Goal: Task Accomplishment & Management: Manage account settings

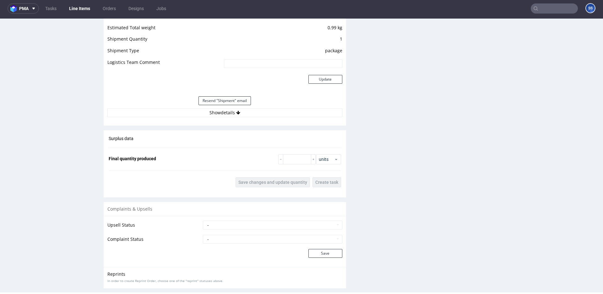
scroll to position [739, 0]
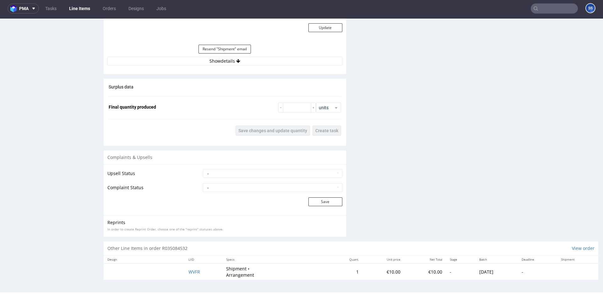
drag, startPoint x: 223, startPoint y: 52, endPoint x: 223, endPoint y: 55, distance: 3.2
click at [223, 52] on button "Resend "Shipment" email" at bounding box center [225, 49] width 52 height 9
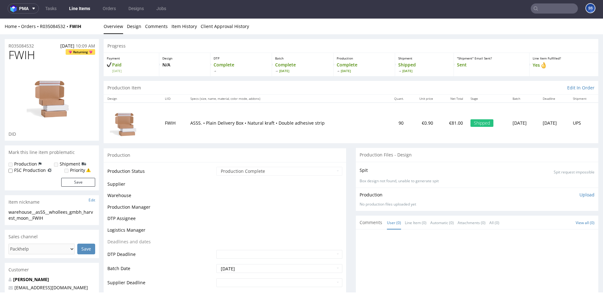
scroll to position [588, 0]
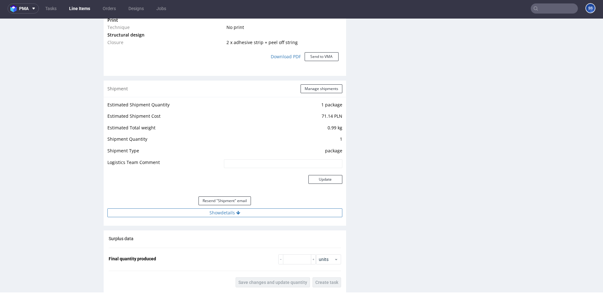
click at [230, 211] on button "Show details" at bounding box center [224, 212] width 235 height 9
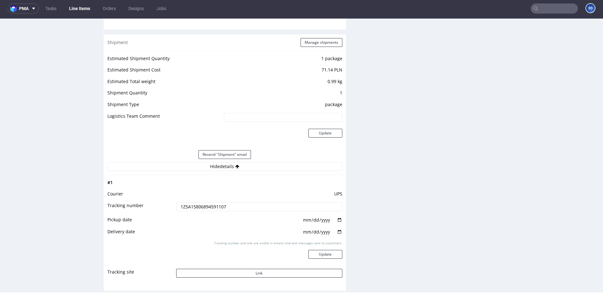
scroll to position [635, 0]
click at [284, 271] on button "Link" at bounding box center [259, 272] width 166 height 9
click at [81, 12] on link "Line Items" at bounding box center [79, 8] width 29 height 10
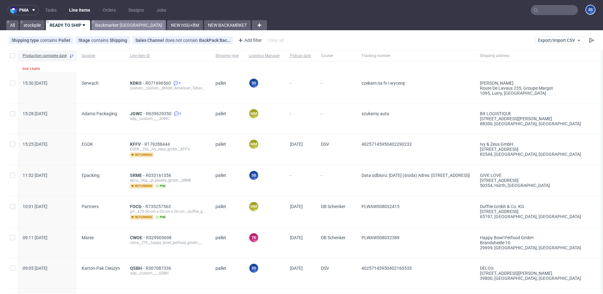
click at [115, 27] on link "Backmarket [GEOGRAPHIC_DATA]" at bounding box center [128, 25] width 74 height 10
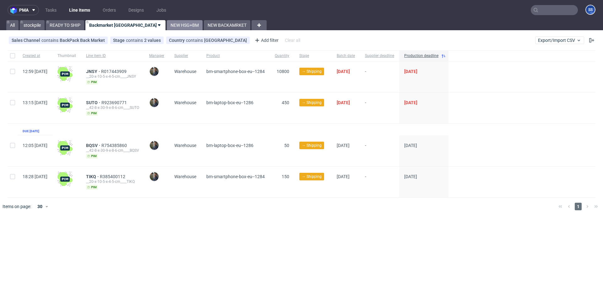
click at [167, 26] on link "NEW HSG+BM" at bounding box center [185, 25] width 36 height 10
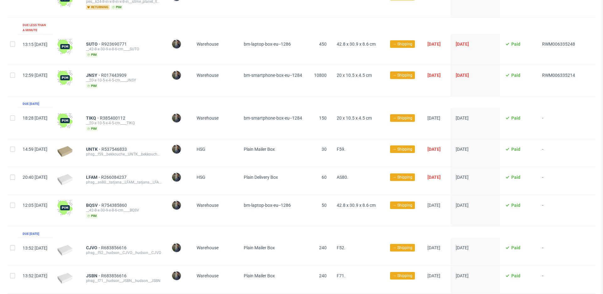
scroll to position [132, 0]
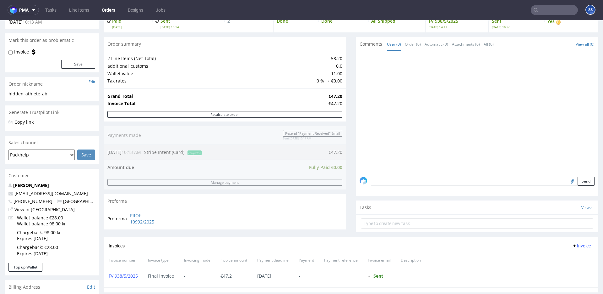
scroll to position [258, 0]
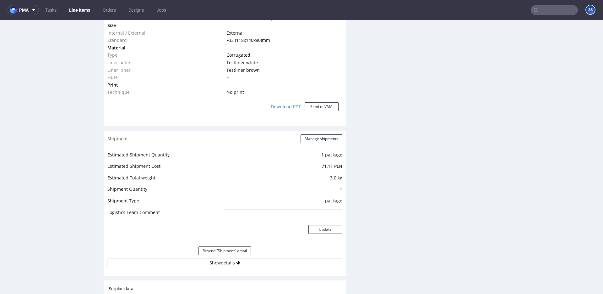
scroll to position [706, 0]
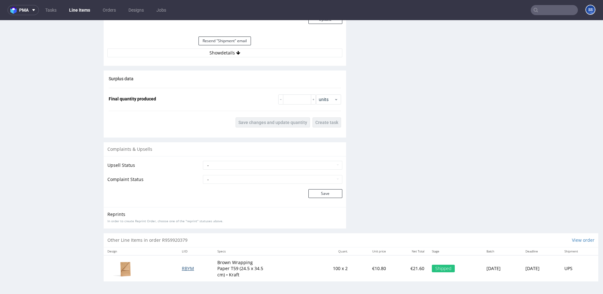
click at [183, 269] on span "RBYM" at bounding box center [188, 268] width 12 height 6
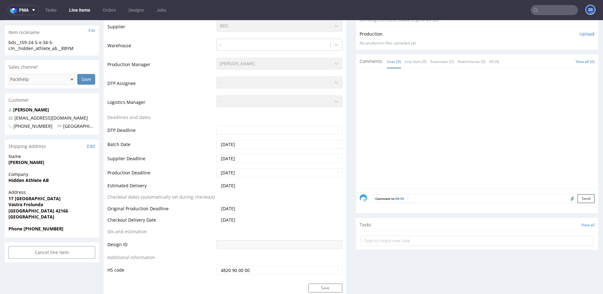
scroll to position [147, 0]
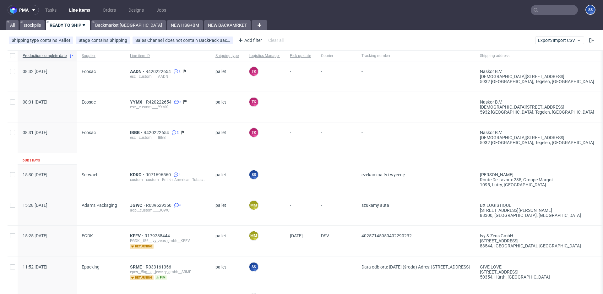
drag, startPoint x: 535, startPoint y: 16, endPoint x: 541, endPoint y: 14, distance: 7.1
click at [537, 16] on nav "pma Tasks Line Items Orders Designs Jobs SS" at bounding box center [301, 10] width 603 height 20
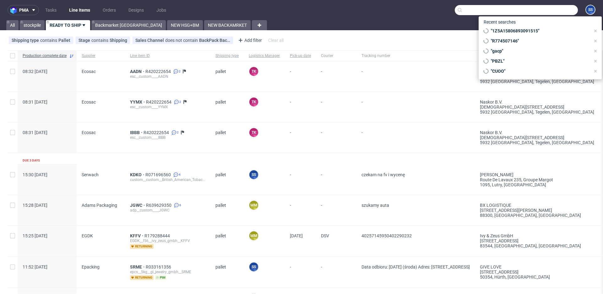
click at [541, 14] on input "text" at bounding box center [516, 10] width 123 height 10
paste input "KDUQ"
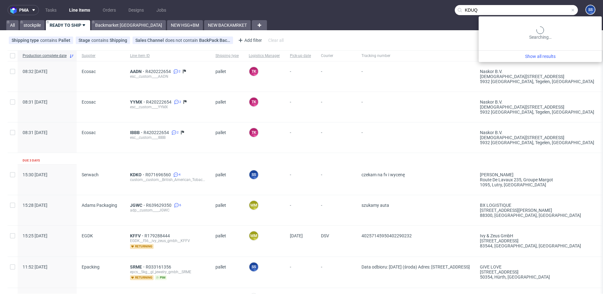
type input "KDUQ"
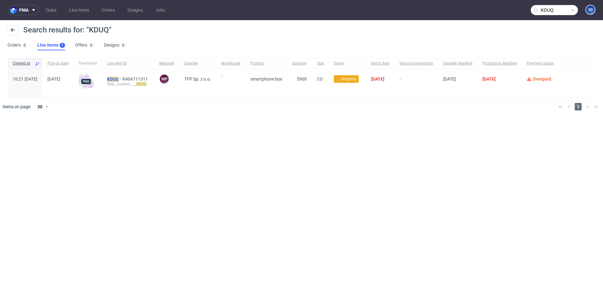
click at [119, 79] on mark "KDUQ" at bounding box center [113, 78] width 12 height 5
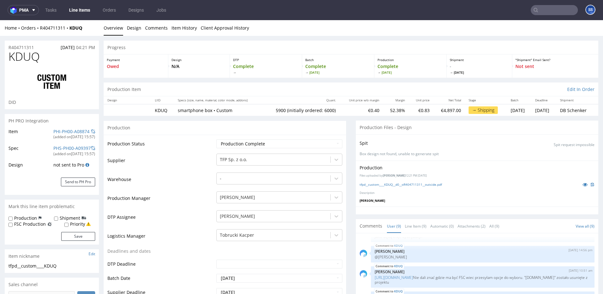
click at [79, 6] on link "Line Items" at bounding box center [79, 10] width 29 height 10
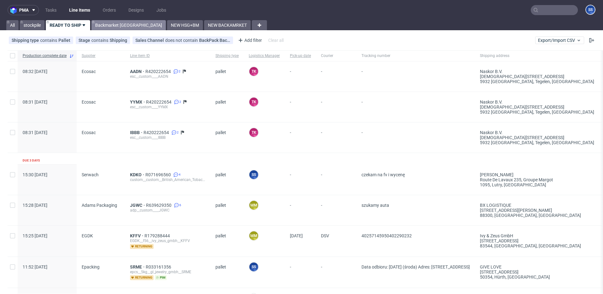
click at [115, 25] on link "Backmarket [GEOGRAPHIC_DATA]" at bounding box center [128, 25] width 74 height 10
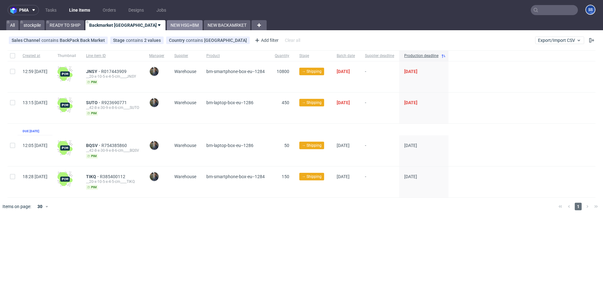
click at [167, 22] on link "NEW HSG+BM" at bounding box center [185, 25] width 36 height 10
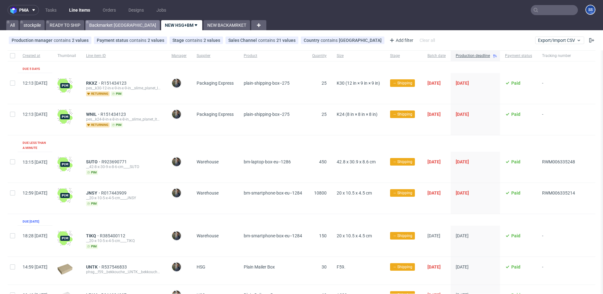
click at [111, 28] on link "Backmarket GB" at bounding box center [122, 25] width 74 height 10
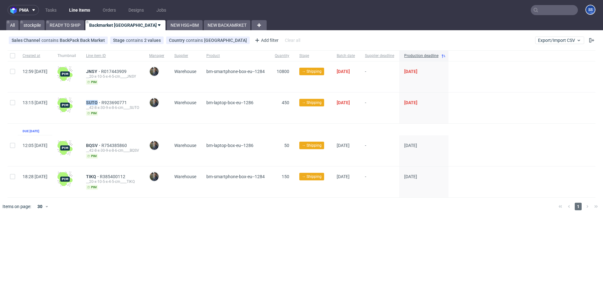
drag, startPoint x: 100, startPoint y: 101, endPoint x: 121, endPoint y: 91, distance: 22.8
click at [114, 101] on div "SUTO R923690771 __42-8-x-30-9-x-8-6-cm____SUTO pim" at bounding box center [112, 107] width 63 height 31
copy span "SUTO"
click at [102, 102] on span "SUTO" at bounding box center [93, 102] width 15 height 5
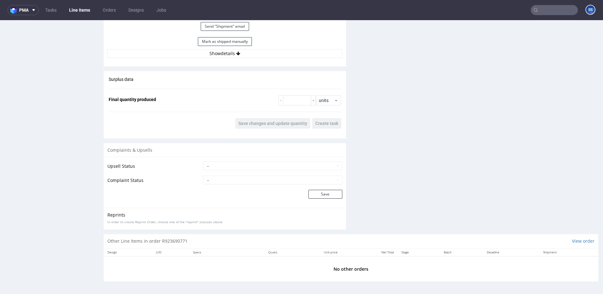
scroll to position [2, 0]
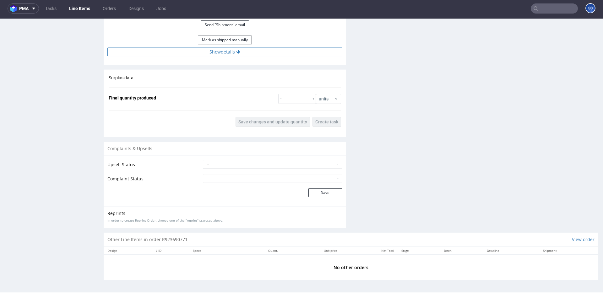
click at [232, 54] on button "Show details" at bounding box center [224, 51] width 235 height 9
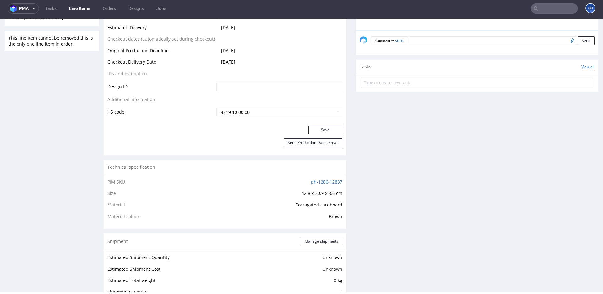
scroll to position [238, 0]
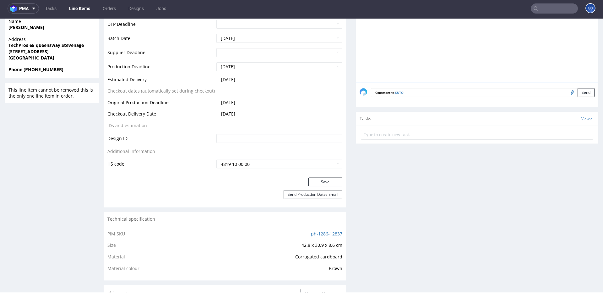
click at [80, 5] on link "Line Items" at bounding box center [79, 8] width 29 height 10
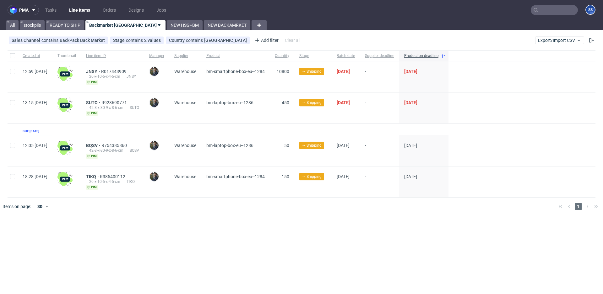
drag, startPoint x: 23, startPoint y: 107, endPoint x: 41, endPoint y: 97, distance: 19.7
click at [41, 97] on div "13:15 Thu 21.08.2025" at bounding box center [35, 107] width 35 height 31
click at [167, 23] on link "NEW HSG+BM" at bounding box center [185, 25] width 36 height 10
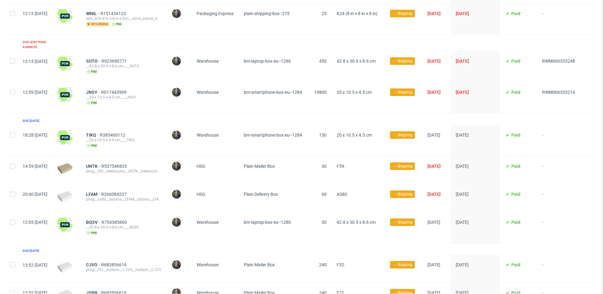
scroll to position [132, 0]
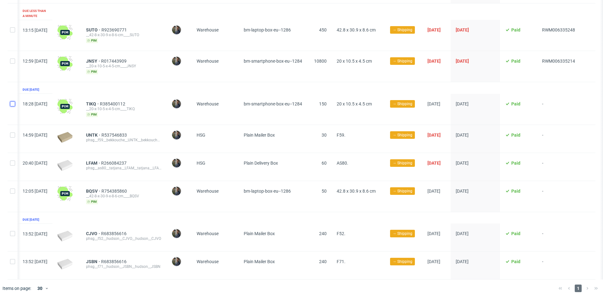
click at [13, 101] on input "checkbox" at bounding box center [12, 103] width 5 height 5
checkbox input "true"
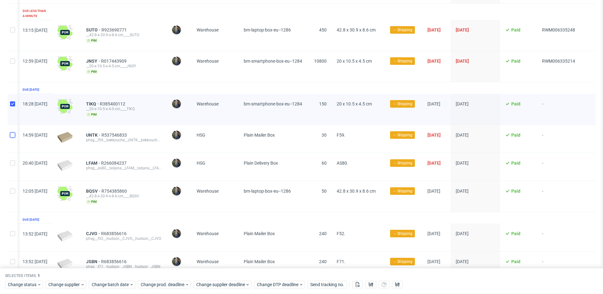
click at [11, 132] on input "checkbox" at bounding box center [12, 134] width 5 height 5
checkbox input "true"
click at [12, 160] on input "checkbox" at bounding box center [12, 162] width 5 height 5
checkbox input "true"
click at [10, 188] on input "checkbox" at bounding box center [12, 190] width 5 height 5
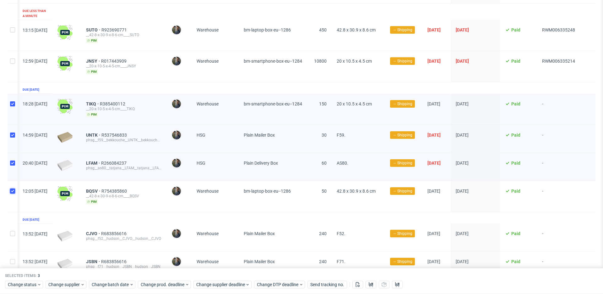
checkbox input "true"
click at [8, 231] on div "Created at Thumbnail Line item ID Manager Supplier Product Quantity Size Stage …" at bounding box center [301, 99] width 603 height 360
click at [11, 231] on input "checkbox" at bounding box center [12, 233] width 5 height 5
checkbox input "true"
click at [12, 252] on div at bounding box center [13, 265] width 10 height 28
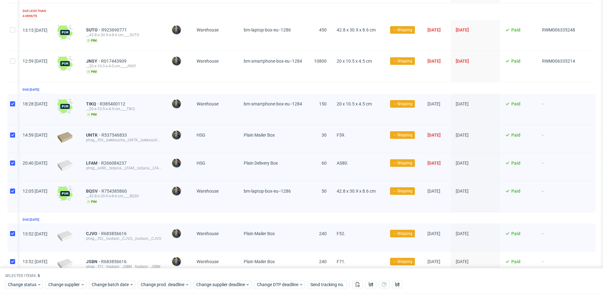
checkbox input "true"
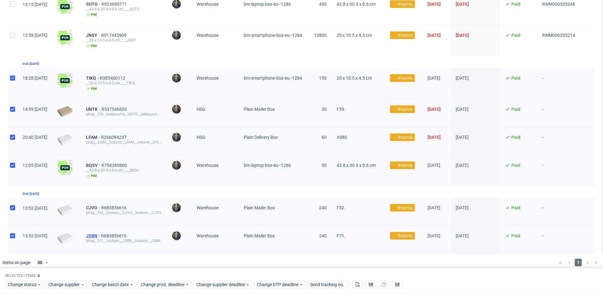
scroll to position [0, 0]
click at [78, 282] on span "Change supplier" at bounding box center [64, 284] width 32 height 6
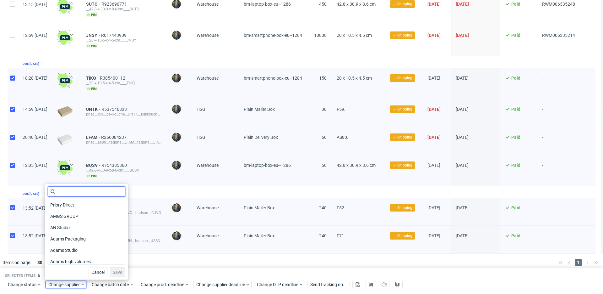
click at [93, 187] on input "text" at bounding box center [87, 191] width 78 height 10
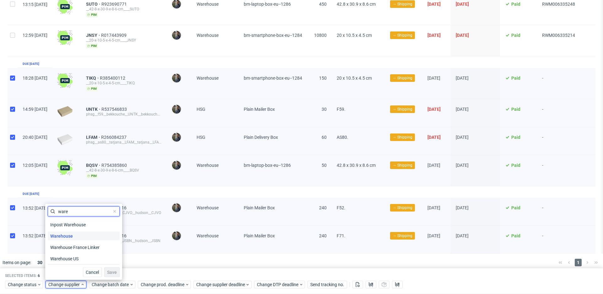
type input "ware"
click at [70, 234] on span "Warehouse" at bounding box center [62, 235] width 28 height 9
click at [107, 271] on span "Save" at bounding box center [112, 272] width 10 height 4
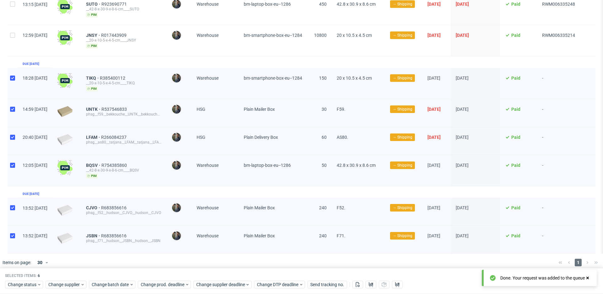
click at [154, 264] on div at bounding box center [311, 262] width 486 height 18
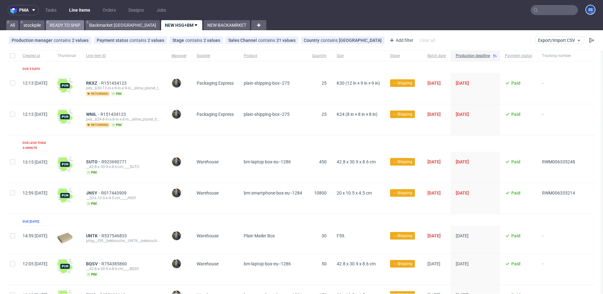
click at [66, 27] on link "READY TO SHIP" at bounding box center [65, 25] width 38 height 10
click at [59, 21] on link "READY TO SHIP" at bounding box center [65, 25] width 38 height 10
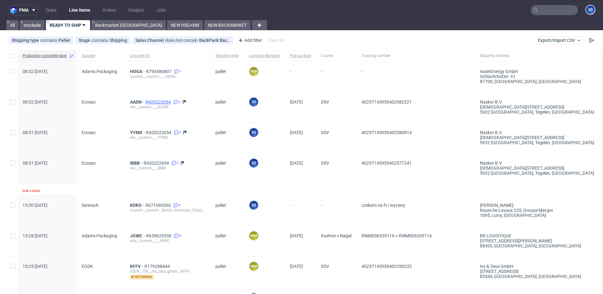
click at [151, 100] on span "R420222654" at bounding box center [159, 101] width 27 height 5
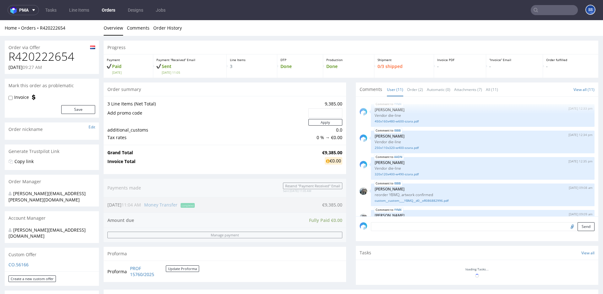
scroll to position [155, 0]
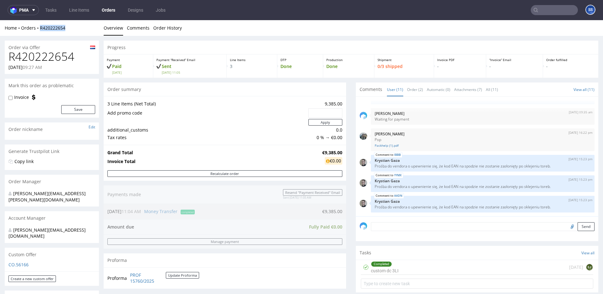
drag, startPoint x: 63, startPoint y: 29, endPoint x: 56, endPoint y: 23, distance: 10.0
click at [39, 29] on div "Home Orders R420222654" at bounding box center [52, 28] width 94 height 6
copy link "R420222654"
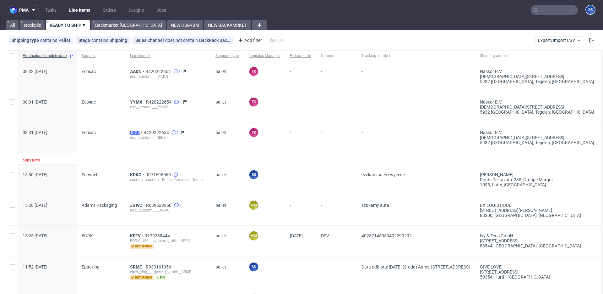
click at [137, 132] on span "IBBB" at bounding box center [137, 132] width 14 height 5
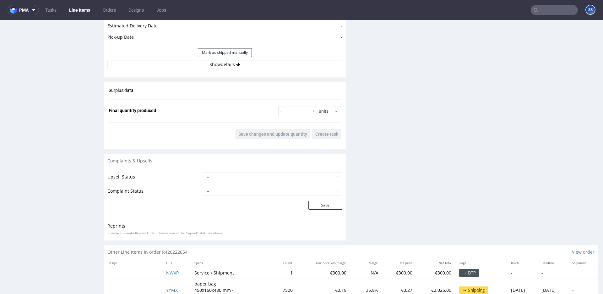
scroll to position [907, 0]
click at [218, 60] on div "Mark as shipped manually" at bounding box center [224, 52] width 235 height 15
click at [218, 62] on button "Show details" at bounding box center [224, 64] width 235 height 9
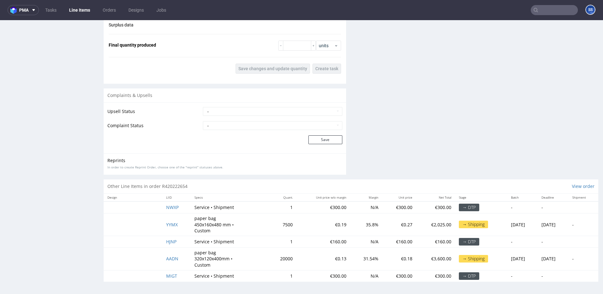
scroll to position [2, 0]
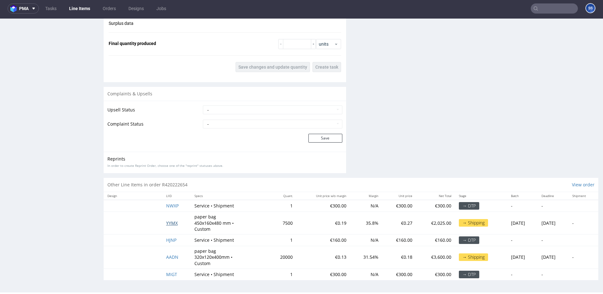
click at [167, 223] on span "YYMX" at bounding box center [172, 223] width 12 height 6
click at [168, 257] on span "AADN" at bounding box center [172, 257] width 12 height 6
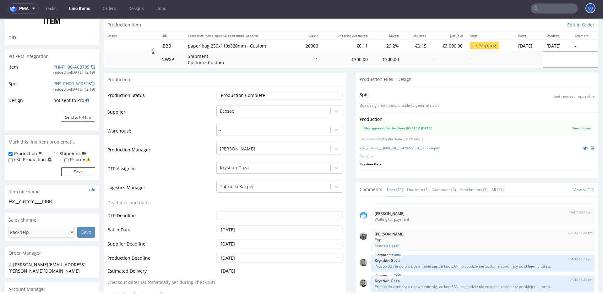
scroll to position [0, 0]
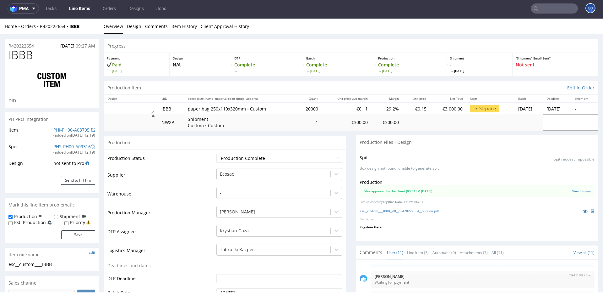
click at [82, 8] on link "Line Items" at bounding box center [79, 8] width 29 height 10
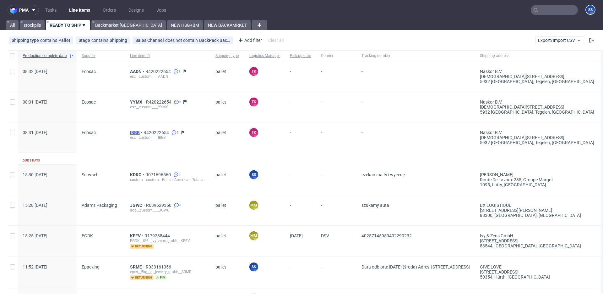
click at [135, 132] on span "IBBB" at bounding box center [137, 132] width 14 height 5
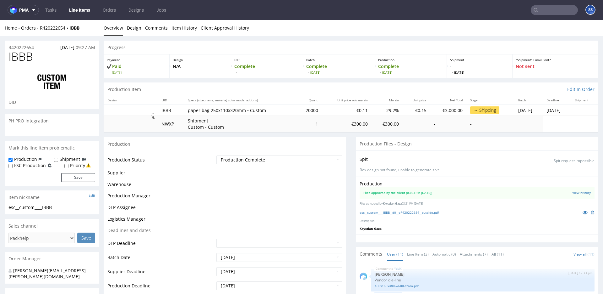
scroll to position [155, 0]
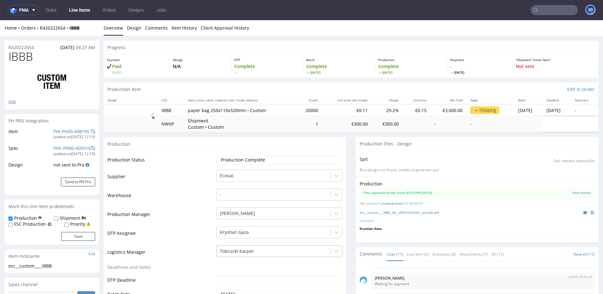
click at [270, 250] on div "Tobrucki Kacper" at bounding box center [280, 249] width 126 height 9
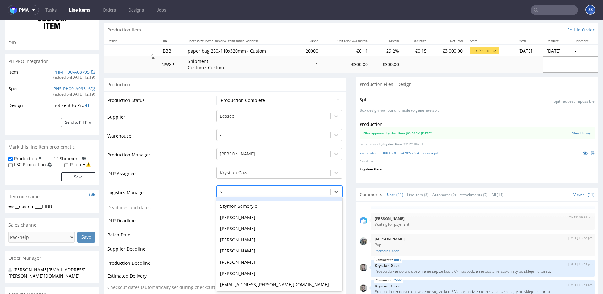
scroll to position [0, 0]
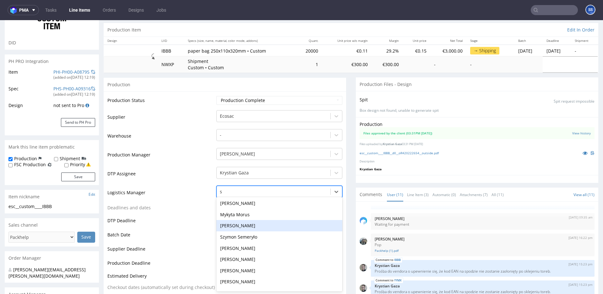
type input "sz"
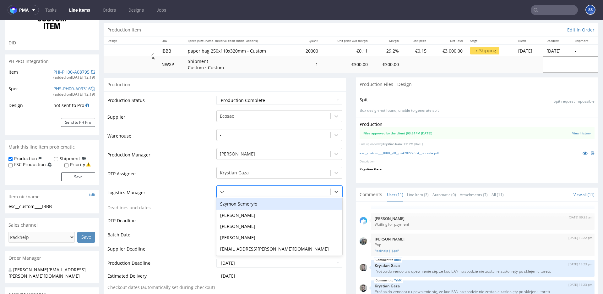
click at [248, 206] on div "Szymon Semeryło" at bounding box center [280, 203] width 126 height 11
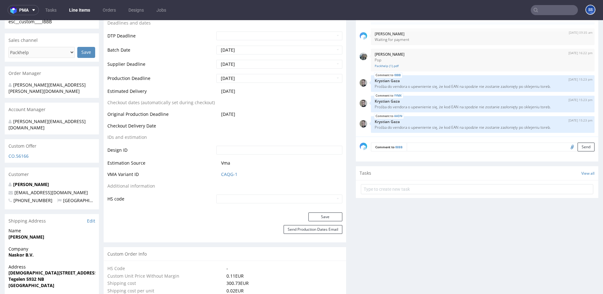
scroll to position [248, 0]
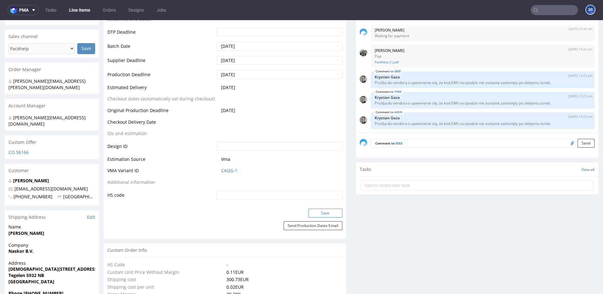
click at [325, 214] on button "Save" at bounding box center [326, 212] width 34 height 9
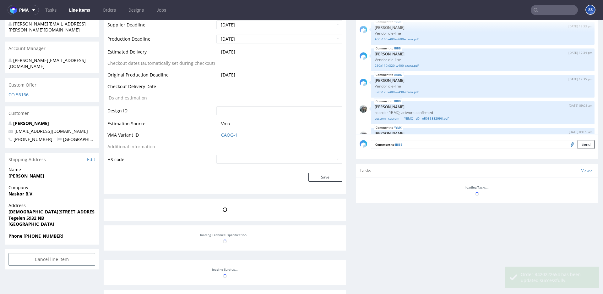
scroll to position [155, 0]
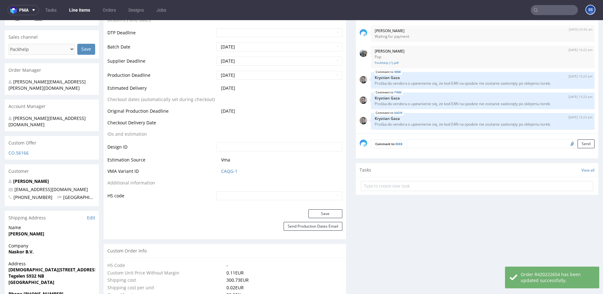
click at [85, 11] on link "Line Items" at bounding box center [79, 10] width 29 height 10
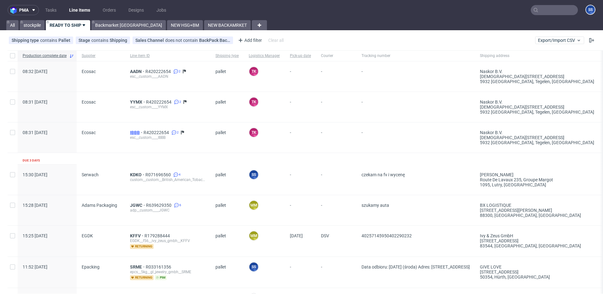
click at [137, 132] on span "IBBB" at bounding box center [137, 132] width 14 height 5
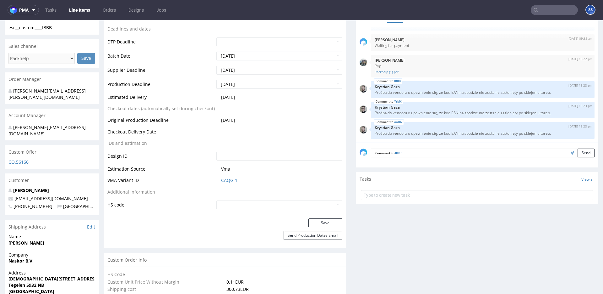
scroll to position [242, 0]
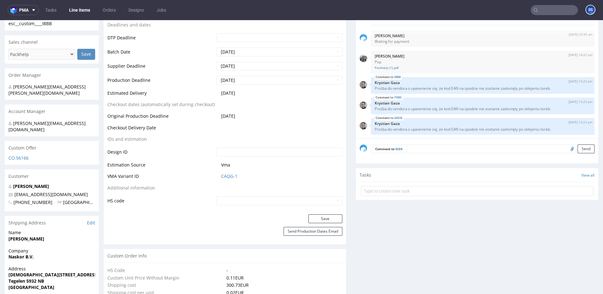
click at [19, 253] on strong "Naskor B.V." at bounding box center [20, 256] width 25 height 6
copy strong "Naskor B.V."
click at [32, 271] on strong "[DEMOGRAPHIC_DATA][STREET_ADDRESS]" at bounding box center [53, 274] width 90 height 6
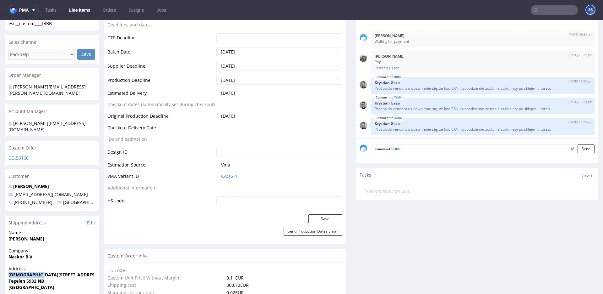
click at [32, 271] on strong "[DEMOGRAPHIC_DATA][STREET_ADDRESS]" at bounding box center [53, 274] width 90 height 6
copy strong "[DEMOGRAPHIC_DATA][STREET_ADDRESS]"
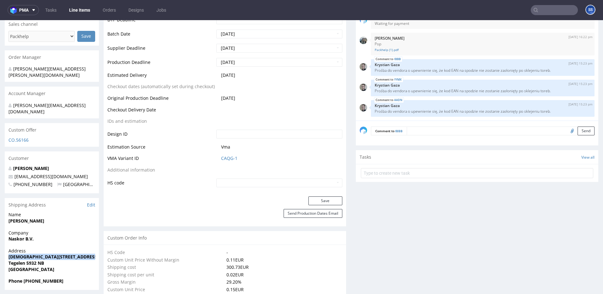
scroll to position [264, 0]
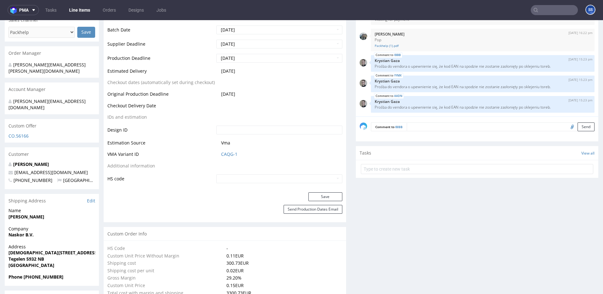
click at [21, 256] on strong "Tegelen 5932 NB" at bounding box center [26, 259] width 36 height 6
click at [38, 273] on strong "Phone [PHONE_NUMBER]" at bounding box center [35, 276] width 55 height 6
click at [38, 273] on strong "Phone +31777201232" at bounding box center [35, 276] width 55 height 6
copy strong "31777201232"
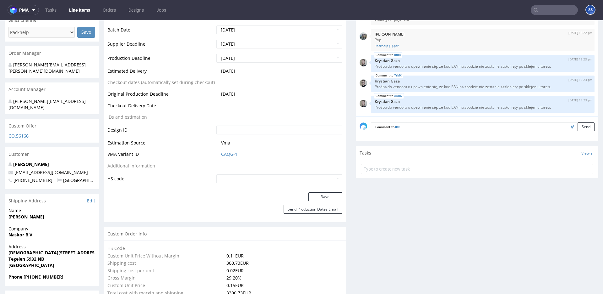
click at [20, 213] on strong "[PERSON_NAME]" at bounding box center [26, 216] width 36 height 6
copy strong "[PERSON_NAME]"
drag, startPoint x: 80, startPoint y: 161, endPoint x: 16, endPoint y: 163, distance: 63.5
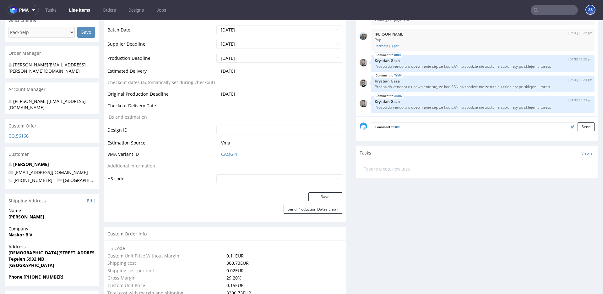
click at [17, 163] on div "Jan Boekels jan.boekels@naskorsports.com +31777201232 Netherlands" at bounding box center [52, 175] width 94 height 28
drag, startPoint x: 74, startPoint y: 160, endPoint x: 14, endPoint y: 162, distance: 60.0
click at [14, 169] on p "[EMAIL_ADDRESS][DOMAIN_NAME]" at bounding box center [51, 172] width 87 height 6
copy link "[EMAIL_ADDRESS][DOMAIN_NAME]"
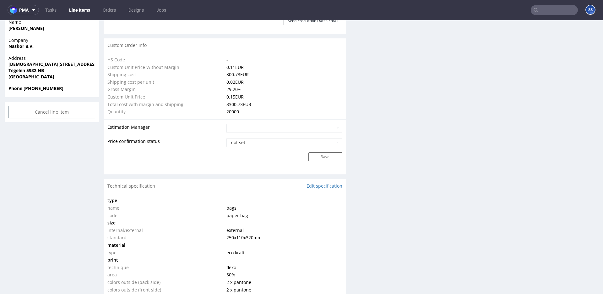
scroll to position [452, 0]
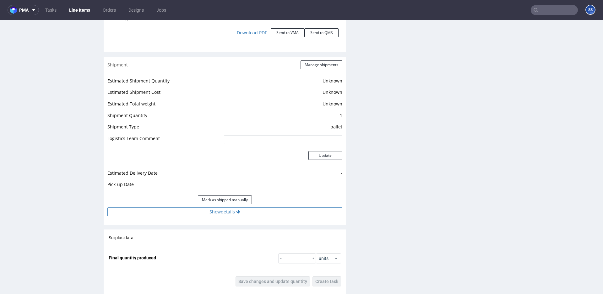
click at [241, 209] on button "Show details" at bounding box center [224, 211] width 235 height 9
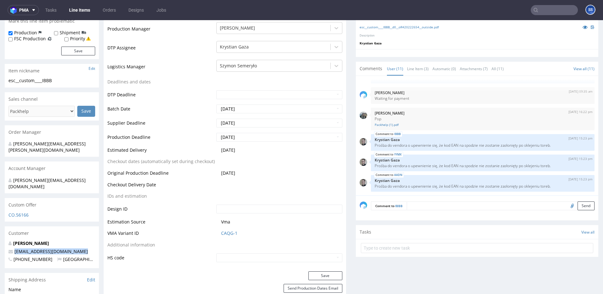
scroll to position [0, 0]
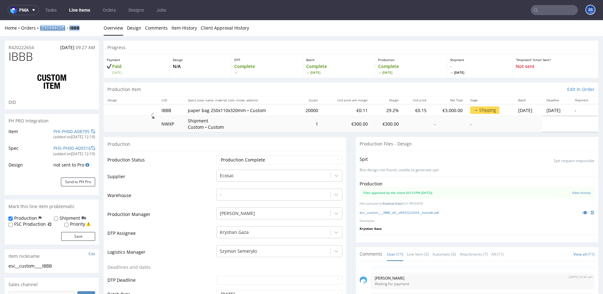
drag, startPoint x: 86, startPoint y: 28, endPoint x: 59, endPoint y: 25, distance: 27.1
click at [42, 29] on div "Home Orders R420222654 IBBB" at bounding box center [52, 28] width 94 height 6
copy div "420222654 IBBB"
click at [86, 23] on div "Home Orders R420222654 IBBB Overview Design Comments Item History Client Approv…" at bounding box center [301, 28] width 603 height 16
drag, startPoint x: 88, startPoint y: 32, endPoint x: 40, endPoint y: 29, distance: 48.2
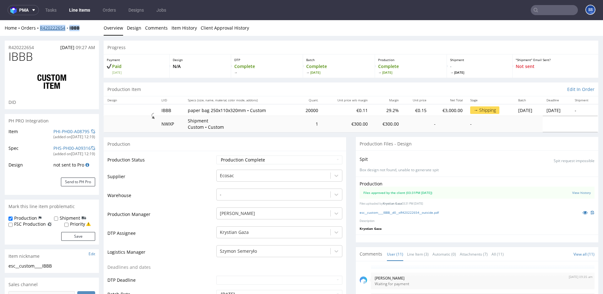
click at [40, 29] on div "Home Orders R420222654 IBBB Overview Design Comments Item History Client Approv…" at bounding box center [301, 28] width 603 height 16
copy div "R420222654 IBBB"
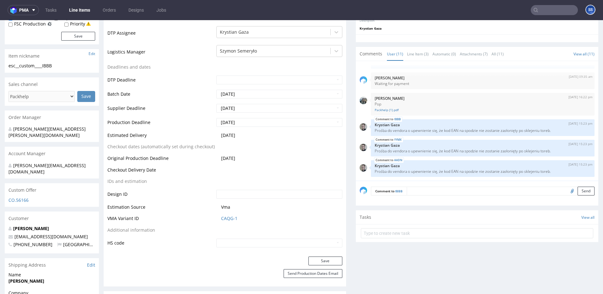
scroll to position [196, 0]
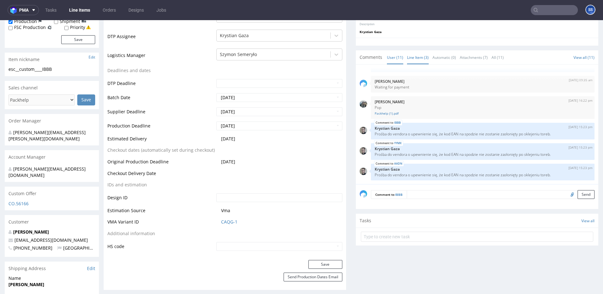
click at [414, 57] on link "Line Item (3)" at bounding box center [418, 58] width 22 height 14
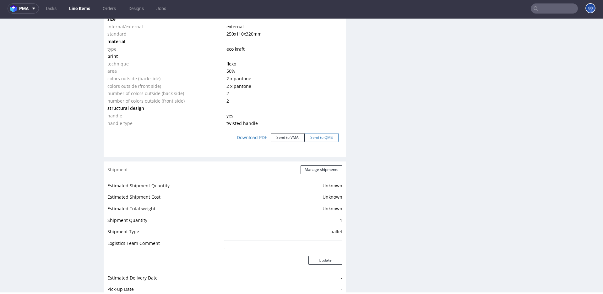
scroll to position [649, 0]
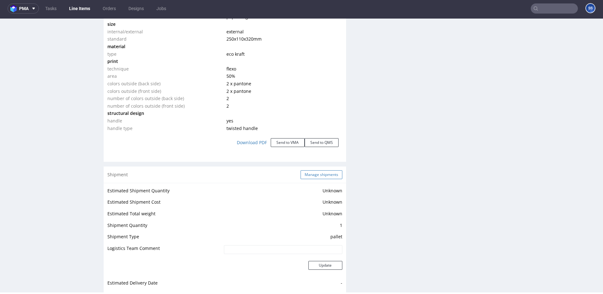
click at [308, 171] on button "Manage shipments" at bounding box center [322, 174] width 42 height 9
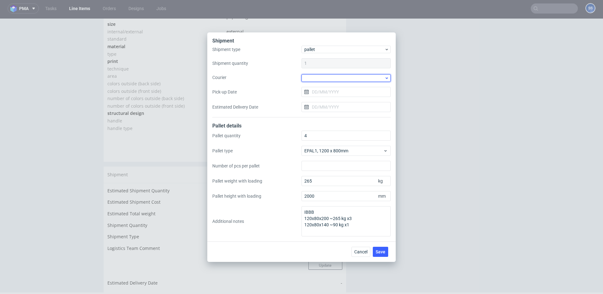
click at [326, 76] on div at bounding box center [346, 78] width 89 height 8
click at [331, 91] on div "DSV" at bounding box center [346, 88] width 84 height 11
click at [339, 88] on input "Pick-up Date" at bounding box center [346, 91] width 89 height 10
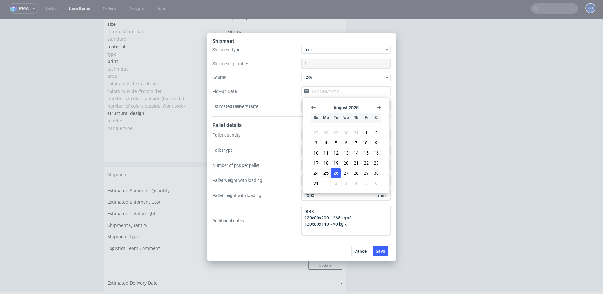
click at [336, 170] on span "26" at bounding box center [336, 173] width 5 height 6
type input "[DATE]"
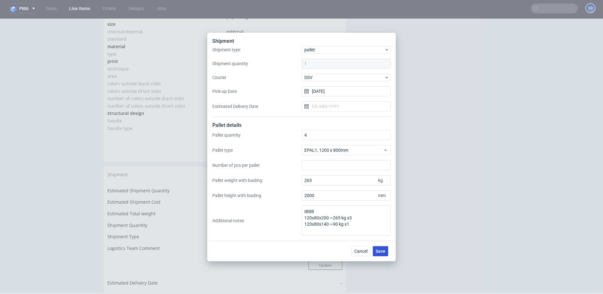
click at [381, 249] on span "Save" at bounding box center [381, 251] width 10 height 4
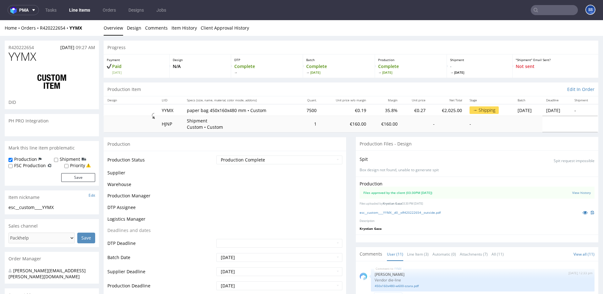
scroll to position [155, 0]
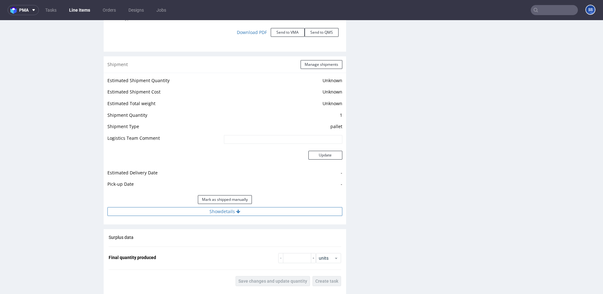
click at [226, 212] on button "Show details" at bounding box center [224, 211] width 235 height 9
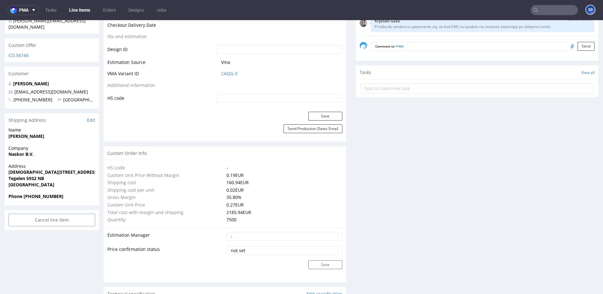
scroll to position [0, 0]
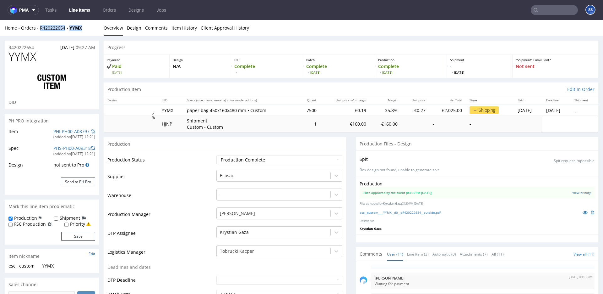
drag, startPoint x: 86, startPoint y: 27, endPoint x: 53, endPoint y: 23, distance: 33.2
click at [41, 28] on div "Home Orders R420222654 YYMX" at bounding box center [52, 28] width 94 height 6
copy div "R420222654 YYMX"
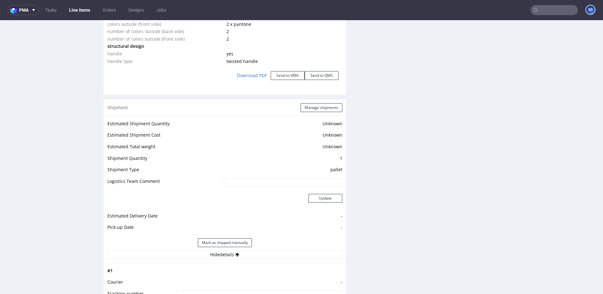
scroll to position [710, 0]
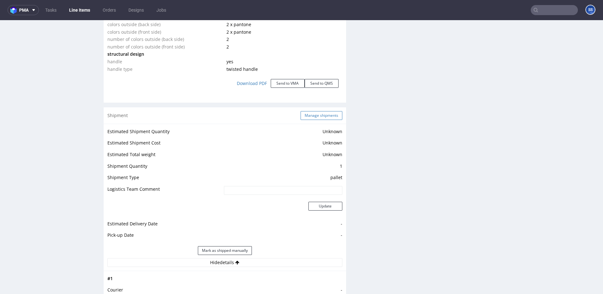
click at [314, 110] on div "Shipment Manage shipments" at bounding box center [225, 115] width 243 height 16
click at [313, 112] on button "Manage shipments" at bounding box center [322, 115] width 42 height 9
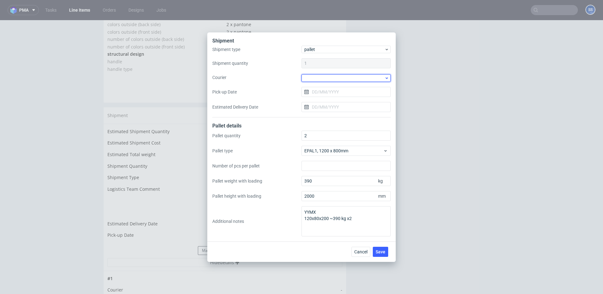
click at [315, 81] on div at bounding box center [346, 78] width 89 height 8
click at [328, 110] on div "DSV" at bounding box center [346, 112] width 84 height 11
click at [326, 92] on input "Pick-up Date" at bounding box center [346, 91] width 89 height 10
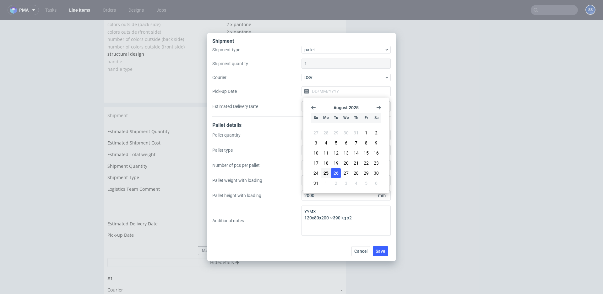
click at [337, 171] on span "26" at bounding box center [336, 173] width 5 height 6
type input "[DATE]"
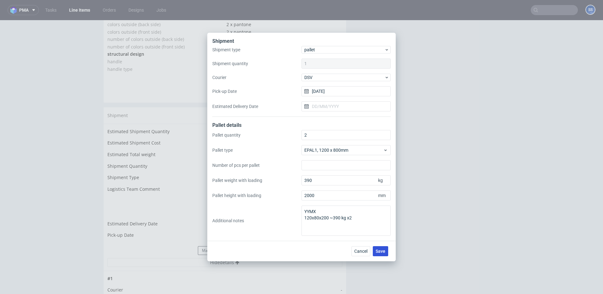
click at [381, 251] on span "Save" at bounding box center [381, 251] width 10 height 4
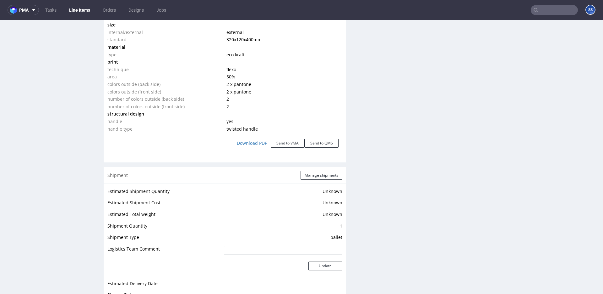
scroll to position [867, 0]
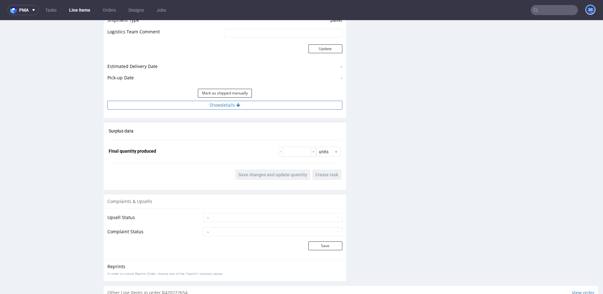
click at [253, 105] on button "Show details" at bounding box center [224, 105] width 235 height 9
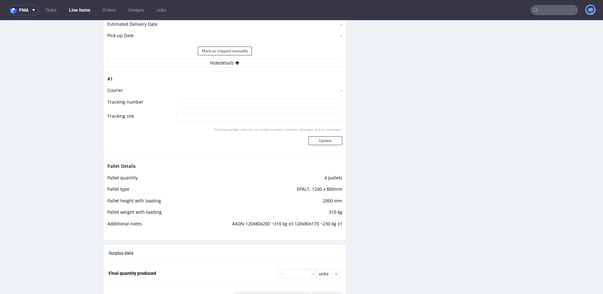
scroll to position [912, 0]
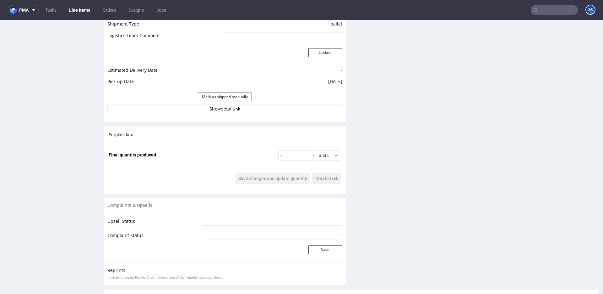
scroll to position [852, 0]
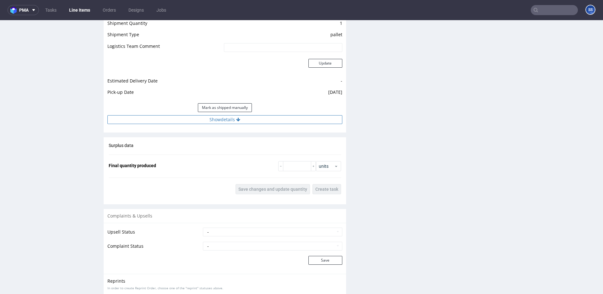
click at [234, 122] on button "Show details" at bounding box center [224, 119] width 235 height 9
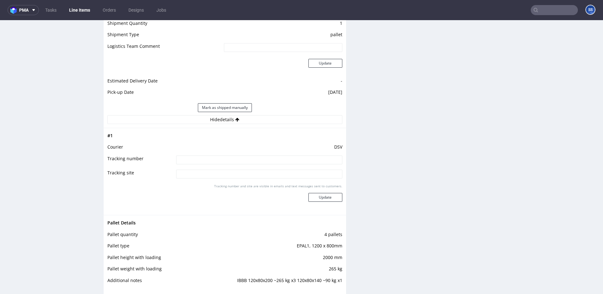
click at [239, 158] on input at bounding box center [259, 159] width 166 height 9
paste input "40257145950402577241"
type input "40257145950402577241"
click at [326, 197] on button "Update" at bounding box center [326, 197] width 34 height 9
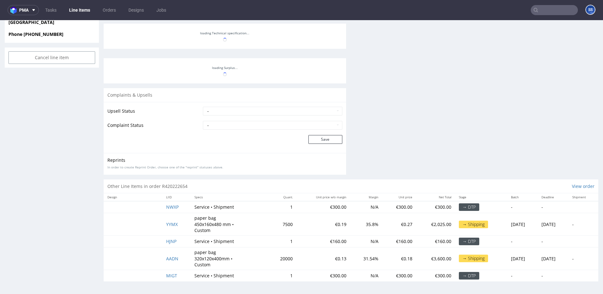
scroll to position [155, 0]
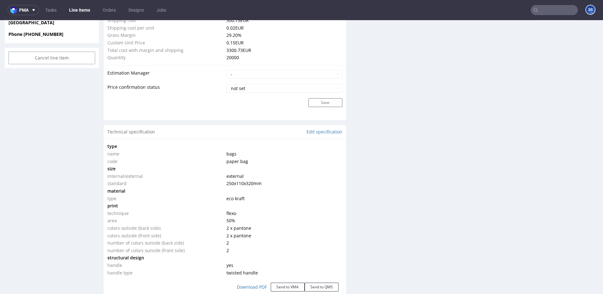
click at [81, 8] on link "Line Items" at bounding box center [79, 10] width 29 height 10
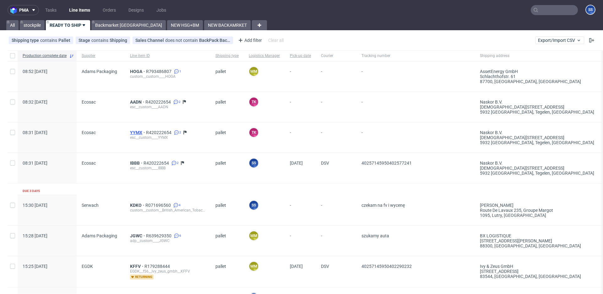
click at [138, 130] on span "YYMX" at bounding box center [138, 132] width 16 height 5
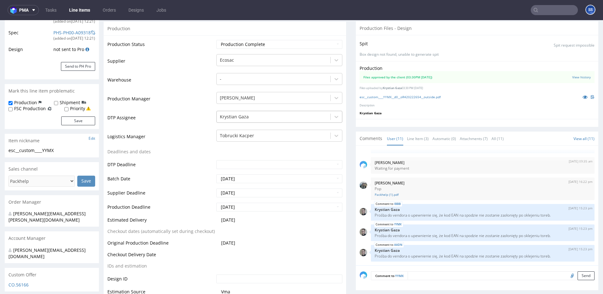
scroll to position [115, 0]
click at [339, 137] on div at bounding box center [336, 135] width 11 height 11
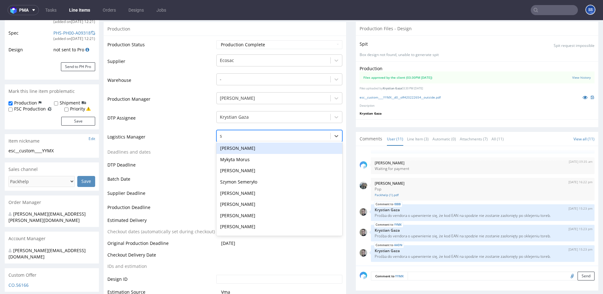
type input "sz"
click at [251, 151] on div "Szymon Semeryło" at bounding box center [280, 147] width 126 height 11
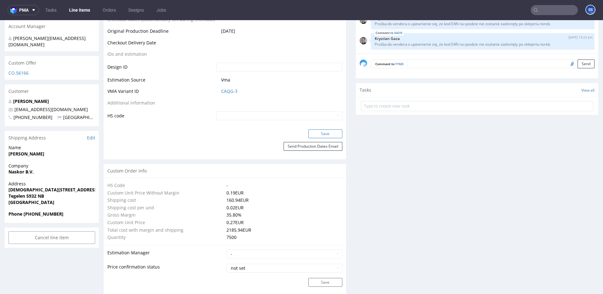
scroll to position [331, 0]
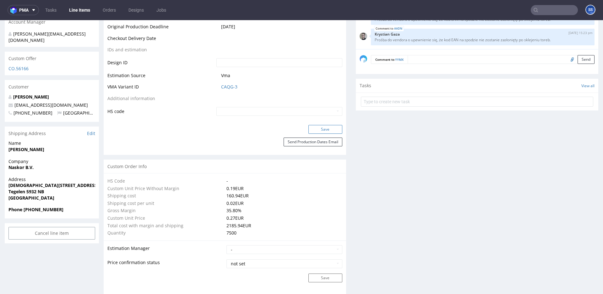
click at [319, 128] on button "Save" at bounding box center [326, 129] width 34 height 9
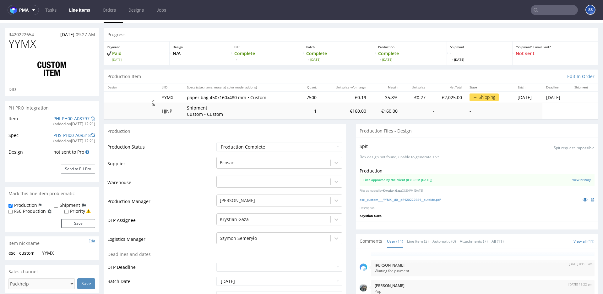
scroll to position [0, 0]
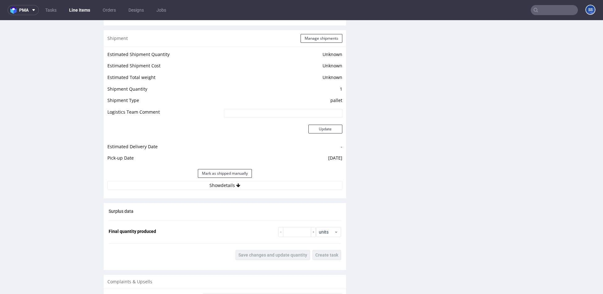
scroll to position [788, 0]
click at [264, 190] on div "Estimated Shipment Quantity Unknown Estimated Shipment Cost Unknown Estimated T…" at bounding box center [225, 118] width 243 height 147
click at [264, 186] on button "Show details" at bounding box center [224, 183] width 235 height 9
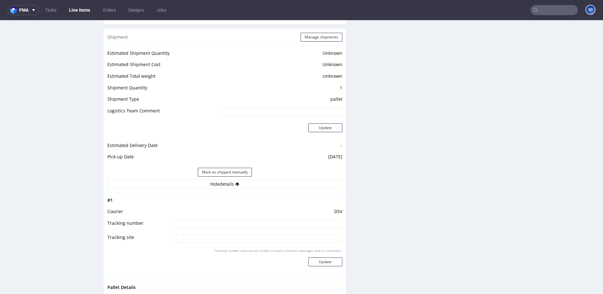
drag, startPoint x: 240, startPoint y: 216, endPoint x: 239, endPoint y: 222, distance: 6.0
click at [239, 217] on td "DSV" at bounding box center [259, 213] width 168 height 12
click at [239, 223] on input at bounding box center [259, 224] width 166 height 9
paste input "40257145950402580814"
type input "40257145950402580814"
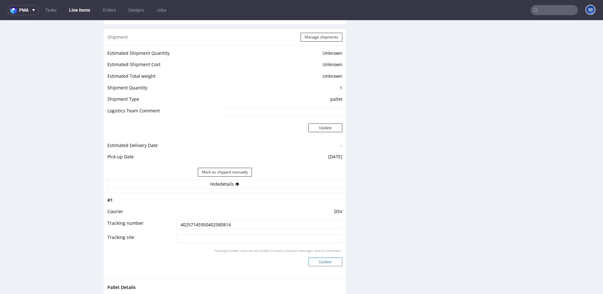
click at [323, 258] on button "Update" at bounding box center [326, 261] width 34 height 9
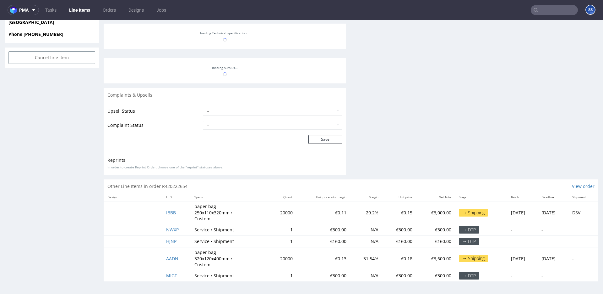
scroll to position [155, 0]
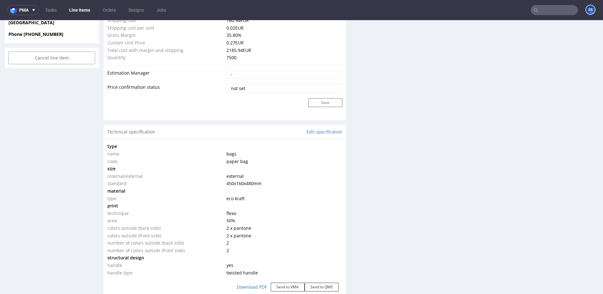
click at [360, 225] on div "Production Files - Design Spit Spit request impossible Box design not found, un…" at bounding box center [477, 145] width 243 height 1031
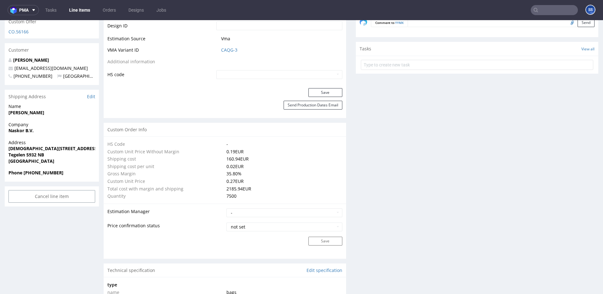
scroll to position [0, 0]
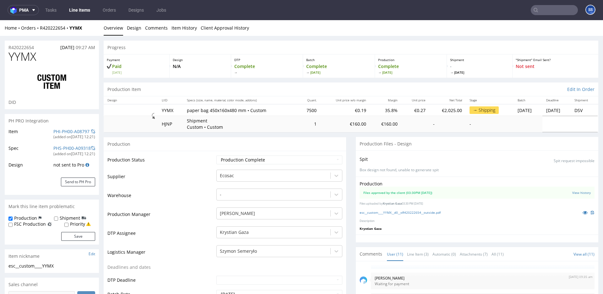
click at [76, 8] on link "Line Items" at bounding box center [79, 10] width 29 height 10
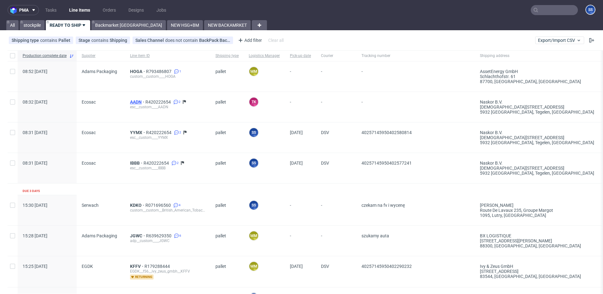
click at [133, 103] on span "AADN" at bounding box center [137, 101] width 15 height 5
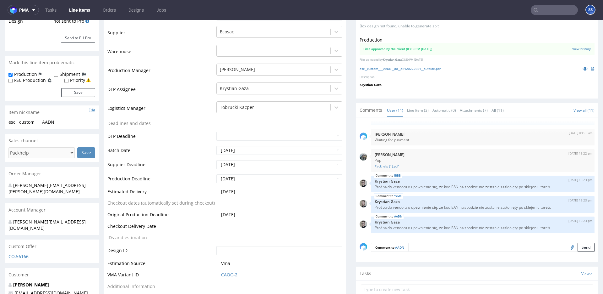
scroll to position [156, 0]
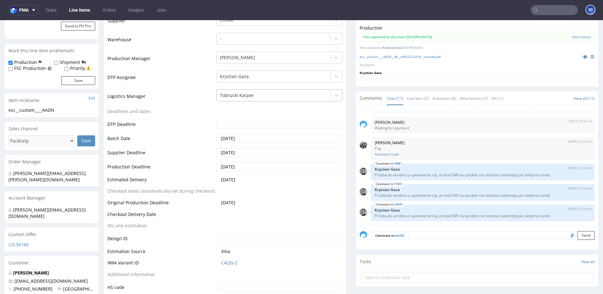
click at [295, 95] on div at bounding box center [273, 95] width 107 height 8
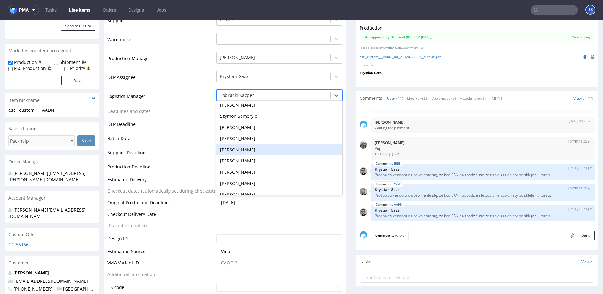
scroll to position [104, 0]
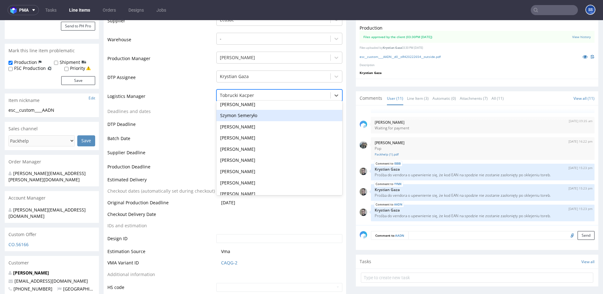
click at [261, 117] on div "Szymon Semeryło" at bounding box center [280, 115] width 126 height 11
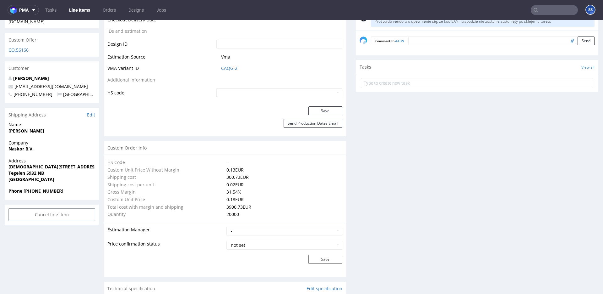
scroll to position [344, 0]
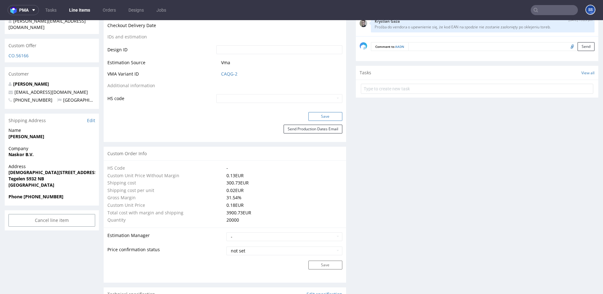
click at [315, 118] on button "Save" at bounding box center [326, 116] width 34 height 9
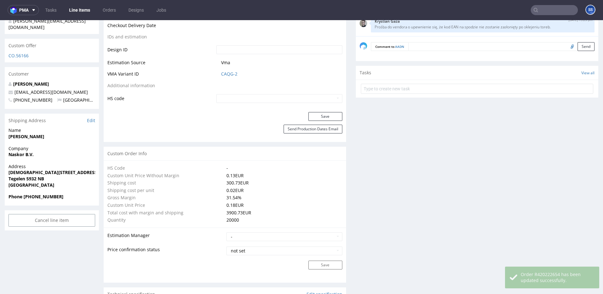
scroll to position [0, 0]
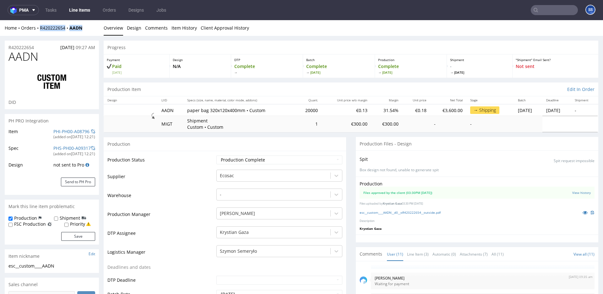
drag, startPoint x: 85, startPoint y: 28, endPoint x: 64, endPoint y: 22, distance: 21.5
click at [40, 29] on div "Home Orders R420222654 AADN" at bounding box center [52, 28] width 94 height 6
copy div "R420222654 AADN"
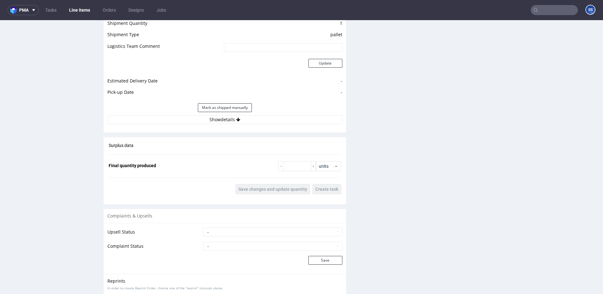
scroll to position [869, 0]
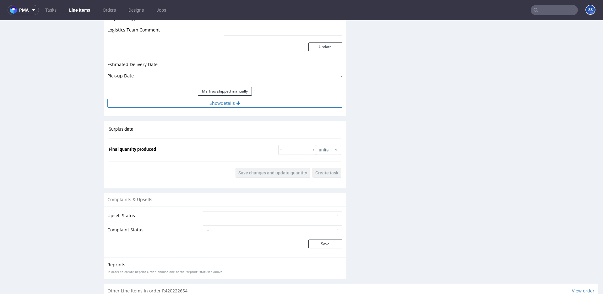
click at [230, 106] on button "Show details" at bounding box center [224, 103] width 235 height 9
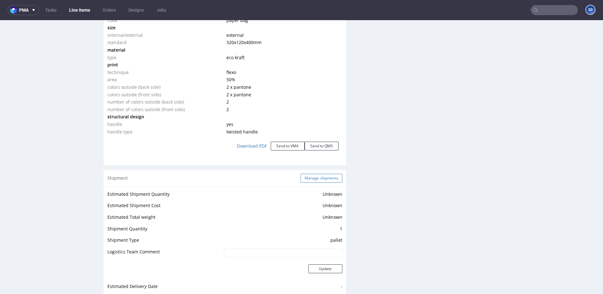
scroll to position [664, 0]
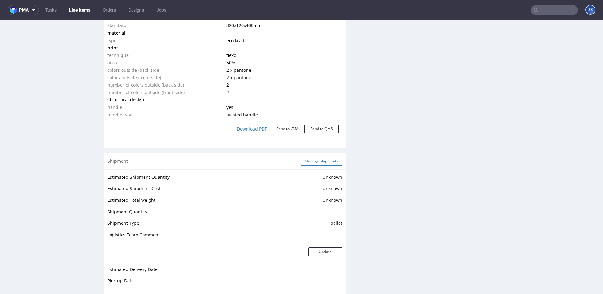
click at [312, 161] on button "Manage shipments" at bounding box center [322, 161] width 42 height 9
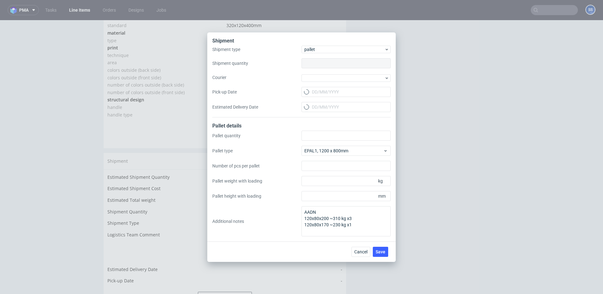
type input "1"
type input "4"
type input "310"
type input "2000"
click at [326, 76] on div at bounding box center [346, 78] width 89 height 8
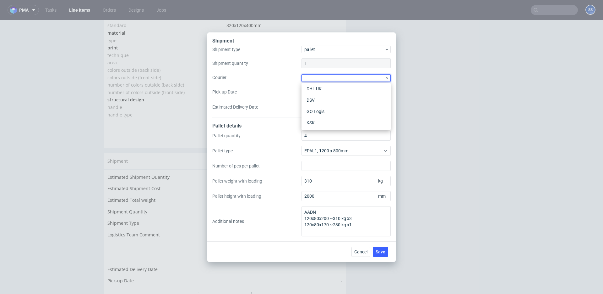
scroll to position [37, 0]
click at [331, 101] on div "DSV" at bounding box center [346, 98] width 84 height 11
click at [329, 88] on input "Pick-up Date" at bounding box center [346, 91] width 89 height 10
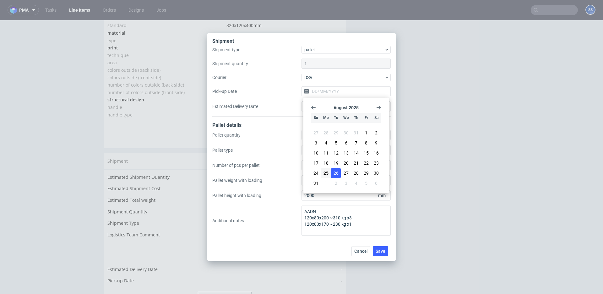
click at [338, 173] on span "26" at bounding box center [336, 173] width 5 height 6
type input "[DATE]"
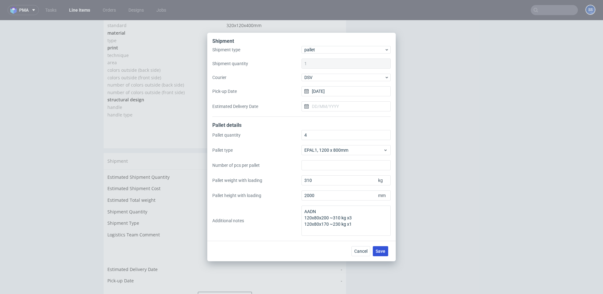
click at [380, 248] on button "Save" at bounding box center [380, 251] width 15 height 10
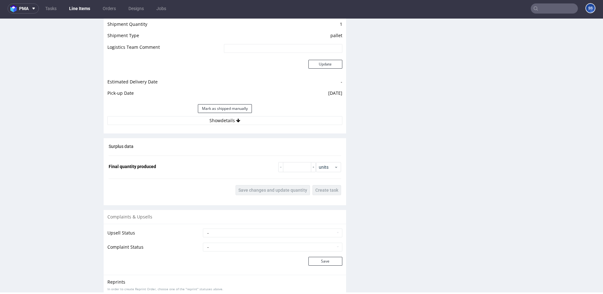
scroll to position [851, 0]
click at [244, 120] on button "Show details" at bounding box center [224, 119] width 235 height 9
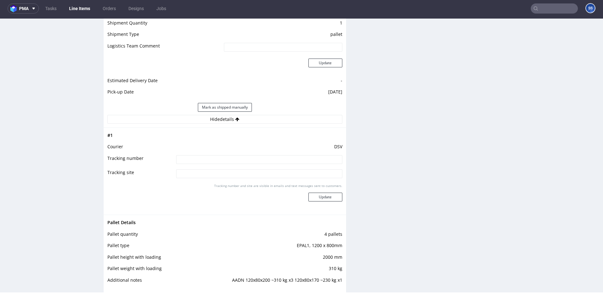
click at [232, 156] on input at bounding box center [259, 159] width 166 height 9
paste input "40257145950402582221"
type input "40257145950402582221"
click at [331, 200] on button "Update" at bounding box center [326, 196] width 34 height 9
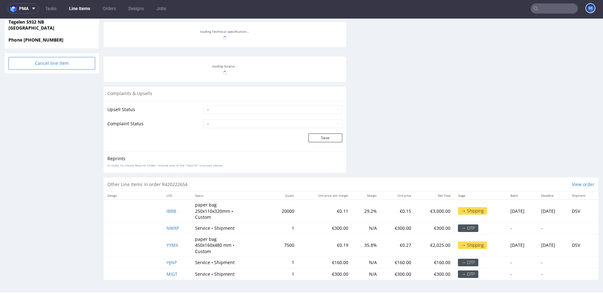
scroll to position [155, 0]
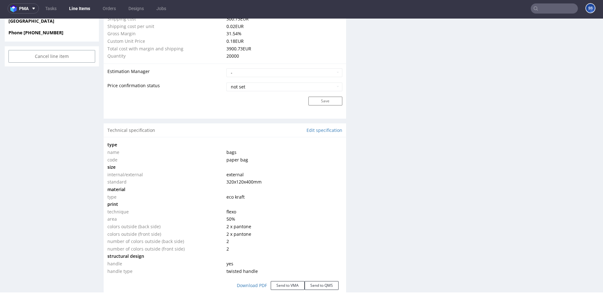
click at [81, 11] on link "Line Items" at bounding box center [79, 8] width 29 height 10
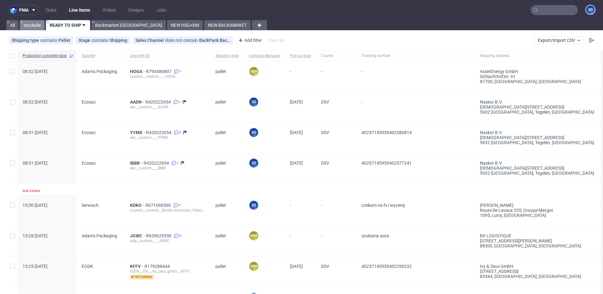
click at [36, 23] on link "stockpile" at bounding box center [32, 25] width 25 height 10
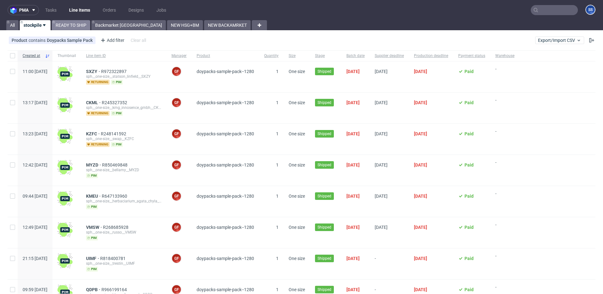
click at [60, 25] on link "READY TO SHIP" at bounding box center [71, 25] width 38 height 10
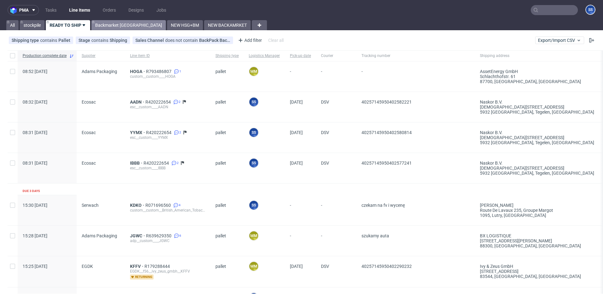
click at [102, 27] on link "Backmarket [GEOGRAPHIC_DATA]" at bounding box center [128, 25] width 74 height 10
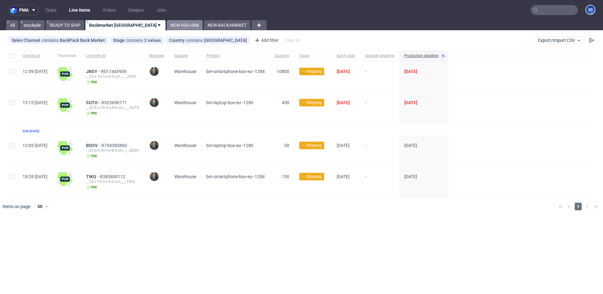
click at [167, 25] on link "NEW HSG+BM" at bounding box center [185, 25] width 36 height 10
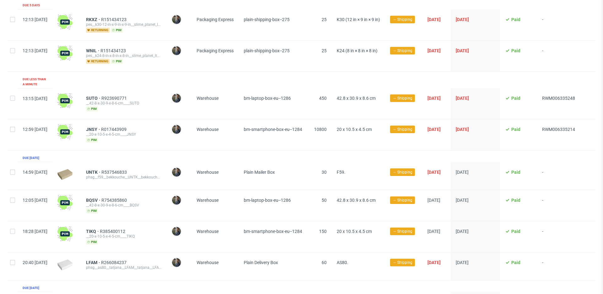
scroll to position [132, 0]
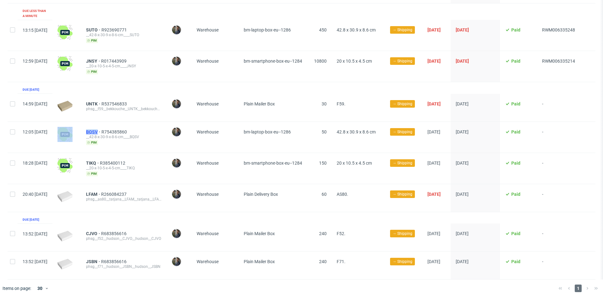
drag, startPoint x: 99, startPoint y: 124, endPoint x: 116, endPoint y: 124, distance: 17.3
click at [116, 124] on div "12:05 Sun 24.08.2025 BQSV R754385860 __42-8-x-30-9-x-8-6-cm____BQSV pim Maciej …" at bounding box center [302, 136] width 588 height 31
copy div "BQSV"
drag, startPoint x: 100, startPoint y: 124, endPoint x: 102, endPoint y: 126, distance: 3.3
click at [100, 124] on div "BQSV R754385860 __42-8-x-30-9-x-8-6-cm____BQSV pim" at bounding box center [123, 137] width 85 height 31
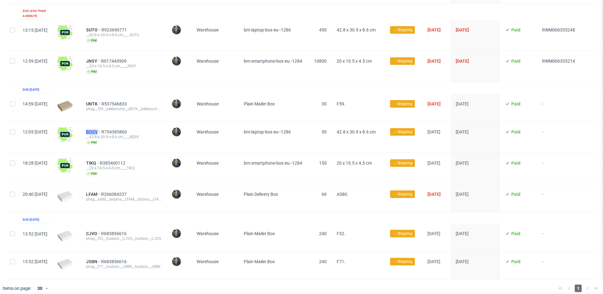
drag, startPoint x: 111, startPoint y: 126, endPoint x: 118, endPoint y: 126, distance: 7.9
click at [118, 126] on div "BQSV R754385860 __42-8-x-30-9-x-8-6-cm____BQSV pim" at bounding box center [123, 137] width 85 height 31
copy span "BQSV"
click at [150, 142] on div "BQSV R754385860 __42-8-x-30-9-x-8-6-cm____BQSV pim" at bounding box center [123, 137] width 85 height 31
click at [102, 129] on span "BQSV" at bounding box center [93, 131] width 15 height 5
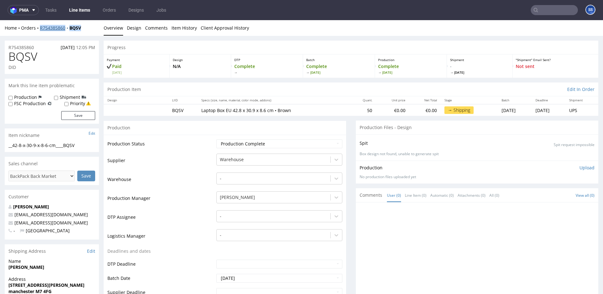
drag, startPoint x: 69, startPoint y: 30, endPoint x: 40, endPoint y: 30, distance: 28.6
click at [40, 30] on div "Home Orders R754385860 BQSV" at bounding box center [52, 28] width 94 height 6
copy div "R754385860 BQSV"
click at [84, 11] on link "Line Items" at bounding box center [79, 10] width 29 height 10
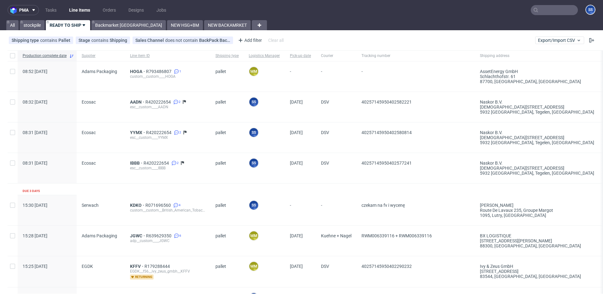
drag, startPoint x: 34, startPoint y: 25, endPoint x: 57, endPoint y: 26, distance: 23.3
click at [35, 25] on link "stockpile" at bounding box center [32, 25] width 25 height 10
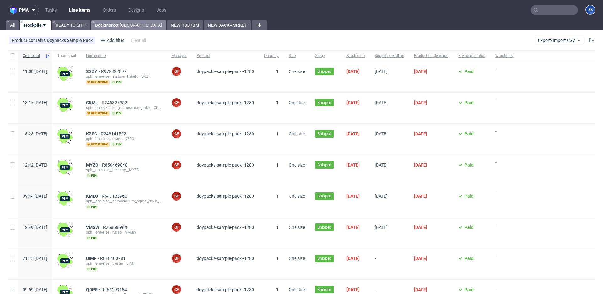
click at [109, 25] on link "Backmarket [GEOGRAPHIC_DATA]" at bounding box center [128, 25] width 74 height 10
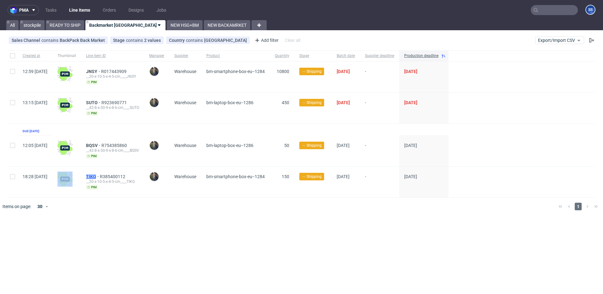
drag, startPoint x: 101, startPoint y: 174, endPoint x: 116, endPoint y: 175, distance: 14.8
click at [116, 175] on div "18:28 Sun 24.08.2025 TIKQ R385400112 __20-x-10-5-x-4-5-cm____TIKQ pim Maciej So…" at bounding box center [302, 181] width 588 height 31
copy div "TIKQ"
click at [100, 175] on span "TIKQ" at bounding box center [93, 176] width 14 height 5
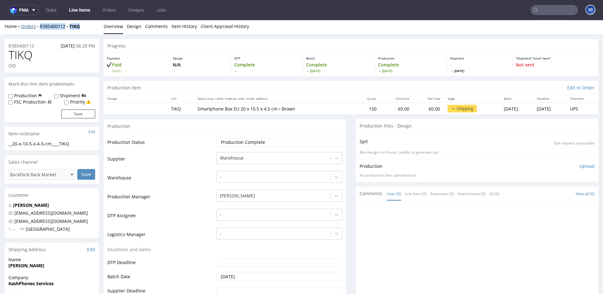
scroll to position [3, 0]
drag, startPoint x: 65, startPoint y: 25, endPoint x: 41, endPoint y: 25, distance: 24.2
click at [39, 25] on div "Home Orders R385400112 TIKQ" at bounding box center [52, 25] width 94 height 6
copy div "R385400112 TIKQ"
click at [81, 8] on link "Line Items" at bounding box center [79, 10] width 29 height 10
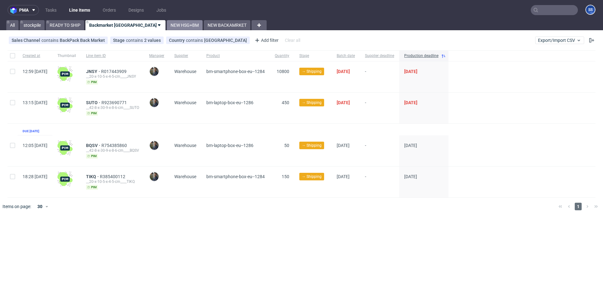
click at [167, 24] on link "NEW HSG+BM" at bounding box center [185, 25] width 36 height 10
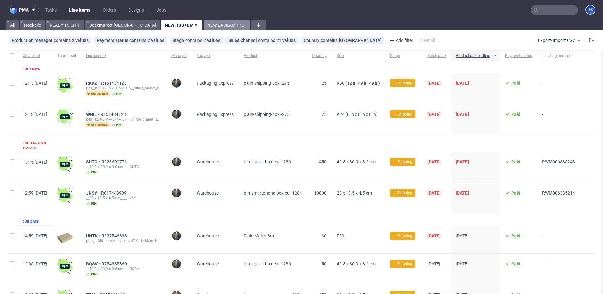
click at [204, 26] on link "NEW BACKAMRKET" at bounding box center [227, 25] width 47 height 10
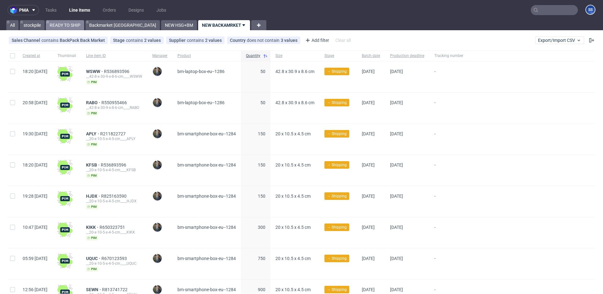
click at [68, 24] on link "READY TO SHIP" at bounding box center [65, 25] width 38 height 10
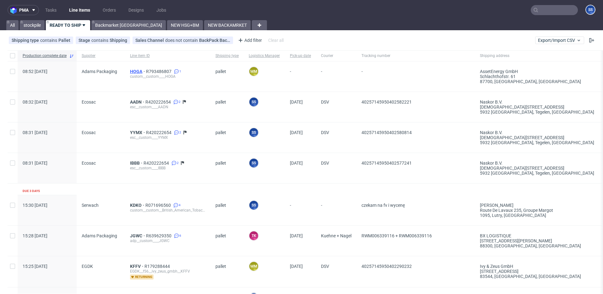
click at [138, 70] on span "HOGA" at bounding box center [138, 71] width 16 height 5
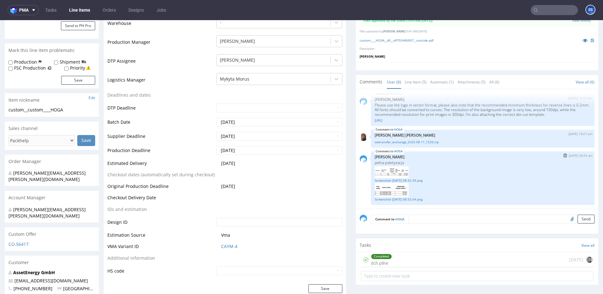
scroll to position [157, 0]
click at [399, 170] on img at bounding box center [392, 171] width 34 height 12
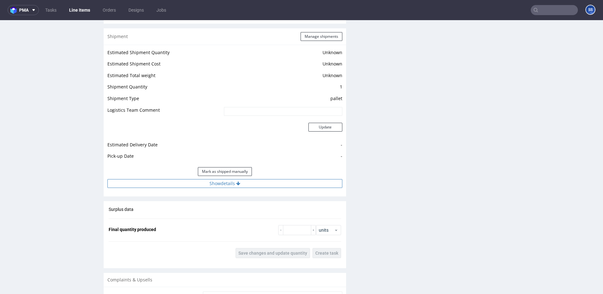
click at [261, 179] on button "Show details" at bounding box center [224, 183] width 235 height 9
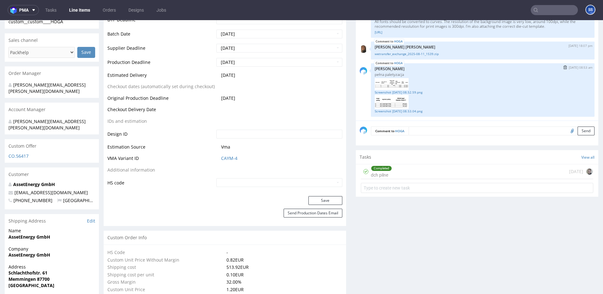
scroll to position [240, 0]
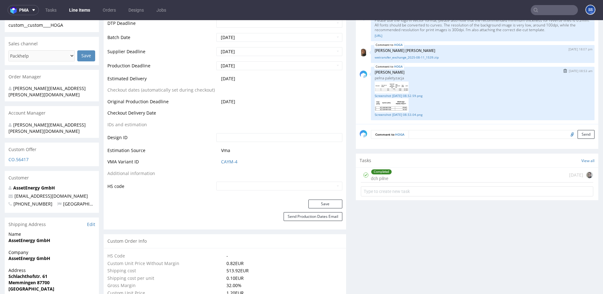
click at [386, 85] on img at bounding box center [392, 87] width 34 height 12
click at [394, 93] on link "Screenshot 2025-08-25 at 08.52.59.png" at bounding box center [483, 95] width 216 height 5
click at [416, 115] on link "Screenshot 2025-08-25 at 08.53.04.png" at bounding box center [483, 114] width 216 height 5
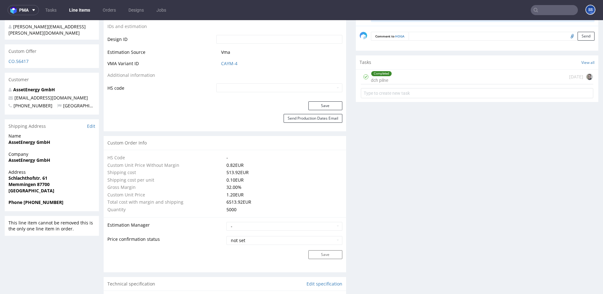
scroll to position [0, 0]
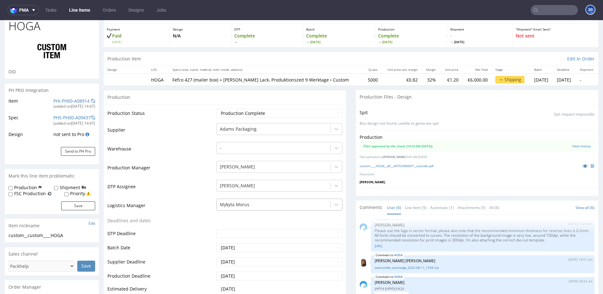
click at [327, 207] on div "Mykyta Morus" at bounding box center [280, 202] width 126 height 9
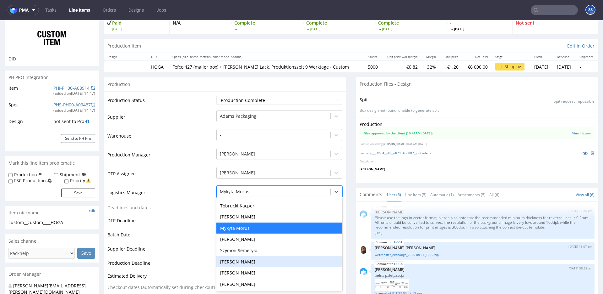
scroll to position [67, 0]
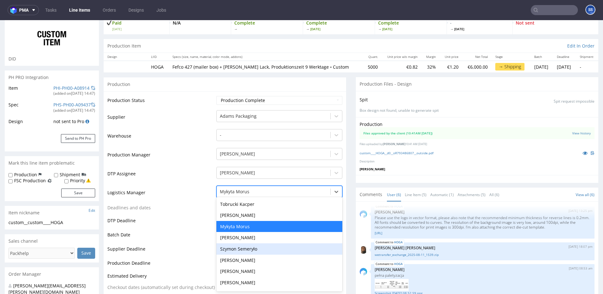
click at [266, 249] on div "Szymon Semeryło" at bounding box center [280, 248] width 126 height 11
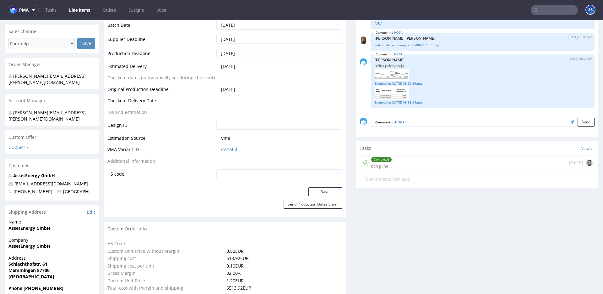
scroll to position [259, 0]
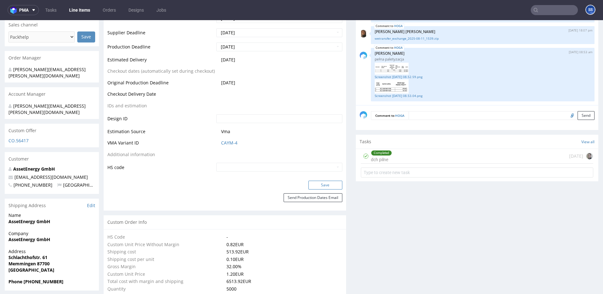
click at [319, 182] on button "Save" at bounding box center [326, 184] width 34 height 9
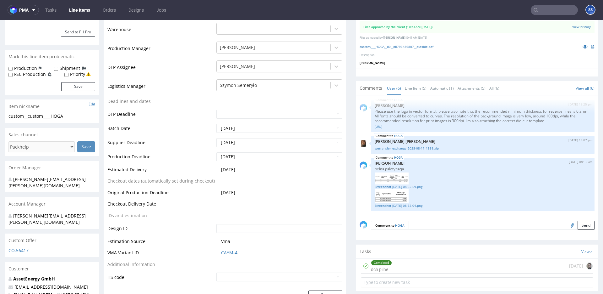
scroll to position [152, 0]
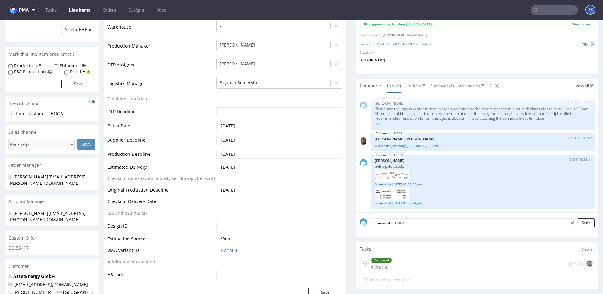
click at [84, 10] on link "Line Items" at bounding box center [79, 10] width 29 height 10
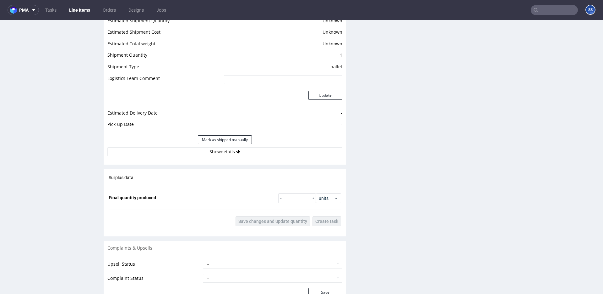
scroll to position [805, 0]
click at [222, 153] on button "Show details" at bounding box center [224, 150] width 235 height 9
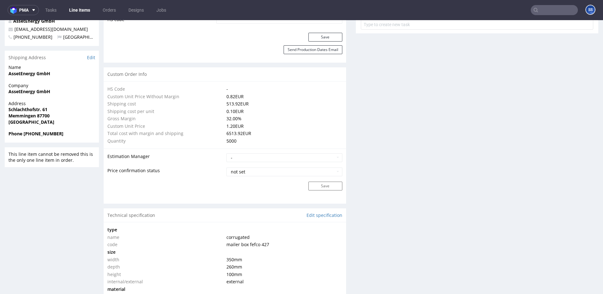
scroll to position [281, 0]
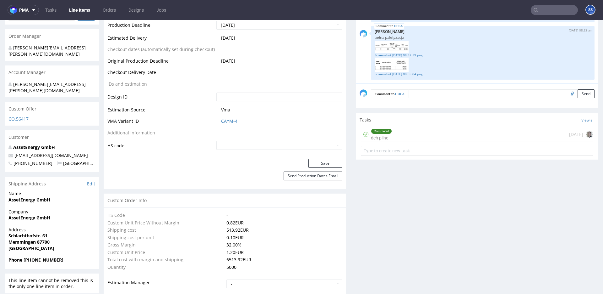
click at [535, 10] on input "text" at bounding box center [554, 10] width 47 height 10
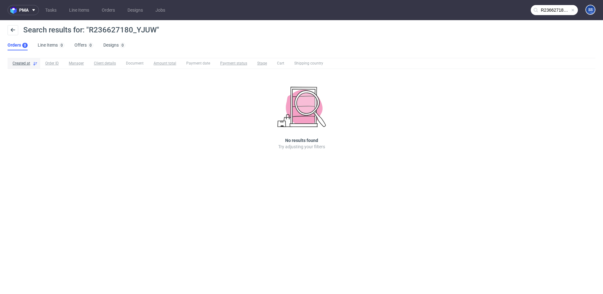
click at [562, 7] on input "R236627180_YJUW" at bounding box center [554, 10] width 47 height 10
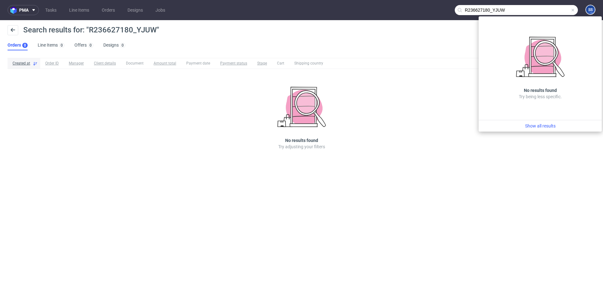
drag, startPoint x: 493, startPoint y: 10, endPoint x: 439, endPoint y: 7, distance: 54.5
click at [439, 7] on nav "pma Tasks Line Items Orders Designs Jobs R236627180_YJUW SS" at bounding box center [301, 10] width 603 height 20
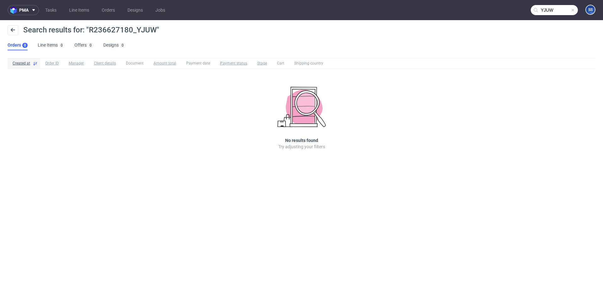
type input "YJUW"
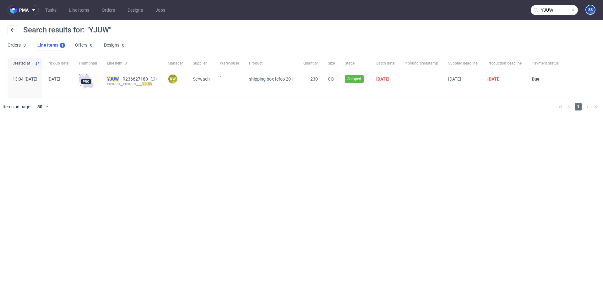
click at [119, 78] on mark "YJUW" at bounding box center [113, 78] width 12 height 5
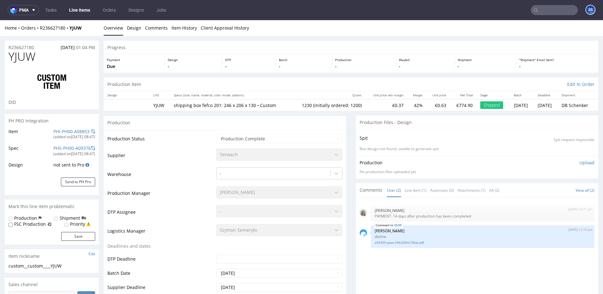
type input "1230"
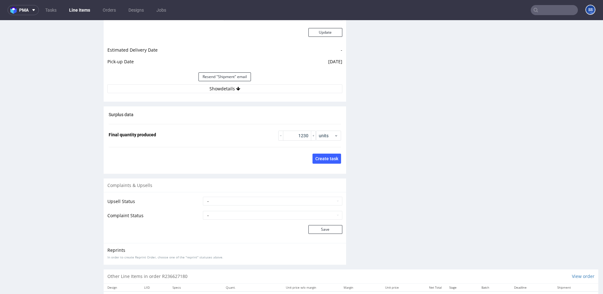
scroll to position [884, 0]
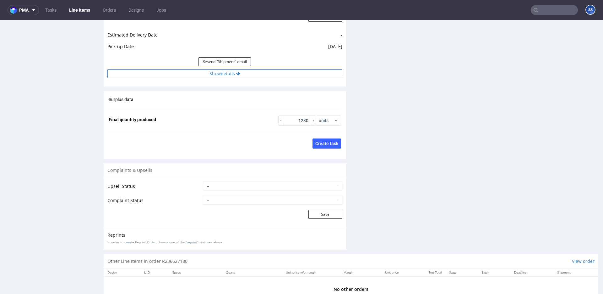
click at [222, 76] on button "Show details" at bounding box center [224, 73] width 235 height 9
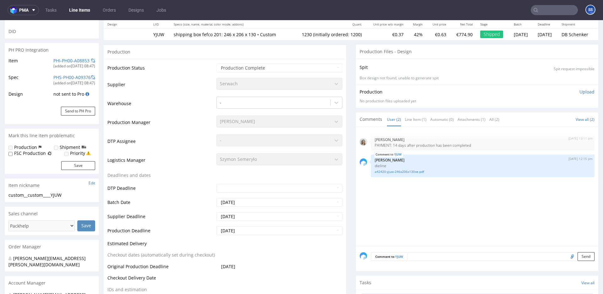
scroll to position [0, 0]
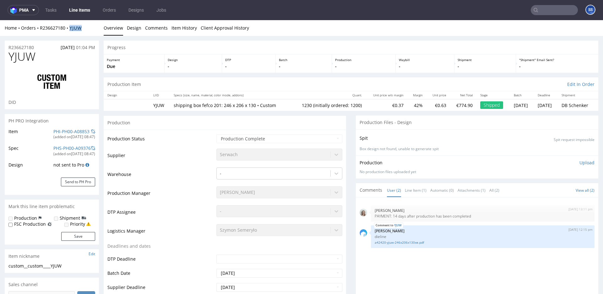
drag, startPoint x: 78, startPoint y: 29, endPoint x: 71, endPoint y: 29, distance: 6.9
click at [71, 29] on div "Home Orders R236627180 YJUW" at bounding box center [52, 28] width 94 height 6
copy strong "YJUW"
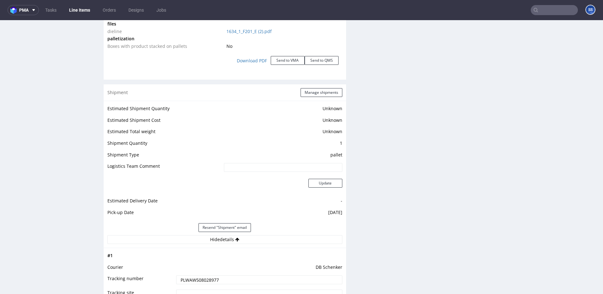
scroll to position [717, 0]
click at [193, 279] on input "PLWAW508028977" at bounding box center [259, 281] width 166 height 9
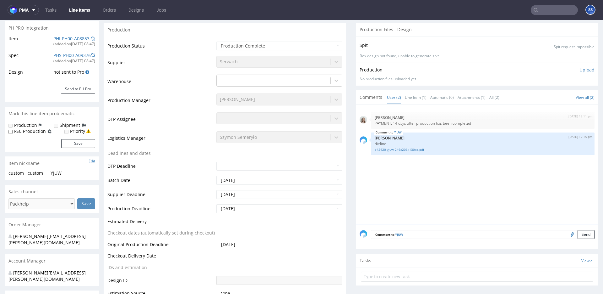
scroll to position [0, 0]
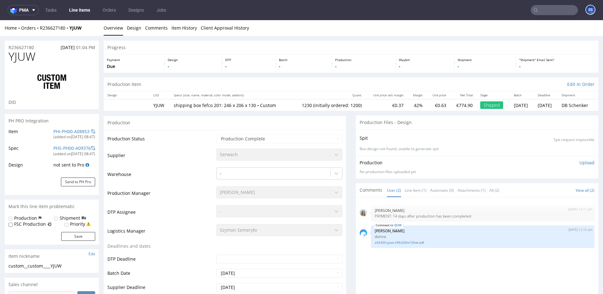
click at [82, 11] on link "Line Items" at bounding box center [79, 10] width 29 height 10
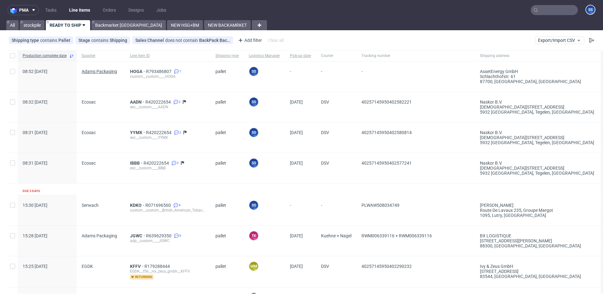
click at [103, 71] on span "Adams Packaging" at bounding box center [100, 71] width 36 height 5
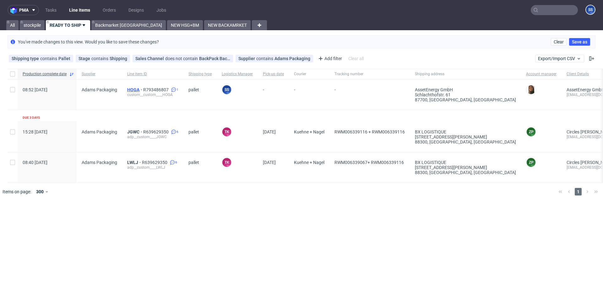
click at [132, 88] on span "HOGA" at bounding box center [135, 89] width 16 height 5
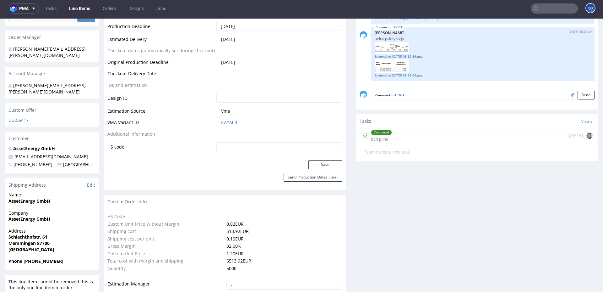
scroll to position [282, 0]
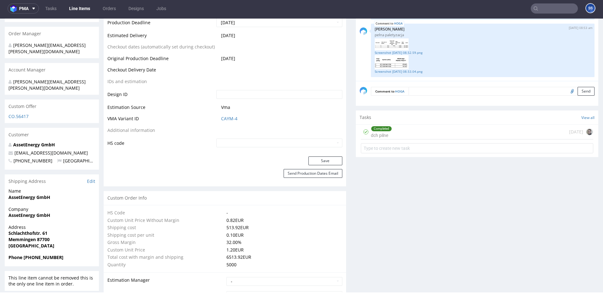
click at [31, 212] on strong "AssetEnergy GmbH" at bounding box center [29, 215] width 42 height 6
click at [40, 212] on strong "AssetEnergy GmbH" at bounding box center [29, 215] width 42 height 6
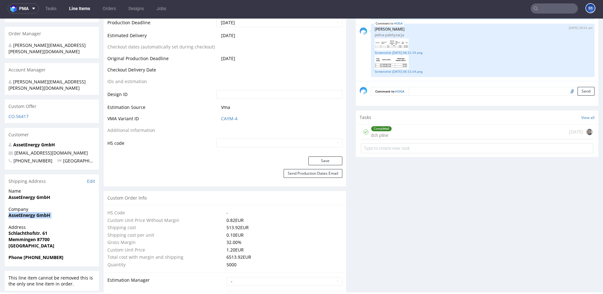
copy strong "AssetEnergy GmbH"
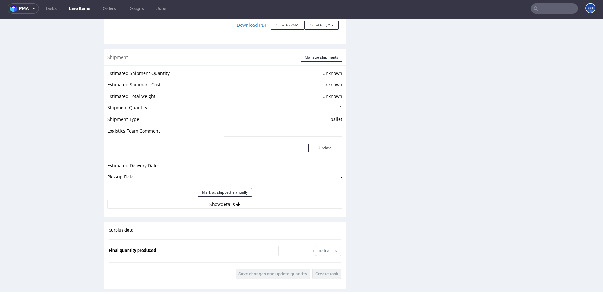
scroll to position [770, 0]
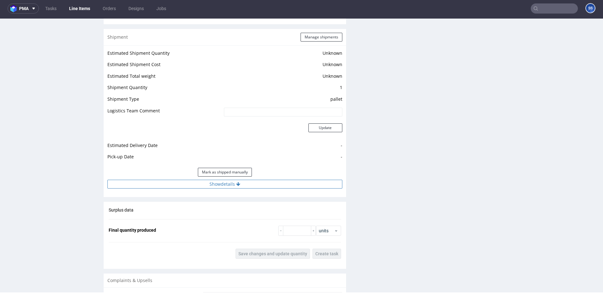
click at [234, 183] on button "Show details" at bounding box center [224, 183] width 235 height 9
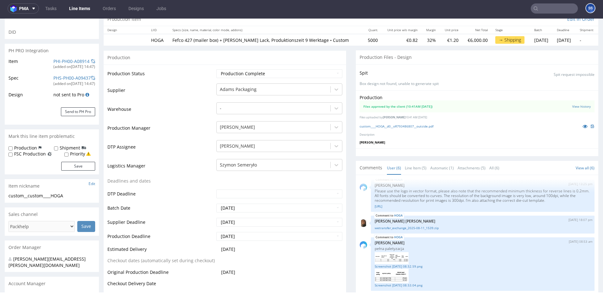
scroll to position [0, 0]
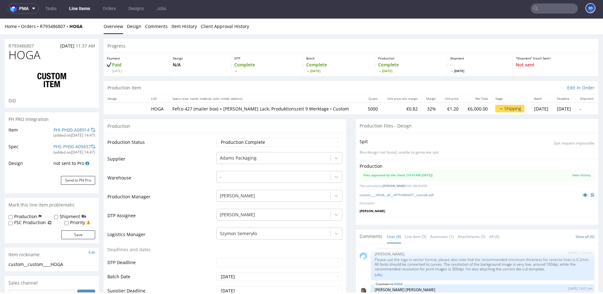
click at [86, 28] on div "Home Orders R793486807 HOGA" at bounding box center [52, 26] width 94 height 6
drag, startPoint x: 86, startPoint y: 27, endPoint x: 66, endPoint y: 34, distance: 21.9
click at [40, 28] on div "Home Orders R793486807 HOGA" at bounding box center [52, 26] width 94 height 6
drag, startPoint x: 86, startPoint y: 26, endPoint x: 39, endPoint y: 27, distance: 46.8
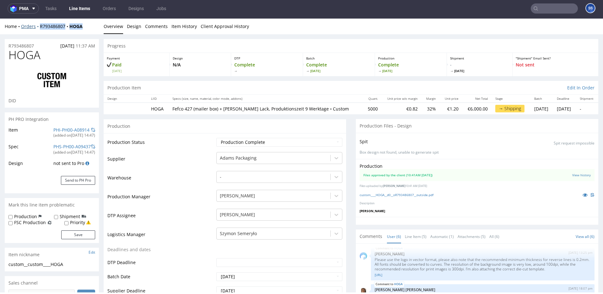
click at [39, 27] on div "Home Orders R793486807 HOGA" at bounding box center [52, 26] width 94 height 6
copy div "R793486807 HOGA"
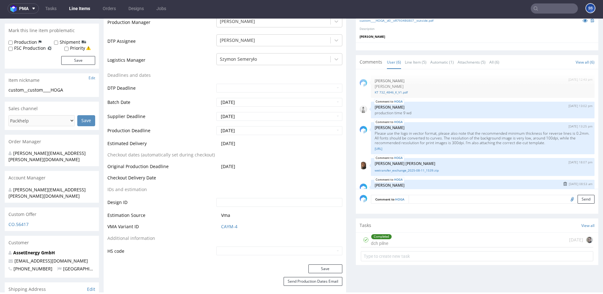
scroll to position [13, 0]
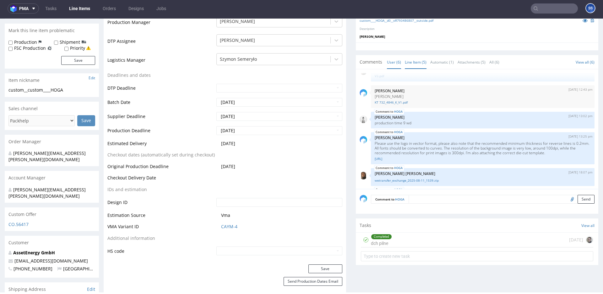
click at [416, 64] on link "Line Item (5)" at bounding box center [416, 62] width 22 height 14
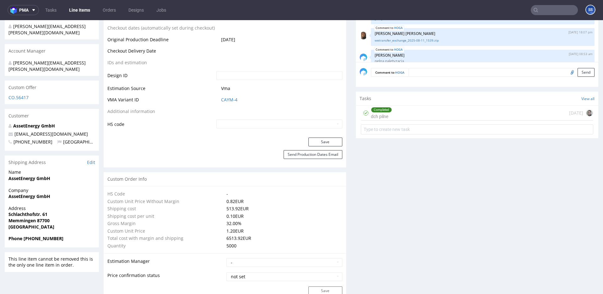
scroll to position [0, 0]
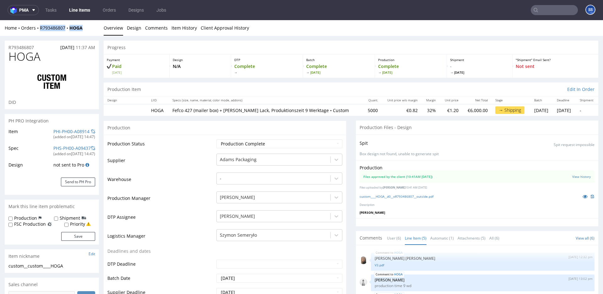
click at [89, 27] on div "Home Orders R793486807 HOGA" at bounding box center [52, 28] width 94 height 6
drag, startPoint x: 63, startPoint y: 30, endPoint x: 52, endPoint y: 25, distance: 12.3
click at [41, 29] on div "Home Orders R793486807 HOGA" at bounding box center [52, 28] width 94 height 6
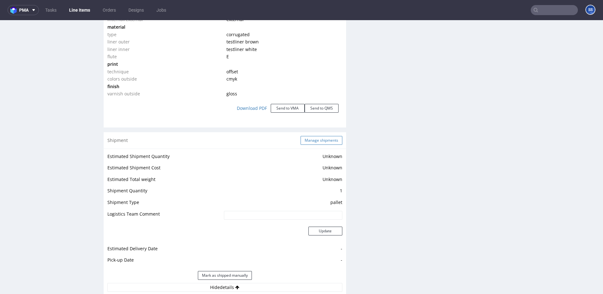
scroll to position [668, 0]
click at [311, 140] on button "Manage shipments" at bounding box center [322, 140] width 42 height 9
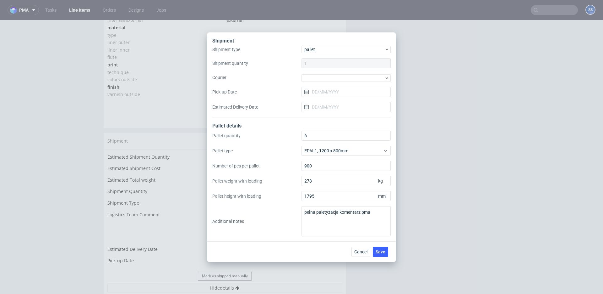
click at [328, 74] on div at bounding box center [346, 77] width 89 height 8
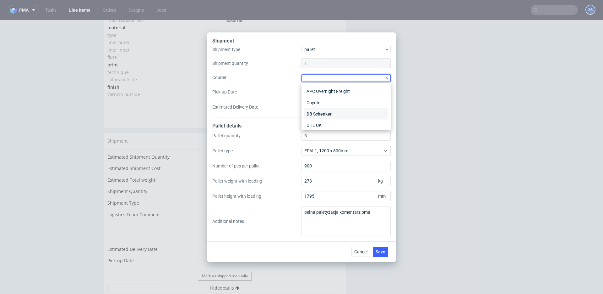
click at [330, 115] on div "DB Schenker" at bounding box center [346, 113] width 84 height 11
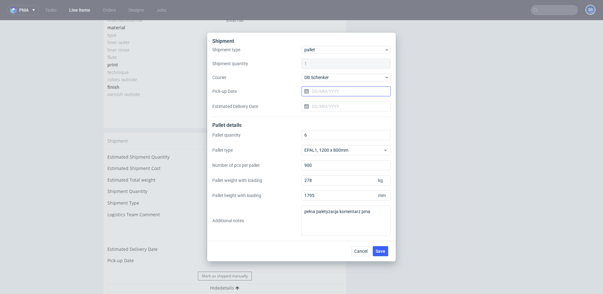
click at [335, 93] on input "Pick-up Date" at bounding box center [346, 91] width 89 height 10
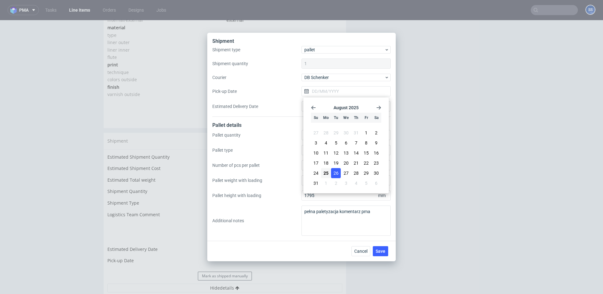
click at [338, 169] on button "26" at bounding box center [336, 173] width 10 height 10
type input "[DATE]"
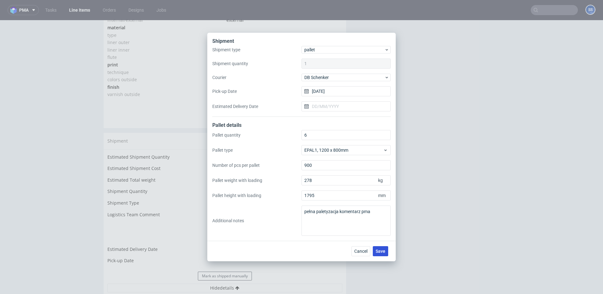
click at [382, 249] on span "Save" at bounding box center [381, 251] width 10 height 4
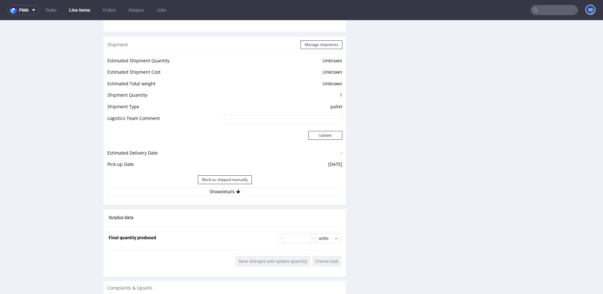
scroll to position [773, 0]
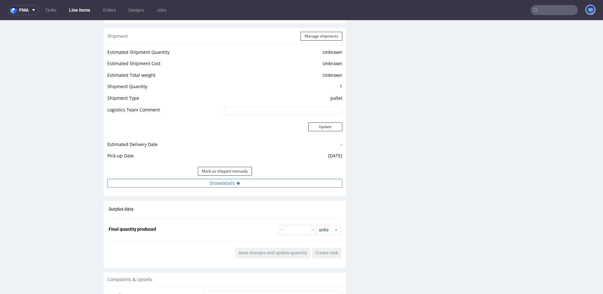
click at [273, 187] on button "Show details" at bounding box center [224, 183] width 235 height 9
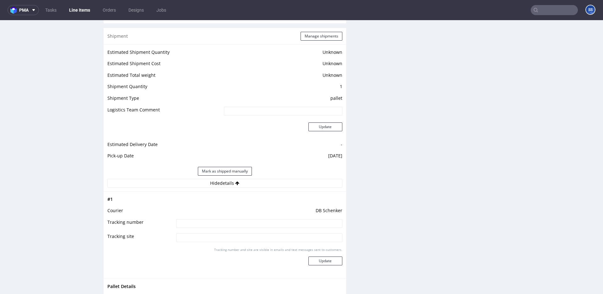
click at [245, 224] on input at bounding box center [259, 223] width 166 height 9
paste input "PLWAW508034776"
type input "PLWAW508034776"
click at [323, 270] on div "Tracking number and site are visible in emails and text messages sent to custom…" at bounding box center [259, 258] width 166 height 23
click at [328, 265] on button "Update" at bounding box center [326, 260] width 34 height 9
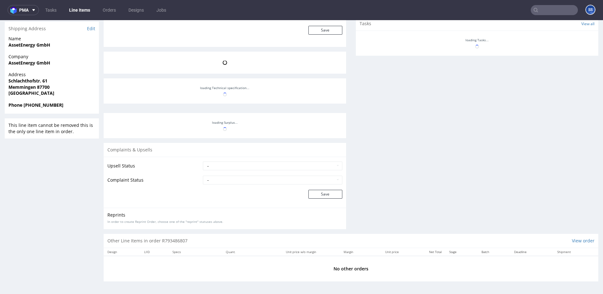
scroll to position [71, 0]
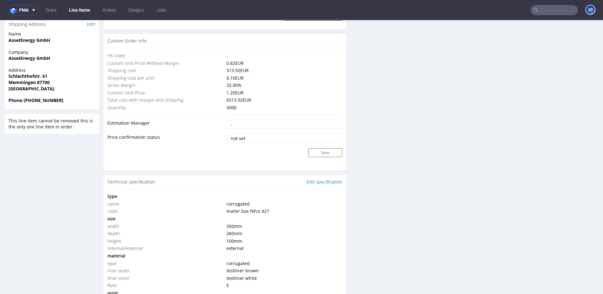
click at [84, 11] on link "Line Items" at bounding box center [79, 10] width 29 height 10
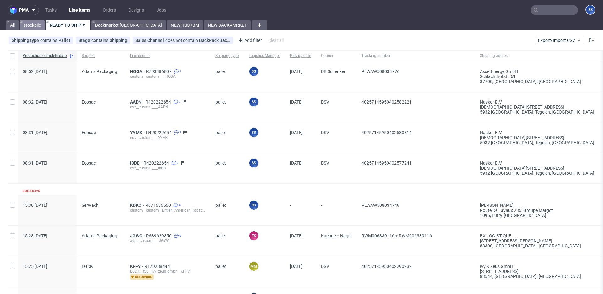
click at [42, 23] on link "stockpile" at bounding box center [32, 25] width 25 height 10
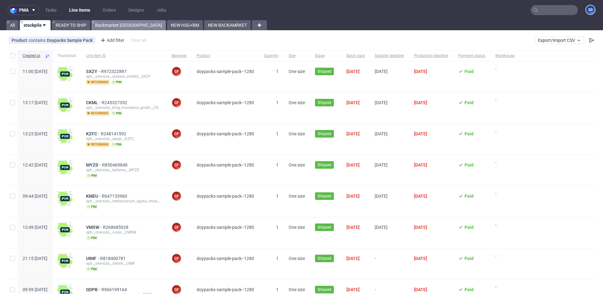
click at [122, 24] on link "Backmarket [GEOGRAPHIC_DATA]" at bounding box center [128, 25] width 74 height 10
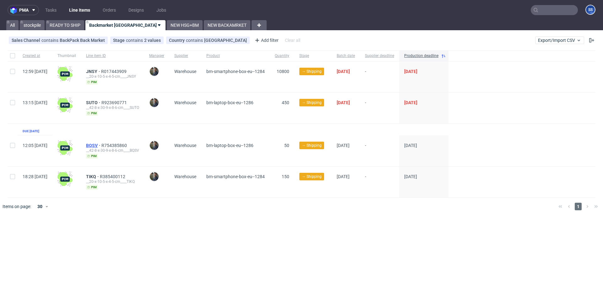
click at [102, 145] on span "BQSV" at bounding box center [93, 145] width 15 height 5
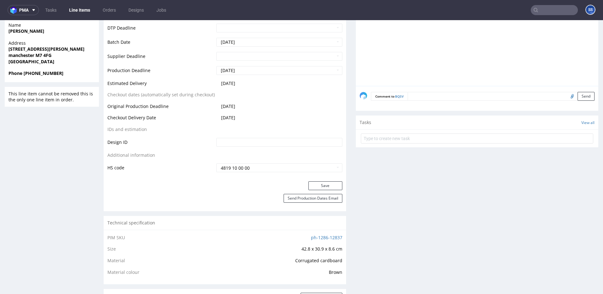
scroll to position [176, 0]
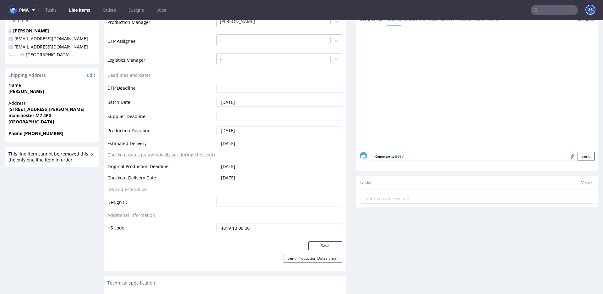
click at [34, 92] on strong "[PERSON_NAME]" at bounding box center [26, 91] width 36 height 6
copy strong "[PERSON_NAME]"
click at [31, 110] on strong "[STREET_ADDRESS][PERSON_NAME]" at bounding box center [46, 109] width 76 height 6
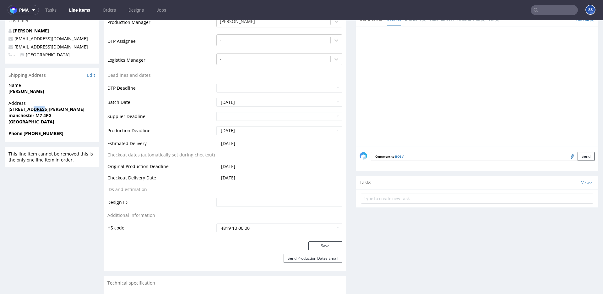
click at [31, 110] on strong "[STREET_ADDRESS][PERSON_NAME]" at bounding box center [46, 109] width 76 height 6
copy strong "[STREET_ADDRESS][PERSON_NAME]"
click at [14, 114] on strong "manchester M7 4FG" at bounding box center [29, 115] width 43 height 6
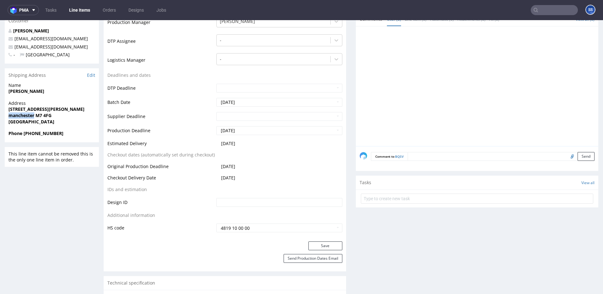
copy strong "[GEOGRAPHIC_DATA]"
drag, startPoint x: 36, startPoint y: 116, endPoint x: 65, endPoint y: 112, distance: 28.9
click at [58, 115] on span "manchester M7 4FG" at bounding box center [51, 115] width 87 height 6
copy strong "M7 4FG"
drag, startPoint x: 50, startPoint y: 134, endPoint x: 68, endPoint y: 63, distance: 73.2
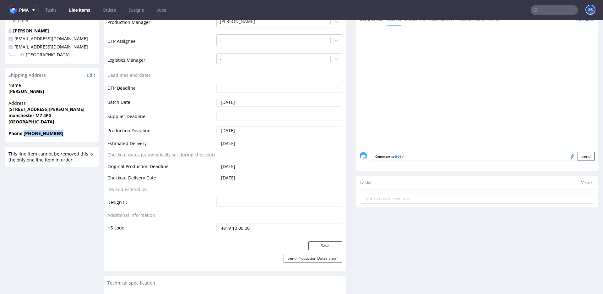
click at [25, 134] on span "Phone [PHONE_NUMBER]" at bounding box center [51, 133] width 87 height 6
copy strong "44 7465953625"
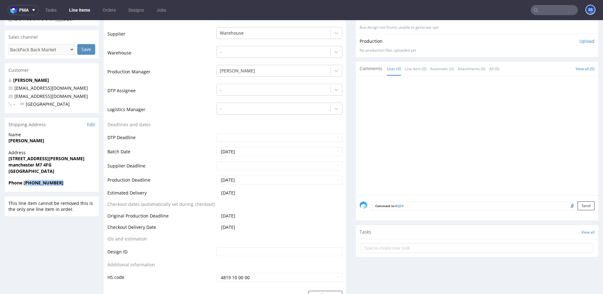
scroll to position [128, 0]
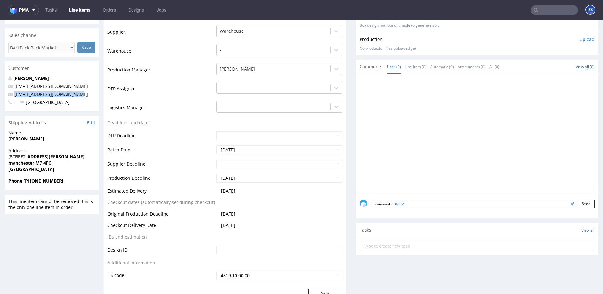
drag, startPoint x: 80, startPoint y: 93, endPoint x: 14, endPoint y: 96, distance: 66.7
click at [14, 96] on p "[EMAIL_ADDRESS][DOMAIN_NAME]" at bounding box center [51, 94] width 87 height 6
copy link "[EMAIL_ADDRESS][DOMAIN_NAME]"
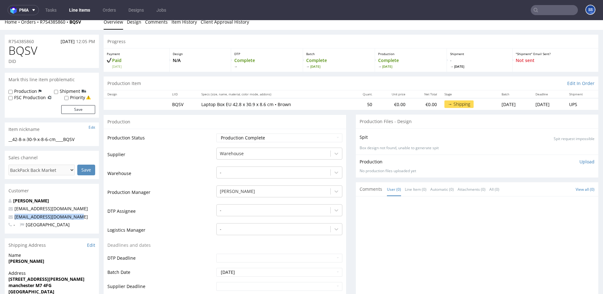
scroll to position [0, 0]
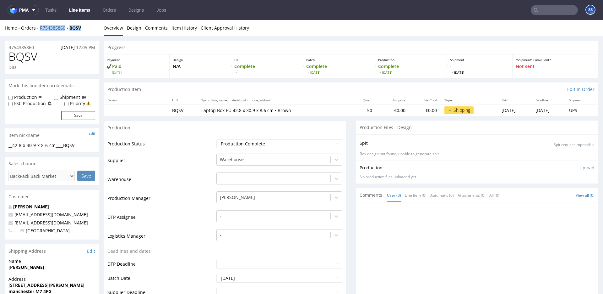
drag, startPoint x: 75, startPoint y: 29, endPoint x: 41, endPoint y: 29, distance: 34.3
click at [41, 29] on div "Home Orders R754385860 BQSV" at bounding box center [52, 28] width 94 height 6
copy div "R754385860 BQSV"
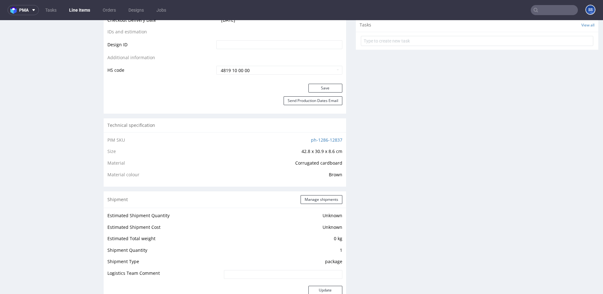
scroll to position [335, 0]
drag, startPoint x: 321, startPoint y: 196, endPoint x: 315, endPoint y: 210, distance: 15.4
click at [321, 196] on button "Manage shipments" at bounding box center [322, 197] width 42 height 9
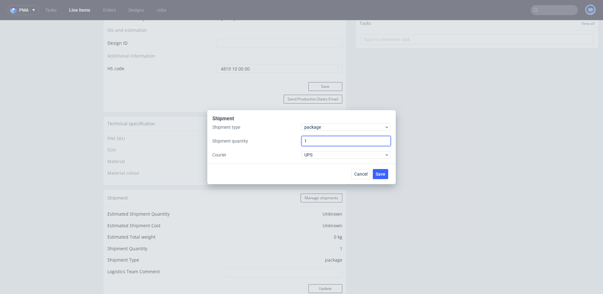
click at [325, 140] on input "1" at bounding box center [346, 141] width 89 height 10
click at [383, 172] on span "Save" at bounding box center [381, 174] width 10 height 4
drag, startPoint x: 331, startPoint y: 140, endPoint x: 303, endPoint y: 141, distance: 28.0
click at [303, 141] on input "-3" at bounding box center [346, 141] width 89 height 10
type input "2"
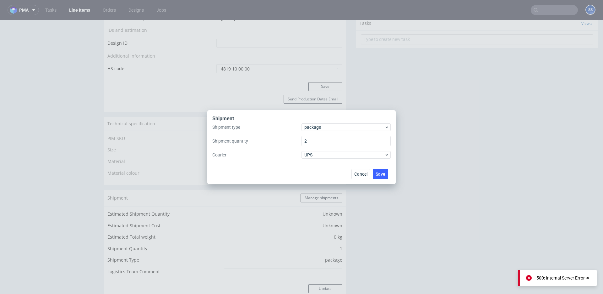
click at [320, 174] on div "Cancel Save" at bounding box center [301, 173] width 189 height 20
click at [381, 174] on span "Save" at bounding box center [381, 174] width 10 height 4
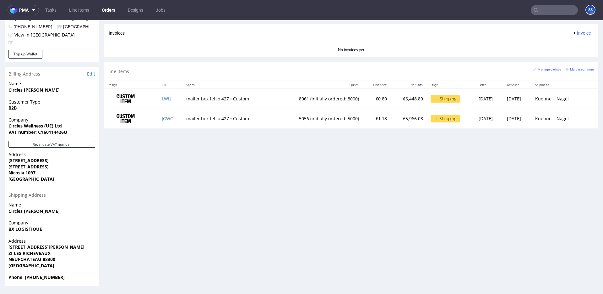
scroll to position [2, 0]
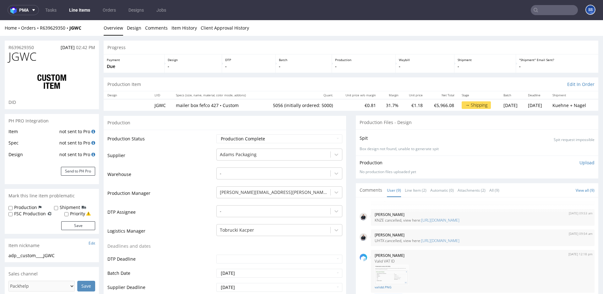
click at [77, 13] on link "Line Items" at bounding box center [79, 10] width 29 height 10
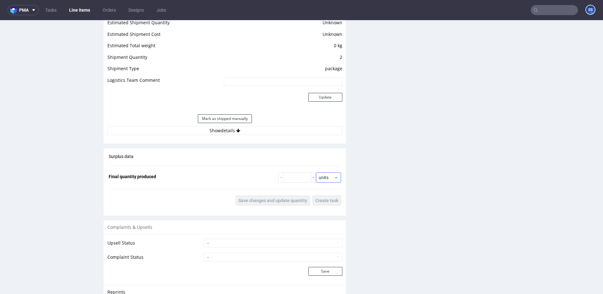
scroll to position [529, 0]
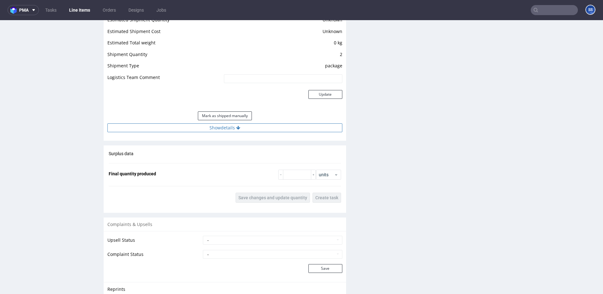
click at [248, 126] on button "Show details" at bounding box center [224, 127] width 235 height 9
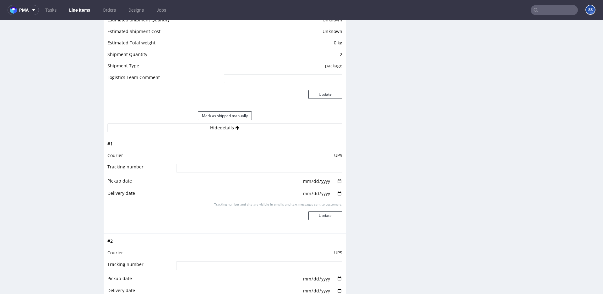
click at [229, 171] on input at bounding box center [259, 167] width 166 height 9
paste input "1Z5A15806890558740"
type input "1Z5A15806890558740"
click at [331, 212] on button "Update" at bounding box center [326, 215] width 34 height 9
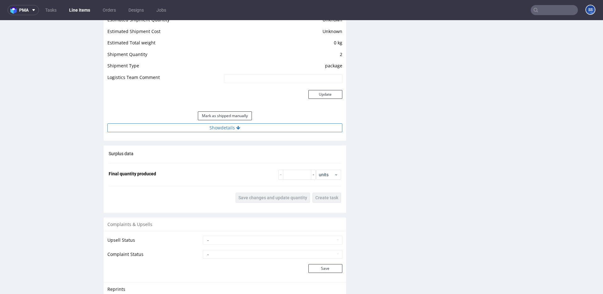
click at [249, 127] on button "Show details" at bounding box center [224, 127] width 235 height 9
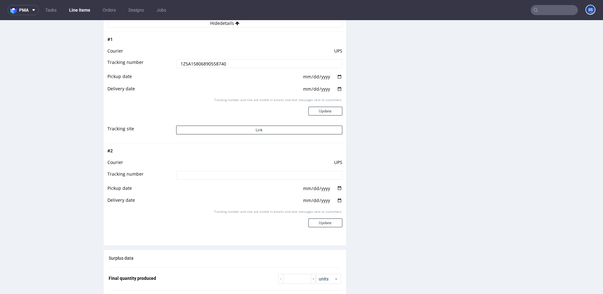
scroll to position [637, 0]
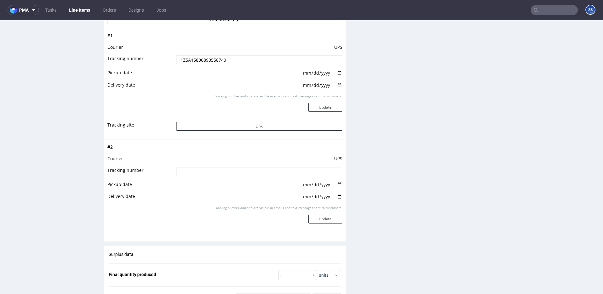
click at [250, 170] on input at bounding box center [259, 171] width 166 height 9
paste input "1Z5A15806893967552"
type input "1Z5A15806893967552"
click at [325, 220] on button "Update" at bounding box center [326, 218] width 34 height 9
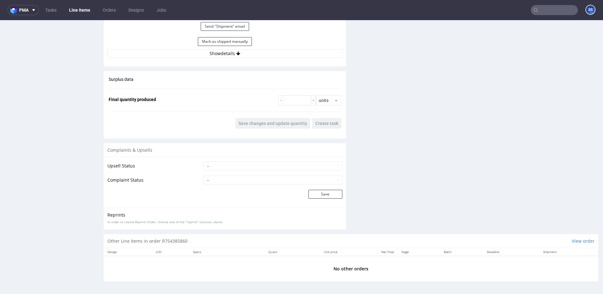
scroll to position [2, 0]
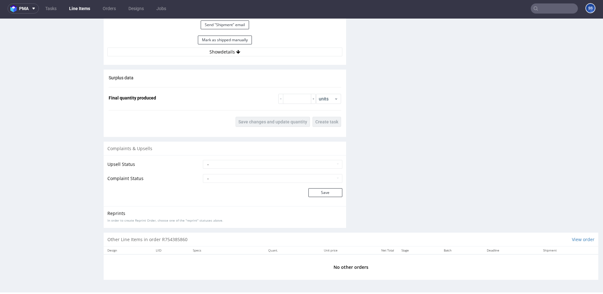
click at [226, 55] on button "Show details" at bounding box center [224, 51] width 235 height 9
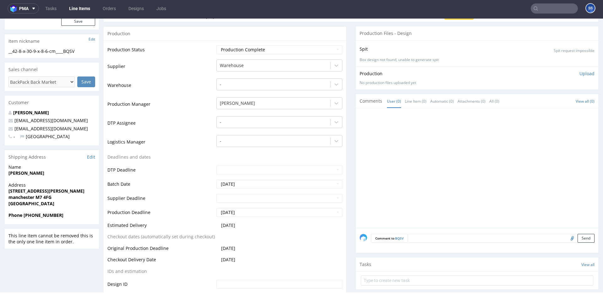
scroll to position [0, 0]
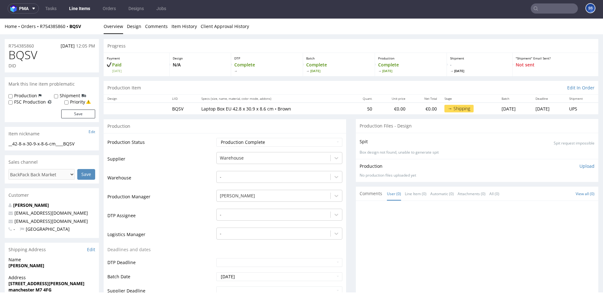
click at [75, 6] on link "Line Items" at bounding box center [79, 8] width 29 height 10
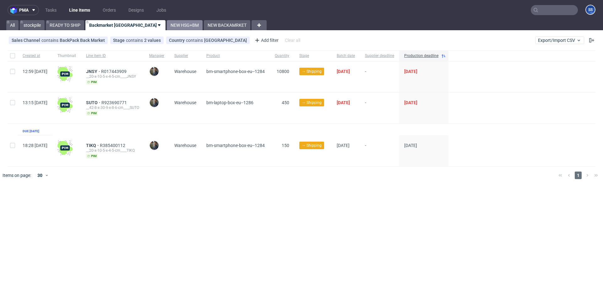
click at [167, 26] on link "NEW HSG+BM" at bounding box center [185, 25] width 36 height 10
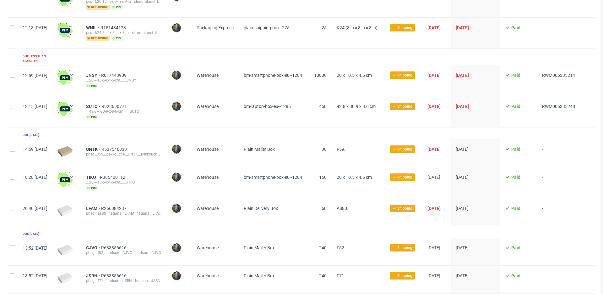
scroll to position [101, 0]
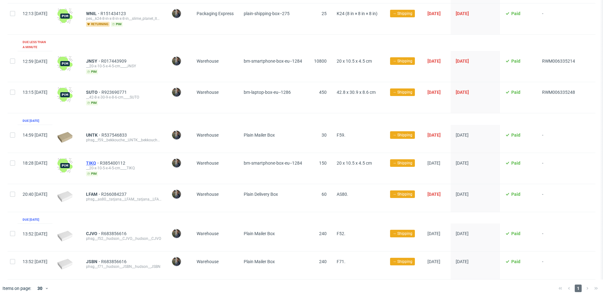
click at [100, 160] on span "TIKQ" at bounding box center [93, 162] width 14 height 5
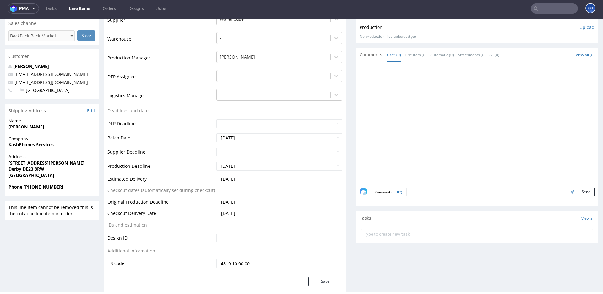
scroll to position [139, 0]
click at [21, 145] on strong "KashPhones Services" at bounding box center [30, 144] width 45 height 6
drag, startPoint x: 62, startPoint y: 145, endPoint x: 2, endPoint y: 144, distance: 60.3
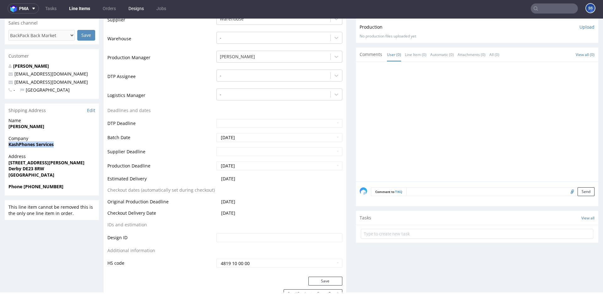
copy strong "KashPhones Services"
drag, startPoint x: 36, startPoint y: 126, endPoint x: 10, endPoint y: 120, distance: 27.5
copy strong "Kashif Khan"
click at [29, 162] on strong "98 sutherland Road" at bounding box center [46, 162] width 76 height 6
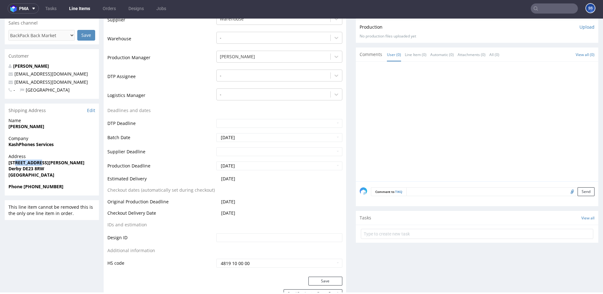
click at [29, 162] on strong "98 sutherland Road" at bounding box center [46, 162] width 76 height 6
copy strong "98 sutherland Road"
click at [16, 167] on strong "Derby DE23 8RW" at bounding box center [26, 168] width 36 height 6
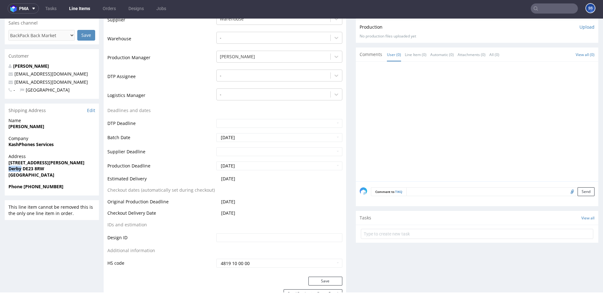
copy strong "Derby"
drag, startPoint x: 47, startPoint y: 169, endPoint x: 24, endPoint y: 169, distance: 23.6
click at [25, 169] on span "Derby DE23 8RW" at bounding box center [51, 168] width 87 height 6
drag, startPoint x: 23, startPoint y: 169, endPoint x: 74, endPoint y: 164, distance: 51.8
click at [64, 169] on span "Derby DE23 8RW" at bounding box center [51, 168] width 87 height 6
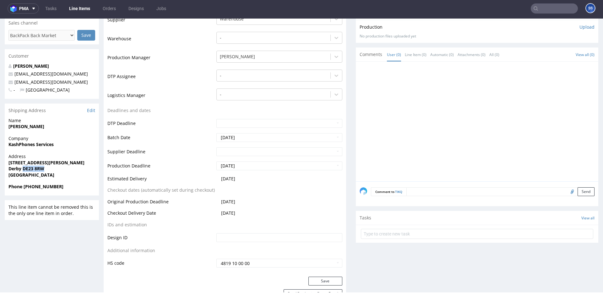
copy strong "DE23 8RW"
drag, startPoint x: 74, startPoint y: 82, endPoint x: 90, endPoint y: 38, distance: 46.9
copy span "info@kashphones.com"
drag, startPoint x: 69, startPoint y: 187, endPoint x: 136, endPoint y: 87, distance: 119.8
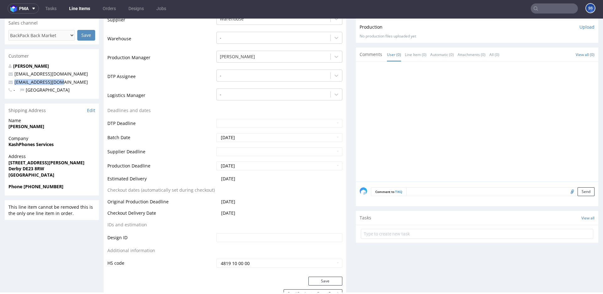
click at [26, 187] on span "Phone +44 07366571274" at bounding box center [51, 186] width 87 height 6
copy strong "44 07366571274"
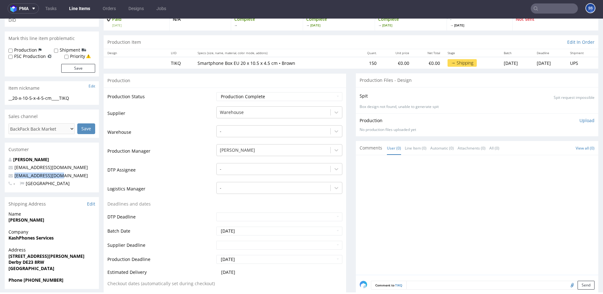
scroll to position [0, 0]
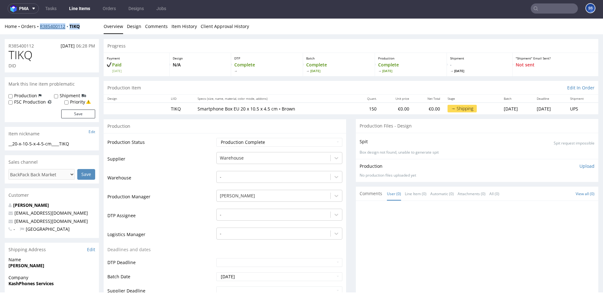
drag, startPoint x: 67, startPoint y: 30, endPoint x: 41, endPoint y: 28, distance: 26.4
click at [41, 28] on div "Home Orders R385400112 TIKQ" at bounding box center [52, 26] width 94 height 6
copy div "R385400112 TIKQ"
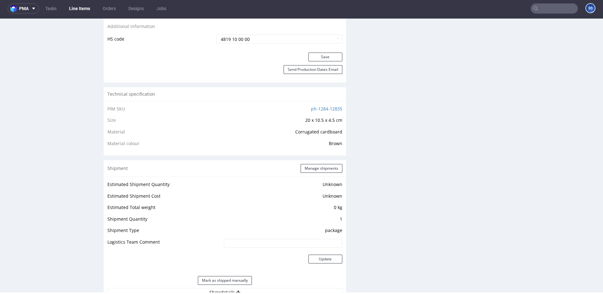
scroll to position [364, 0]
click at [307, 168] on button "Manage shipments" at bounding box center [322, 167] width 42 height 9
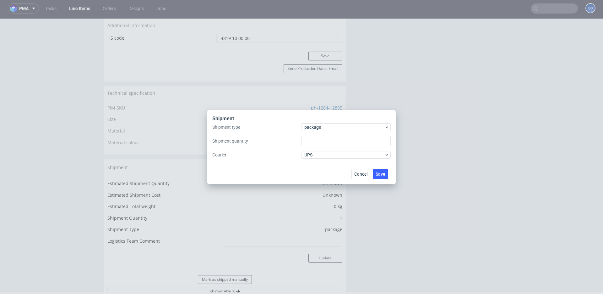
type input "1"
click at [360, 173] on span "Cancel" at bounding box center [361, 174] width 13 height 4
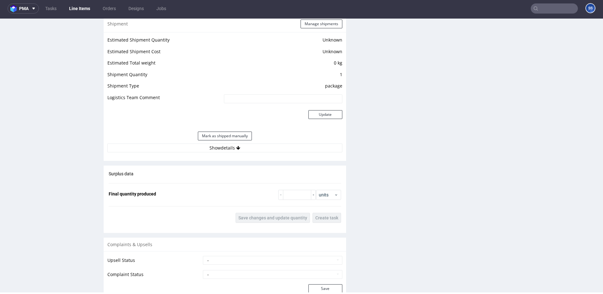
scroll to position [506, 0]
click at [257, 148] on button "Show details" at bounding box center [224, 148] width 235 height 9
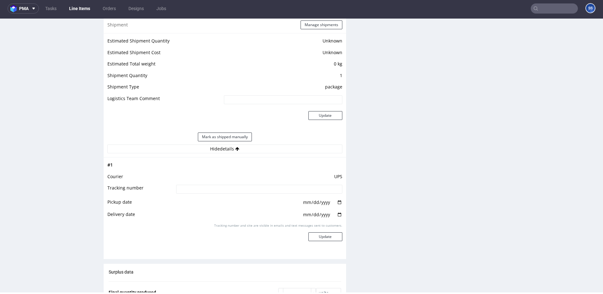
click at [240, 184] on input at bounding box center [259, 188] width 166 height 9
paste input "1Z5A15806891881960"
type input "1Z5A15806891881960"
click at [321, 236] on button "Update" at bounding box center [326, 236] width 34 height 9
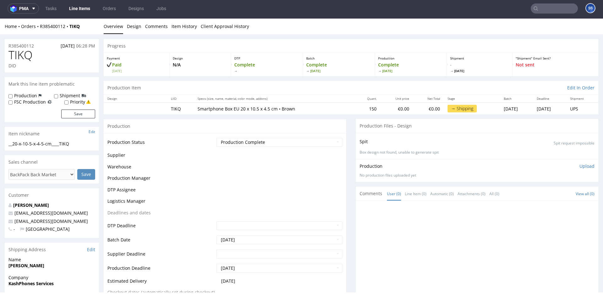
scroll to position [370, 0]
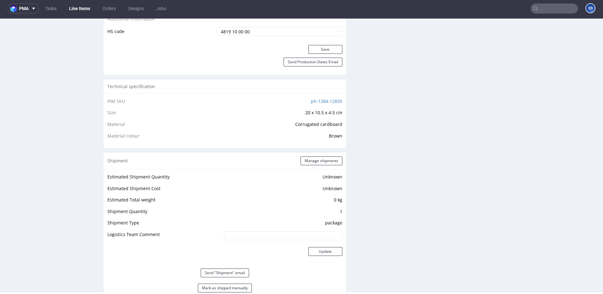
click at [83, 8] on link "Line Items" at bounding box center [79, 8] width 29 height 10
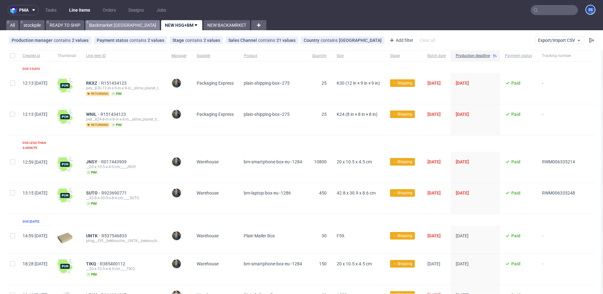
click at [113, 28] on link "Backmarket GB" at bounding box center [122, 25] width 74 height 10
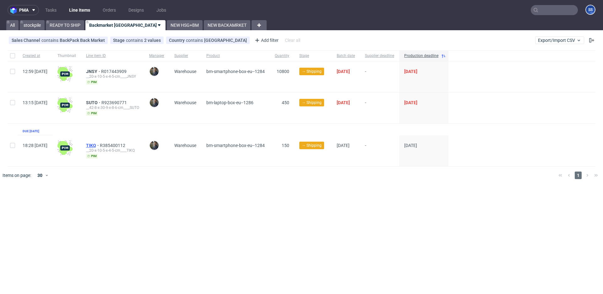
drag, startPoint x: 99, startPoint y: 142, endPoint x: 112, endPoint y: 142, distance: 13.5
click at [112, 142] on div "TIKQ R385400112 __20-x-10-5-x-4-5-cm____TIKQ pim" at bounding box center [112, 150] width 63 height 31
copy span "TIKQ"
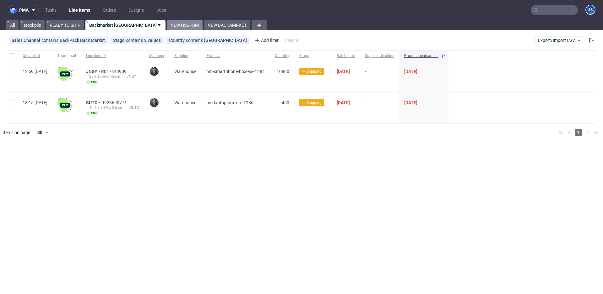
click at [167, 23] on link "NEW HSG+BM" at bounding box center [185, 25] width 36 height 10
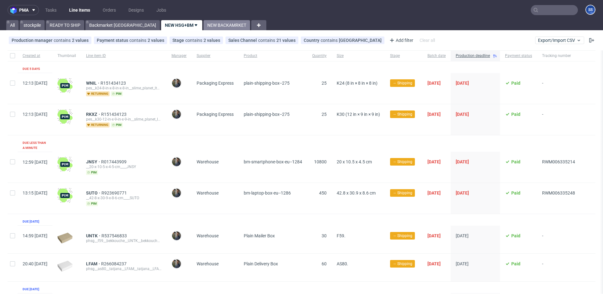
click at [204, 24] on link "NEW BACKAMRKET" at bounding box center [227, 25] width 47 height 10
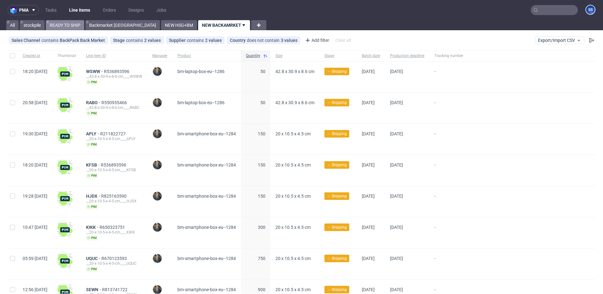
click at [63, 23] on link "READY TO SHIP" at bounding box center [65, 25] width 38 height 10
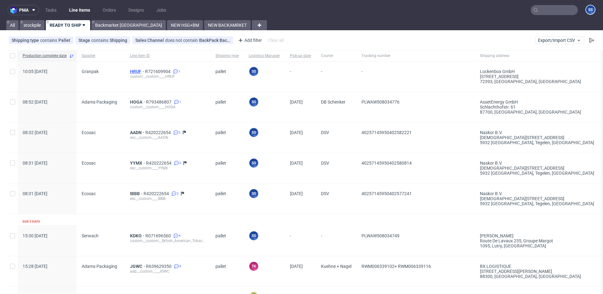
click at [138, 71] on span "HRUF" at bounding box center [137, 71] width 15 height 5
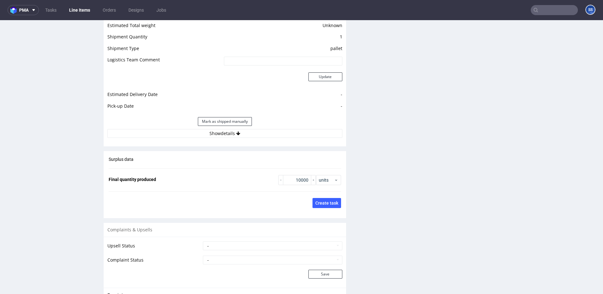
scroll to position [871, 0]
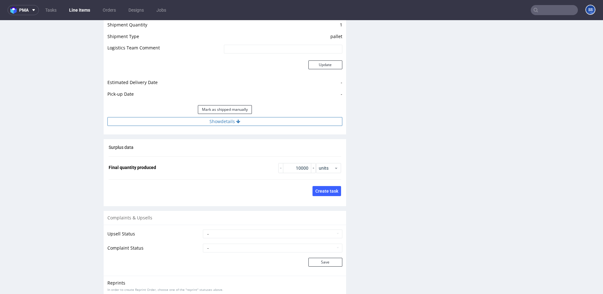
click at [249, 121] on button "Show details" at bounding box center [224, 121] width 235 height 9
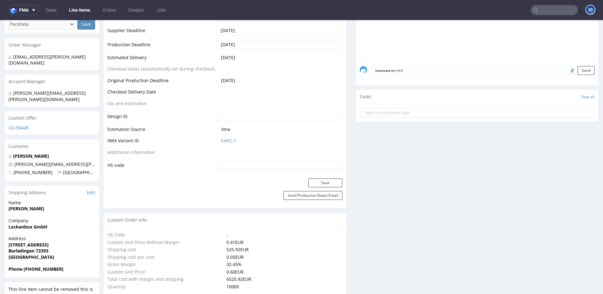
scroll to position [262, 0]
click at [27, 223] on strong "Lockenbox GmbH" at bounding box center [27, 226] width 39 height 6
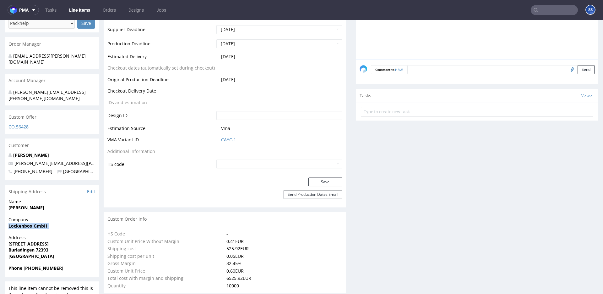
copy strong "Lockenbox GmbH"
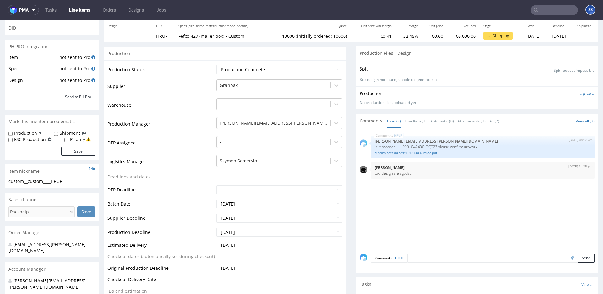
scroll to position [0, 0]
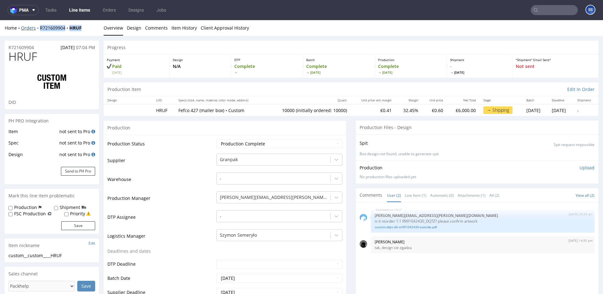
drag, startPoint x: 73, startPoint y: 27, endPoint x: 39, endPoint y: 28, distance: 34.3
click at [39, 28] on div "Home Orders R721609904 HRUF Overview Design Comments Item History Client Approv…" at bounding box center [301, 28] width 603 height 16
copy div "R721609904 HRUF"
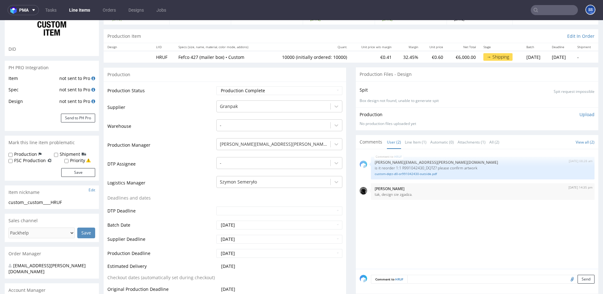
scroll to position [54, 0]
click at [407, 139] on link "Line Item (1)" at bounding box center [416, 142] width 22 height 14
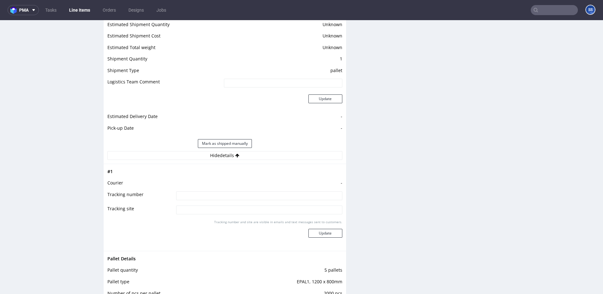
scroll to position [731, 0]
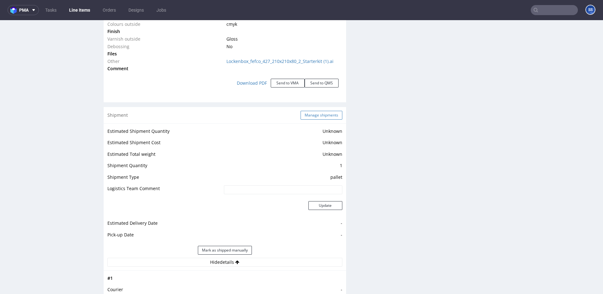
click at [319, 117] on button "Manage shipments" at bounding box center [322, 115] width 42 height 9
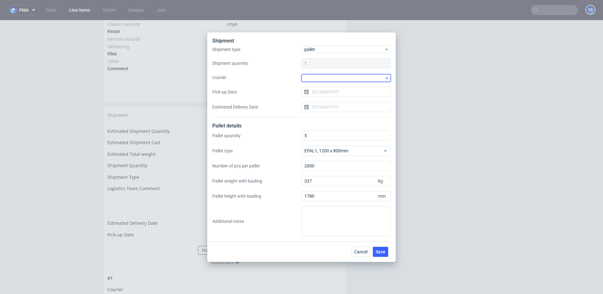
click at [321, 77] on div at bounding box center [346, 78] width 89 height 8
click at [332, 112] on div "DB Schenker" at bounding box center [346, 113] width 84 height 11
click at [327, 93] on input "Pick-up Date" at bounding box center [346, 91] width 89 height 10
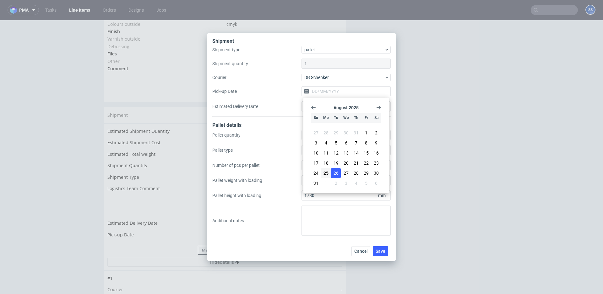
click at [339, 170] on button "26" at bounding box center [336, 173] width 10 height 10
type input "[DATE]"
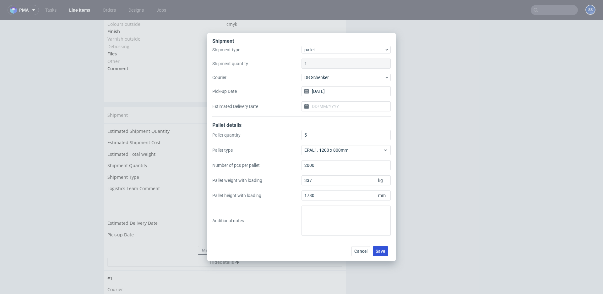
click at [386, 248] on button "Save" at bounding box center [380, 251] width 15 height 10
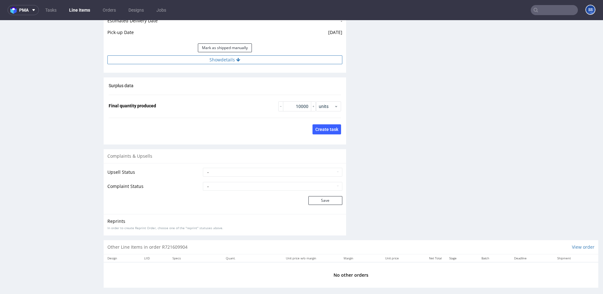
scroll to position [935, 0]
click at [223, 58] on button "Show details" at bounding box center [224, 57] width 235 height 9
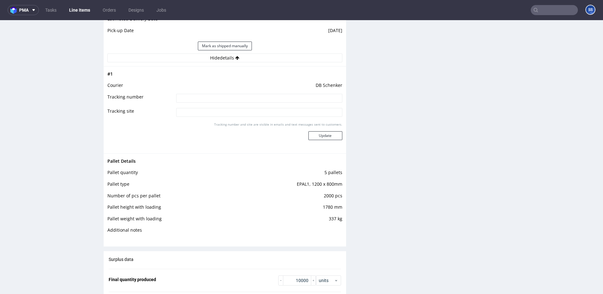
click at [231, 96] on input at bounding box center [259, 98] width 166 height 9
paste input "PLWAW508034924"
type input "PLWAW508034924"
click at [327, 140] on div "Tracking number and site are visible in emails and text messages sent to custom…" at bounding box center [259, 133] width 166 height 23
click at [331, 135] on button "Update" at bounding box center [326, 135] width 34 height 9
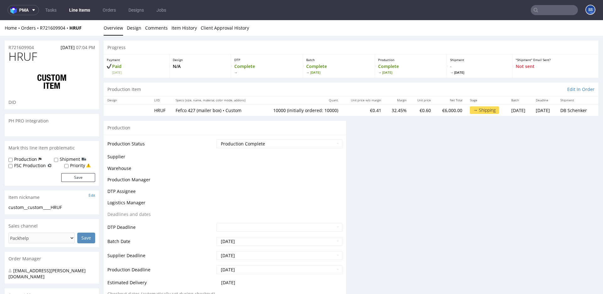
scroll to position [0, 0]
click at [85, 11] on link "Line Items" at bounding box center [79, 10] width 29 height 10
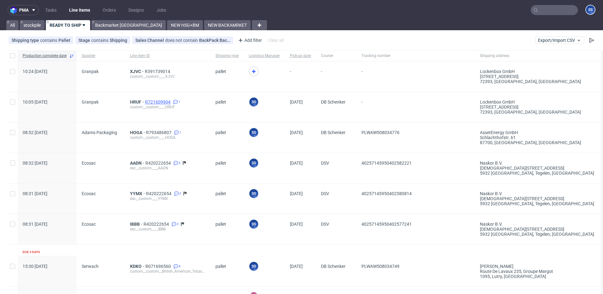
click at [160, 102] on span "R721609904" at bounding box center [158, 101] width 27 height 5
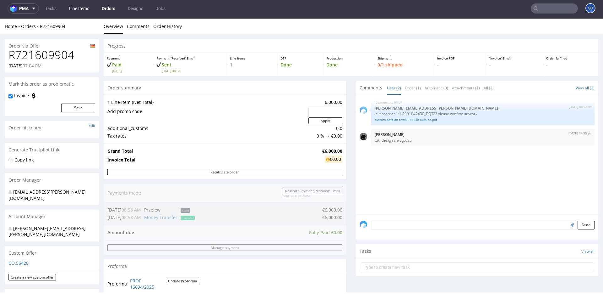
click at [91, 9] on link "Line Items" at bounding box center [79, 8] width 28 height 10
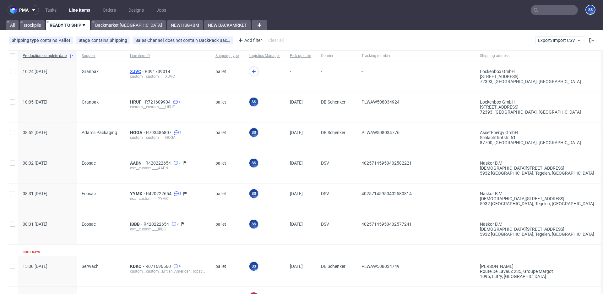
click at [134, 71] on span "XJVC" at bounding box center [137, 71] width 15 height 5
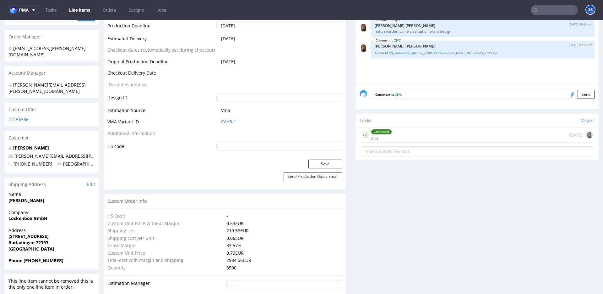
scroll to position [282, 0]
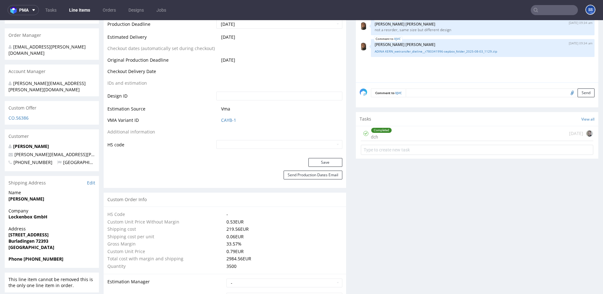
click at [79, 10] on link "Line Items" at bounding box center [79, 10] width 29 height 10
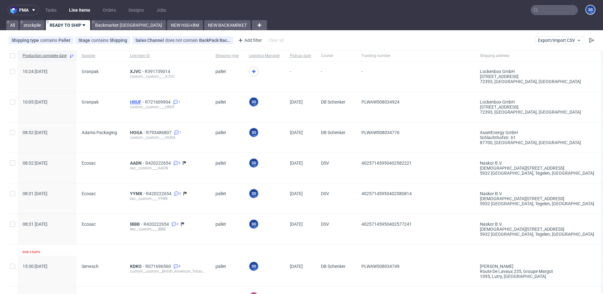
click at [131, 102] on span "HRUF" at bounding box center [137, 101] width 15 height 5
click at [133, 68] on div "XJVC R391739014 custom__custom____XJVC" at bounding box center [167, 76] width 85 height 30
click at [133, 70] on span "XJVC" at bounding box center [137, 71] width 15 height 5
click at [131, 70] on span "XJVC" at bounding box center [137, 71] width 15 height 5
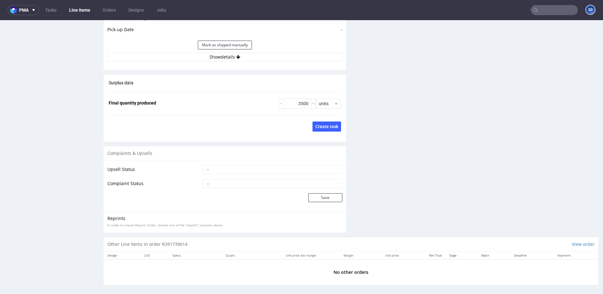
scroll to position [937, 0]
click at [227, 54] on button "Show details" at bounding box center [224, 56] width 235 height 9
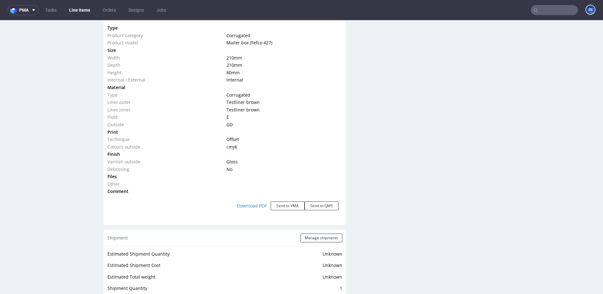
scroll to position [0, 0]
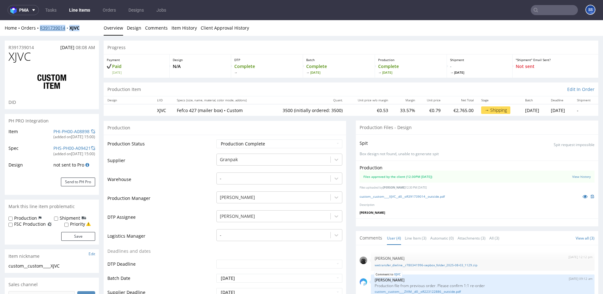
drag, startPoint x: 86, startPoint y: 27, endPoint x: 52, endPoint y: 26, distance: 33.4
click at [40, 30] on div "Home Orders R391739014 XJVC" at bounding box center [52, 28] width 94 height 6
copy div "R391739014 XJVC"
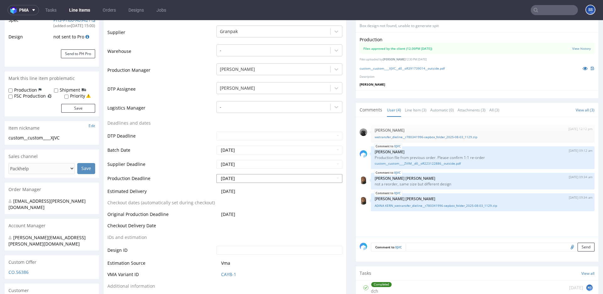
scroll to position [126, 0]
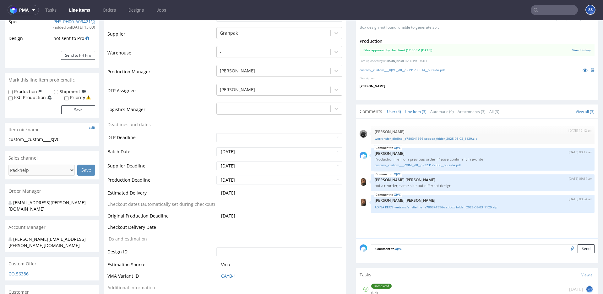
click at [415, 111] on link "Line Item (3)" at bounding box center [416, 112] width 22 height 14
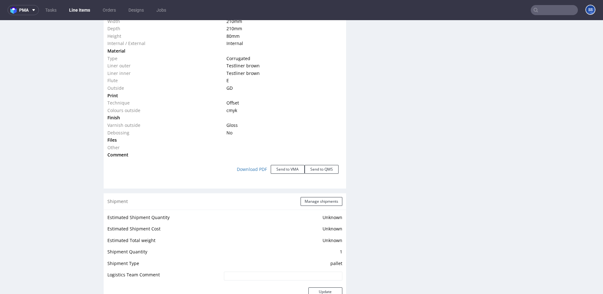
scroll to position [661, 0]
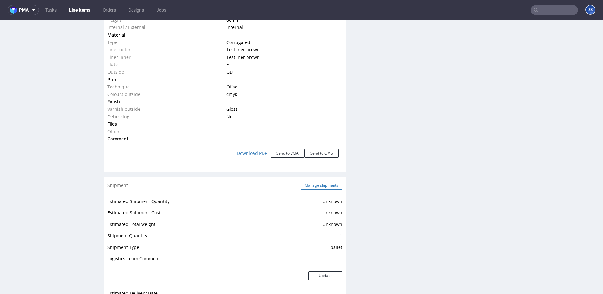
click at [312, 181] on button "Manage shipments" at bounding box center [322, 185] width 42 height 9
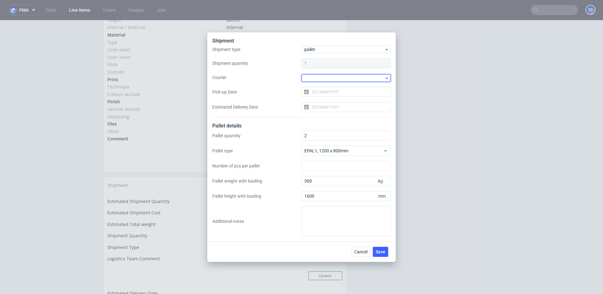
click at [316, 79] on div at bounding box center [346, 78] width 89 height 8
click at [330, 111] on div "DB Schenker" at bounding box center [346, 113] width 84 height 11
click at [326, 92] on input "Pick-up Date" at bounding box center [346, 91] width 89 height 10
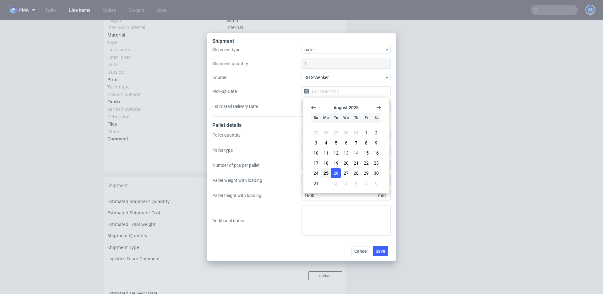
click at [334, 172] on span "26" at bounding box center [336, 173] width 5 height 6
type input "[DATE]"
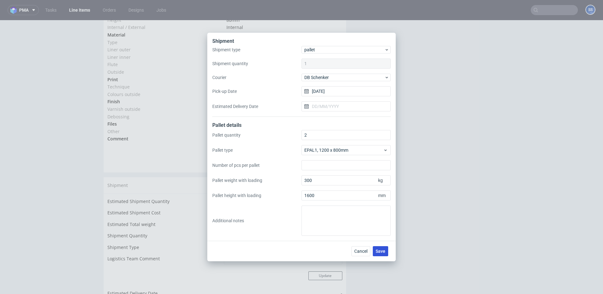
click at [382, 246] on button "Save" at bounding box center [380, 251] width 15 height 10
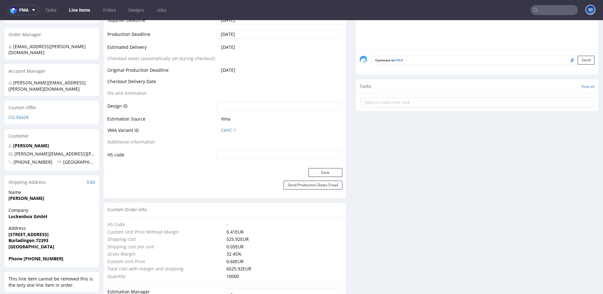
scroll to position [273, 0]
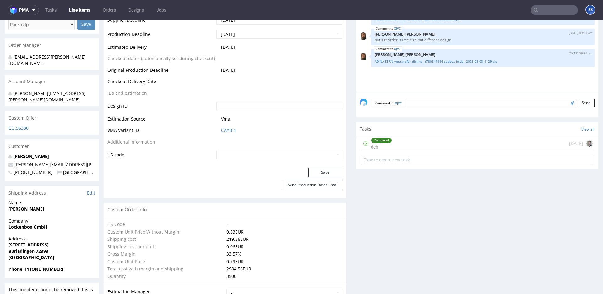
scroll to position [280, 0]
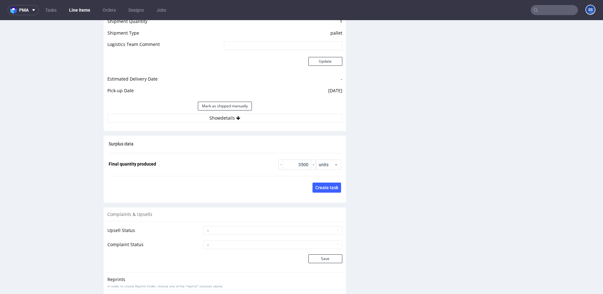
scroll to position [885, 0]
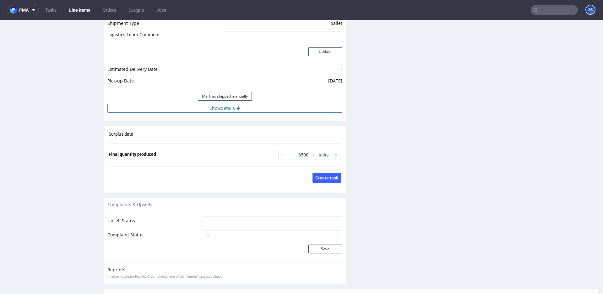
click at [250, 108] on button "Show details" at bounding box center [224, 108] width 235 height 9
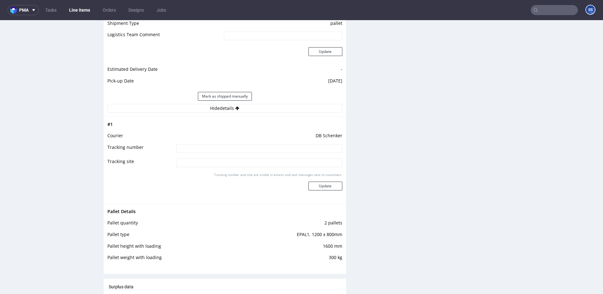
click at [236, 149] on input at bounding box center [259, 148] width 166 height 9
paste input "PLWAW508034939"
type input "PLWAW508034939"
click at [327, 183] on button "Update" at bounding box center [326, 185] width 34 height 9
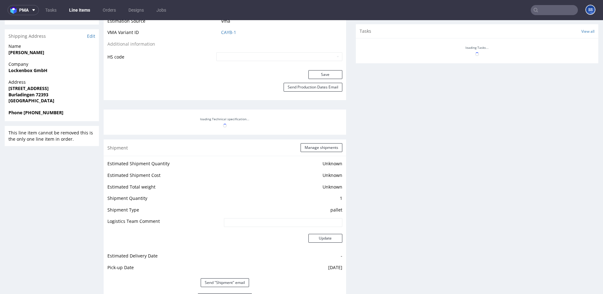
scroll to position [436, 0]
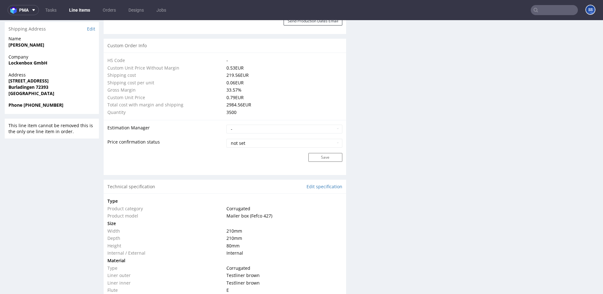
click at [81, 10] on link "Line Items" at bounding box center [79, 10] width 29 height 10
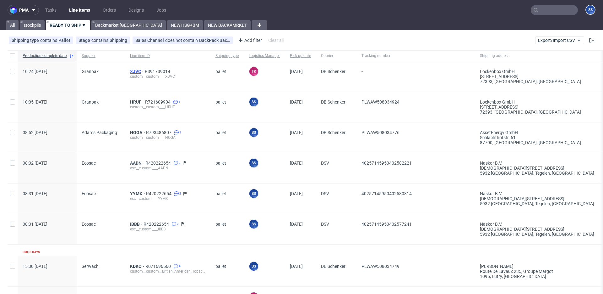
click at [138, 70] on span "XJVC" at bounding box center [137, 71] width 15 height 5
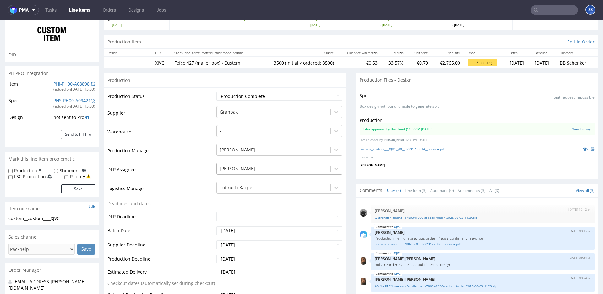
scroll to position [48, 0]
click at [319, 184] on div at bounding box center [273, 187] width 107 height 8
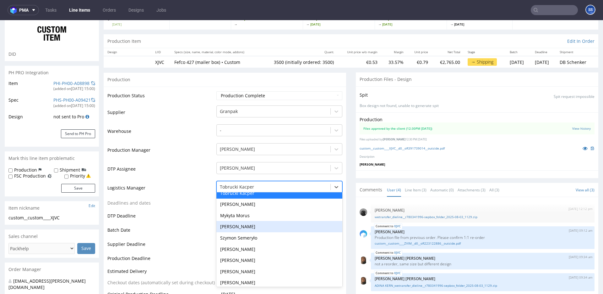
scroll to position [74, 0]
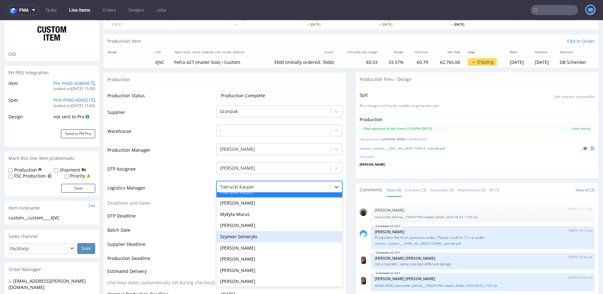
click at [260, 236] on div "Szymon Semeryło" at bounding box center [280, 236] width 126 height 11
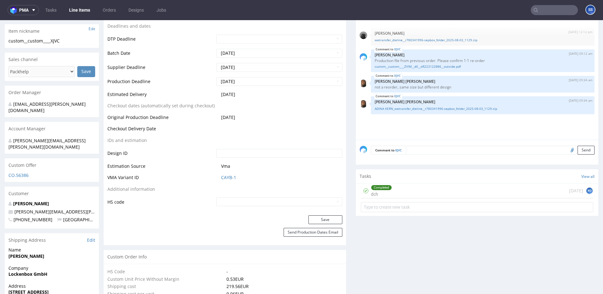
scroll to position [227, 0]
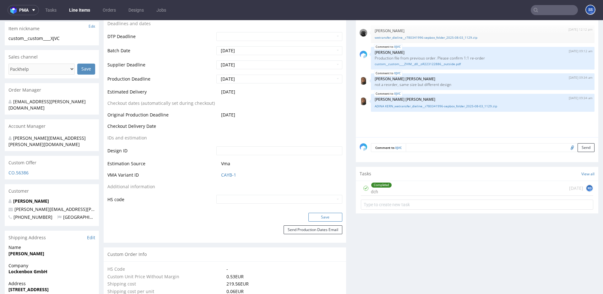
click at [317, 217] on button "Save" at bounding box center [326, 216] width 34 height 9
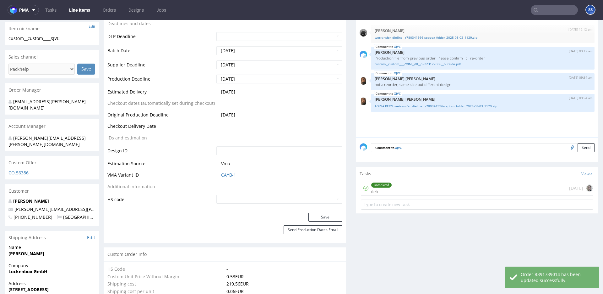
click at [75, 11] on link "Line Items" at bounding box center [79, 10] width 29 height 10
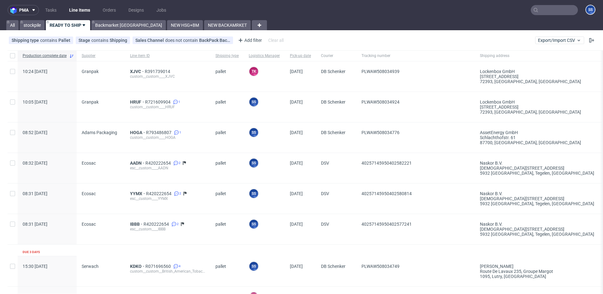
click at [78, 8] on link "Line Items" at bounding box center [79, 10] width 29 height 10
click at [113, 27] on link "Backmarket [GEOGRAPHIC_DATA]" at bounding box center [128, 25] width 74 height 10
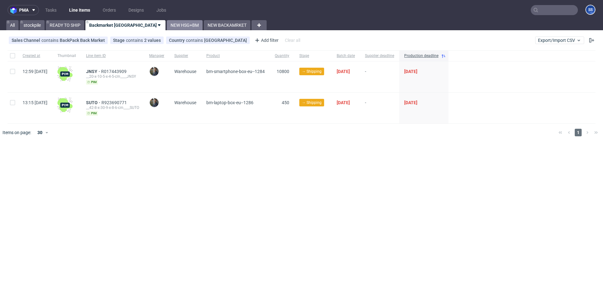
click at [167, 26] on link "NEW HSG+BM" at bounding box center [185, 25] width 36 height 10
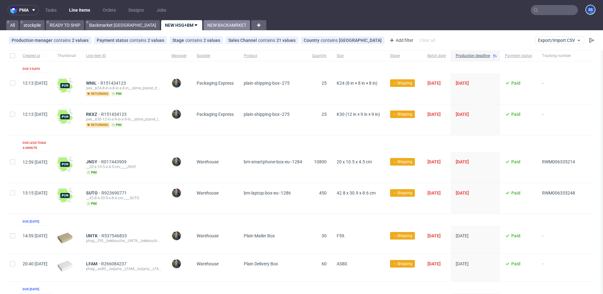
click at [204, 22] on link "NEW BACKAMRKET" at bounding box center [227, 25] width 47 height 10
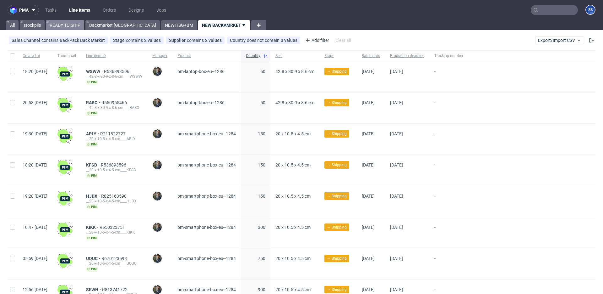
click at [74, 28] on link "READY TO SHIP" at bounding box center [65, 25] width 38 height 10
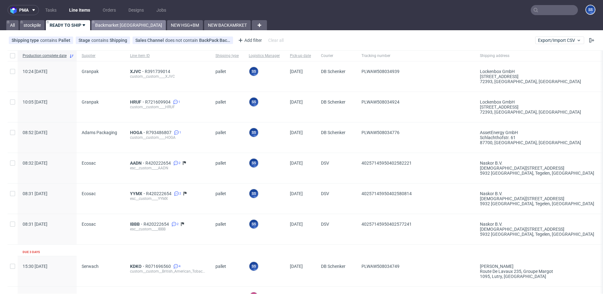
click at [108, 26] on link "Backmarket [GEOGRAPHIC_DATA]" at bounding box center [128, 25] width 74 height 10
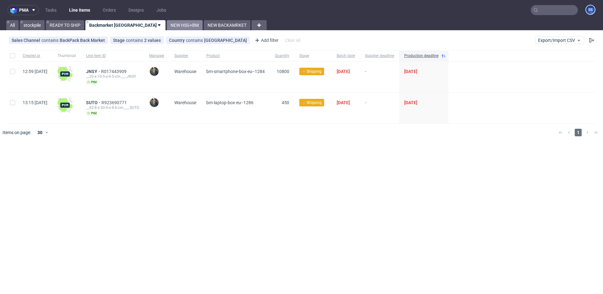
click at [167, 27] on link "NEW HSG+BM" at bounding box center [185, 25] width 36 height 10
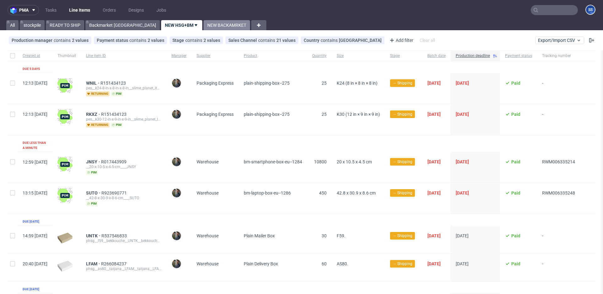
click at [204, 25] on link "NEW BACKAMRKET" at bounding box center [227, 25] width 47 height 10
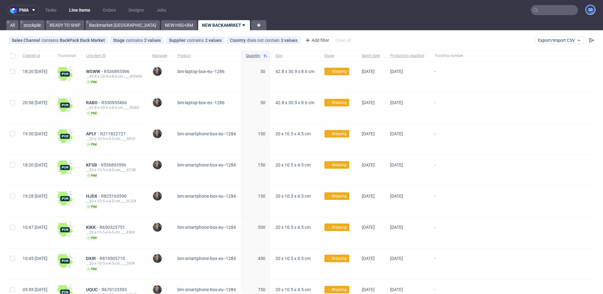
click at [550, 8] on input "text" at bounding box center [554, 10] width 47 height 10
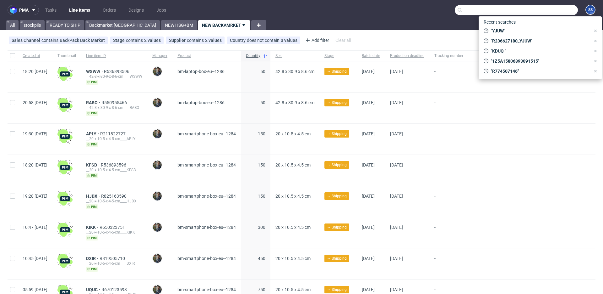
paste input "R938868999"
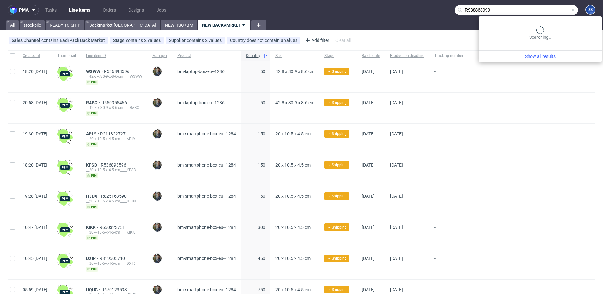
type input "R938868999"
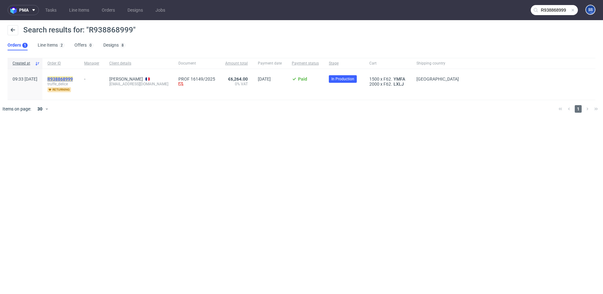
click at [73, 79] on mark "R938868999" at bounding box center [59, 78] width 25 height 5
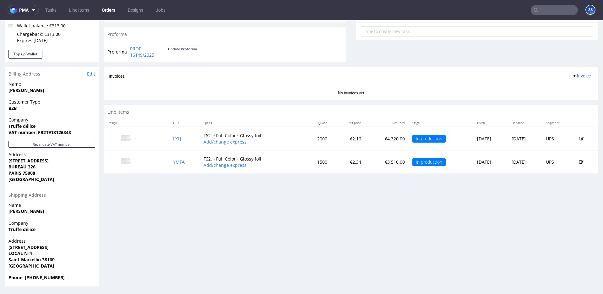
scroll to position [2, 0]
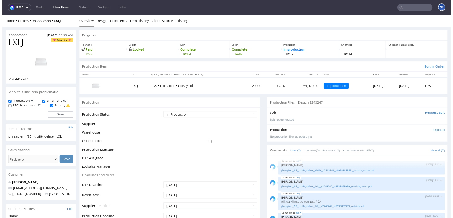
scroll to position [58, 0]
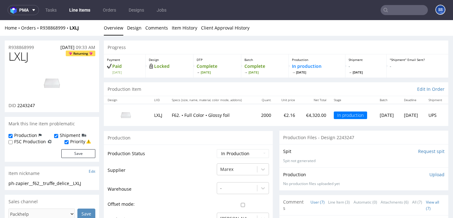
click at [84, 13] on link "Line Items" at bounding box center [79, 10] width 29 height 10
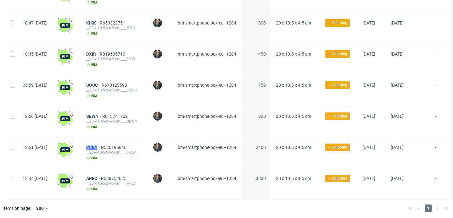
drag, startPoint x: 104, startPoint y: 146, endPoint x: 117, endPoint y: 147, distance: 12.6
click at [117, 147] on div "PCEA R526195846 __20-x-10-5-x-4-5-cm____PCEA pim" at bounding box center [114, 152] width 66 height 31
copy span "PCEA"
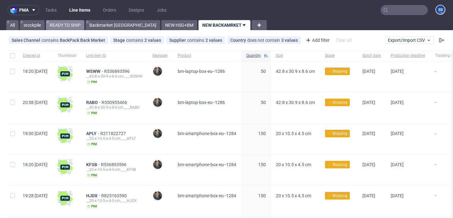
click at [72, 24] on link "READY TO SHIP" at bounding box center [65, 25] width 38 height 10
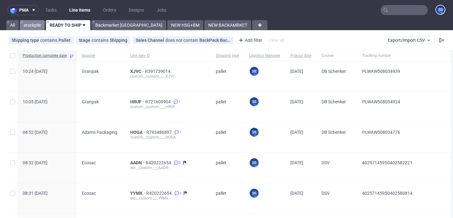
click at [39, 25] on link "stockpile" at bounding box center [32, 25] width 25 height 10
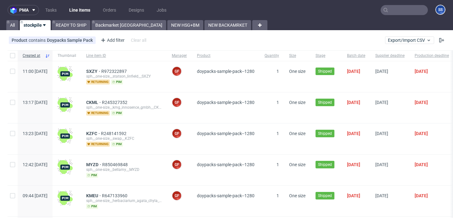
click at [68, 31] on div "pma Tasks Line Items Orders Designs Jobs SS All stockpile READY TO SHIP Backmar…" at bounding box center [226, 109] width 453 height 218
click at [69, 19] on nav "pma Tasks Line Items Orders Designs Jobs SS" at bounding box center [226, 10] width 453 height 20
click at [69, 27] on link "READY TO SHIP" at bounding box center [71, 25] width 38 height 10
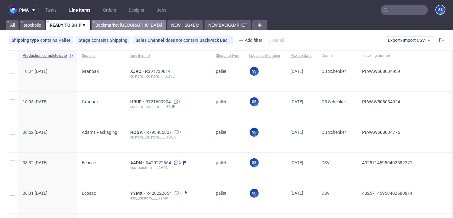
click at [115, 30] on link "Backmarket [GEOGRAPHIC_DATA]" at bounding box center [128, 25] width 74 height 10
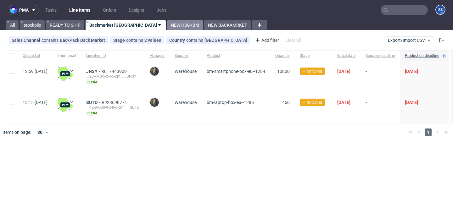
click at [167, 26] on link "NEW HSG+BM" at bounding box center [185, 25] width 36 height 10
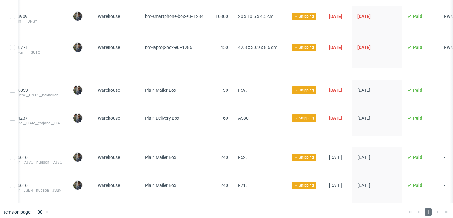
scroll to position [0, 172]
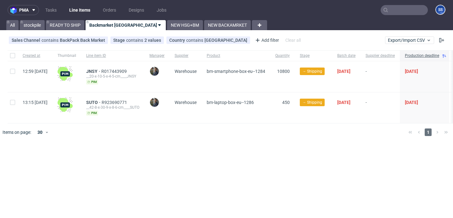
click at [150, 31] on div "pma Tasks Line Items Orders Designs Jobs SS All stockpile READY TO SHIP Backmar…" at bounding box center [226, 109] width 453 height 218
click at [167, 22] on link "NEW HSG+BM" at bounding box center [185, 25] width 36 height 10
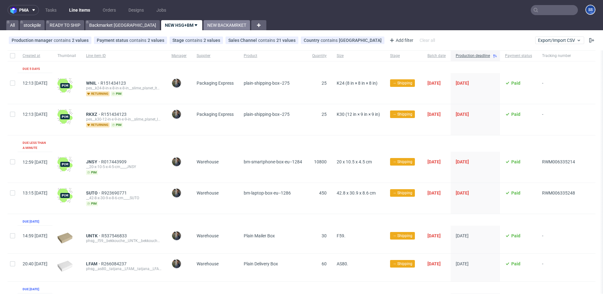
click at [204, 23] on link "NEW BACKAMRKET" at bounding box center [227, 25] width 47 height 10
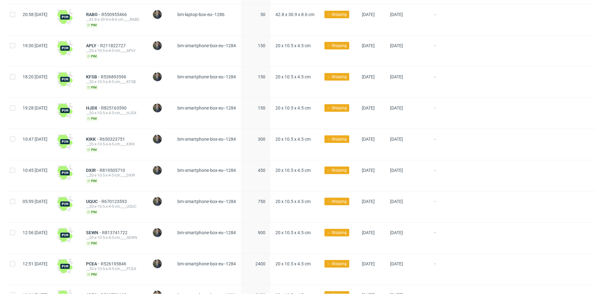
scroll to position [129, 0]
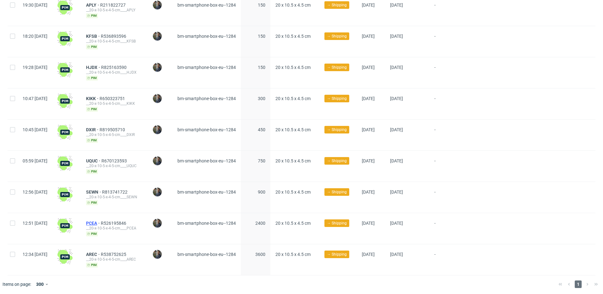
click at [101, 220] on span "PCEA" at bounding box center [93, 222] width 15 height 5
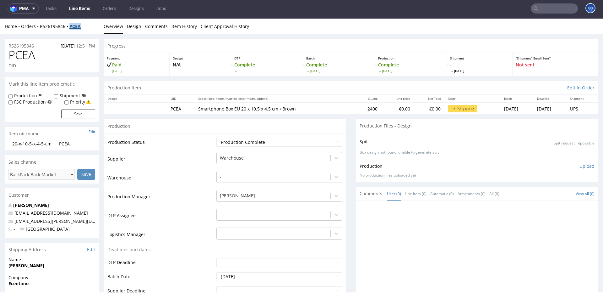
drag, startPoint x: 83, startPoint y: 27, endPoint x: 71, endPoint y: 28, distance: 12.3
click at [71, 28] on div "Home Orders R526195846 PCEA" at bounding box center [52, 26] width 94 height 6
copy strong "PCEA"
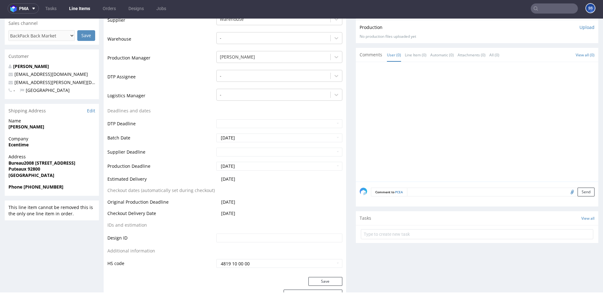
scroll to position [146, 0]
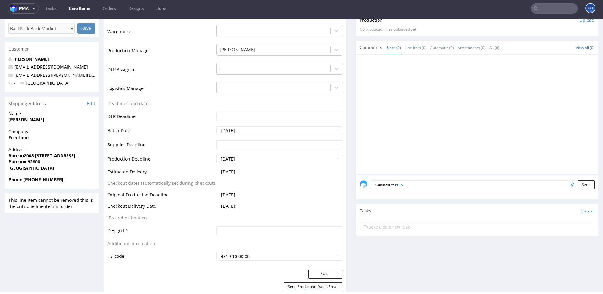
click at [16, 140] on span "Ecentime" at bounding box center [51, 137] width 87 height 6
click at [18, 138] on strong "Ecentime" at bounding box center [18, 137] width 20 height 6
copy strong "Ecentime"
click at [44, 150] on span "Address" at bounding box center [51, 149] width 87 height 6
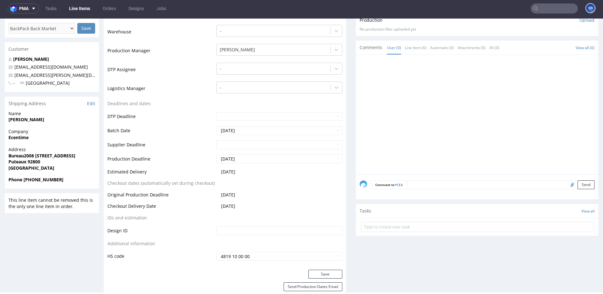
click at [22, 153] on strong "Bureau2008 [STREET_ADDRESS]" at bounding box center [41, 155] width 67 height 6
copy strong "Bureau2008 [STREET_ADDRESS]"
click at [32, 160] on strong "Puteaux 92800" at bounding box center [24, 161] width 32 height 6
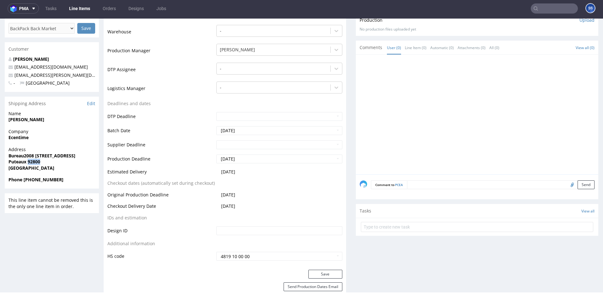
click at [32, 160] on strong "Puteaux 92800" at bounding box center [24, 161] width 32 height 6
copy strong "92800"
click at [16, 162] on strong "Puteaux 92800" at bounding box center [24, 161] width 32 height 6
copy strong "Puteaux"
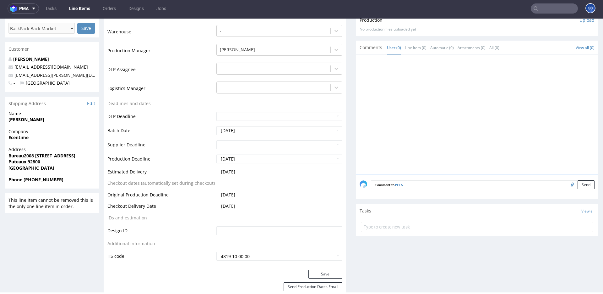
click at [17, 119] on strong "Ethan WANG" at bounding box center [26, 119] width 36 height 6
copy strong "Ethan WANG"
drag, startPoint x: 80, startPoint y: 76, endPoint x: 14, endPoint y: 77, distance: 66.0
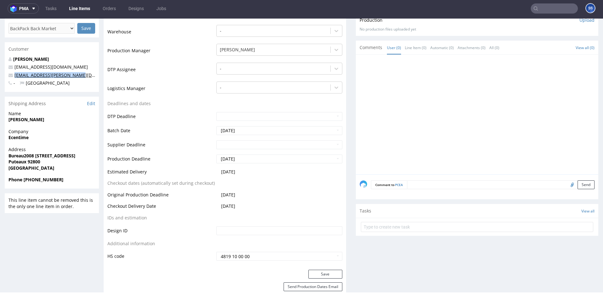
click at [14, 77] on p "fortunest.maria@outlook.com" at bounding box center [51, 75] width 87 height 6
copy link "fortunest.maria@outlook.com"
click at [53, 180] on strong "Phone +33 651119582" at bounding box center [35, 179] width 55 height 6
drag, startPoint x: 50, startPoint y: 180, endPoint x: 114, endPoint y: 60, distance: 136.7
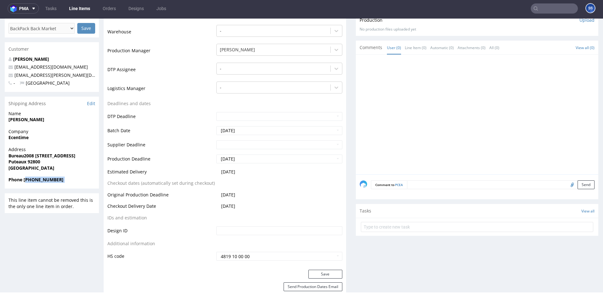
click at [26, 180] on span "Phone +33 651119582" at bounding box center [51, 179] width 87 height 6
copy strong "33 651119582"
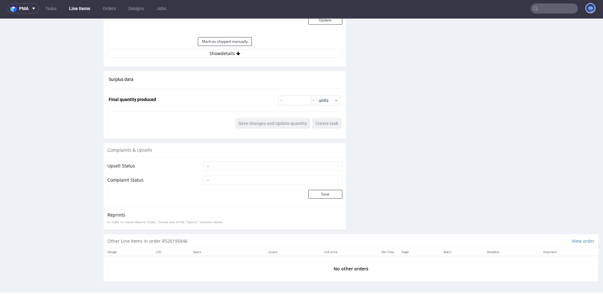
scroll to position [603, 0]
click at [205, 55] on button "Show details" at bounding box center [224, 52] width 235 height 9
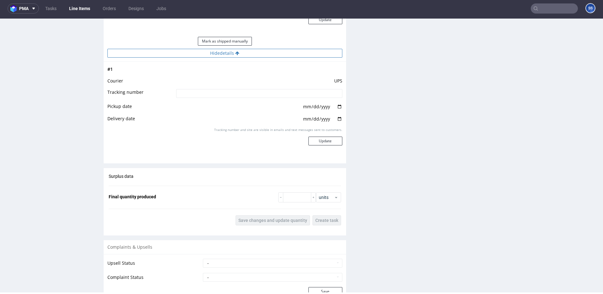
click at [208, 55] on button "Hide details" at bounding box center [224, 53] width 235 height 9
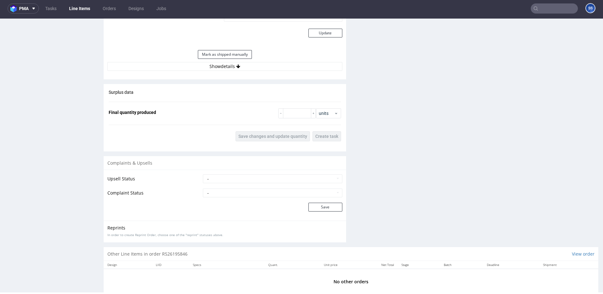
scroll to position [588, 0]
click at [225, 70] on button "Show details" at bounding box center [224, 67] width 235 height 9
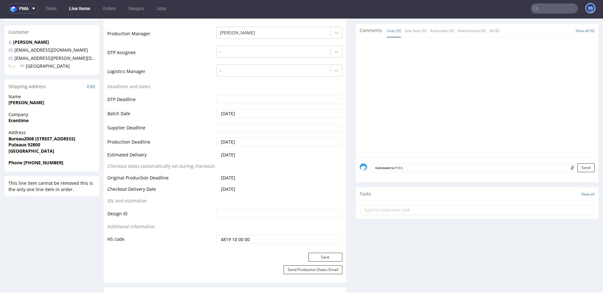
scroll to position [0, 0]
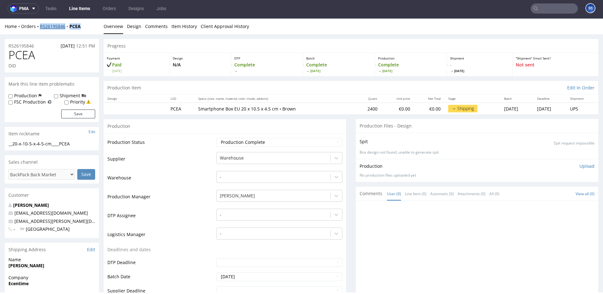
drag, startPoint x: 93, startPoint y: 26, endPoint x: 40, endPoint y: 27, distance: 53.4
click at [40, 27] on div "Home Orders R526195846 PCEA" at bounding box center [52, 26] width 94 height 6
copy div "R526195846 PCEA"
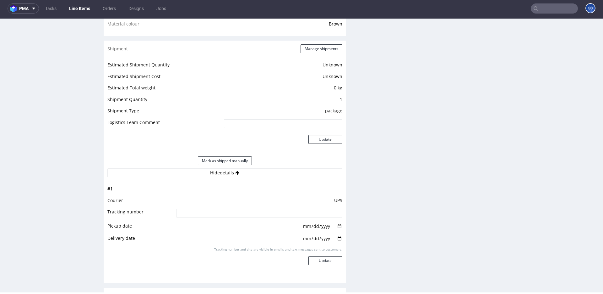
scroll to position [471, 0]
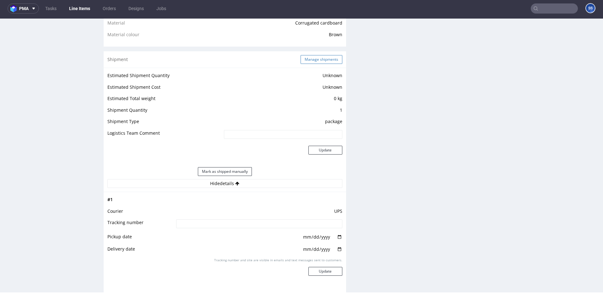
click at [331, 62] on button "Manage shipments" at bounding box center [322, 59] width 42 height 9
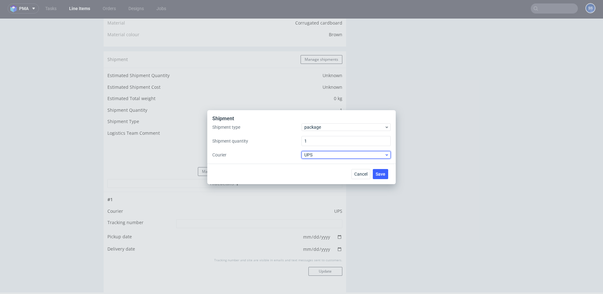
click at [336, 154] on span "UPS" at bounding box center [345, 154] width 80 height 6
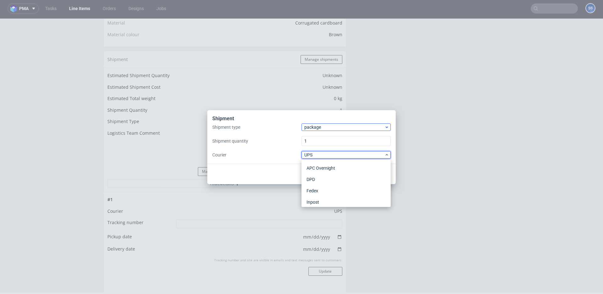
scroll to position [60, 0]
click at [334, 130] on div "package" at bounding box center [346, 127] width 89 height 8
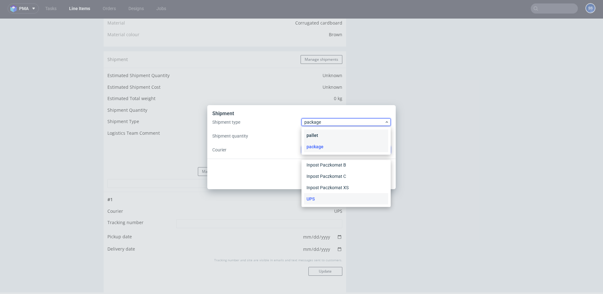
click at [330, 133] on div "pallet" at bounding box center [346, 134] width 84 height 11
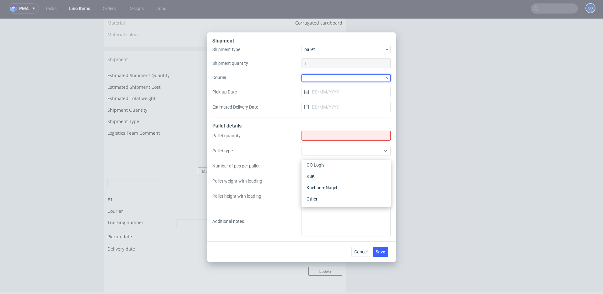
click at [321, 79] on div at bounding box center [346, 78] width 89 height 8
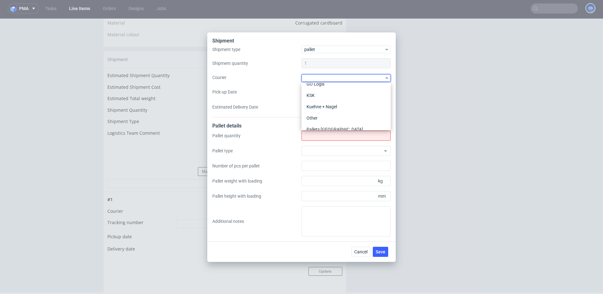
scroll to position [64, 0]
click at [332, 103] on div "Kuehne + Nagel" at bounding box center [346, 106] width 84 height 11
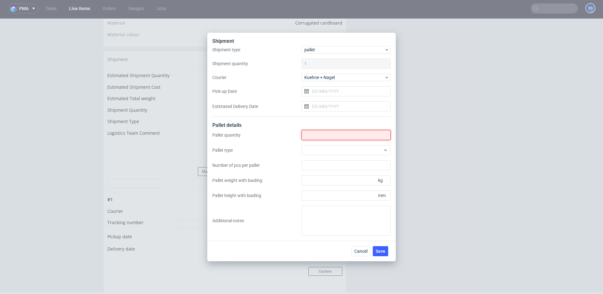
click at [329, 132] on input "Shipment type" at bounding box center [346, 135] width 89 height 10
type input "2"
click at [378, 247] on button "Save" at bounding box center [380, 251] width 15 height 10
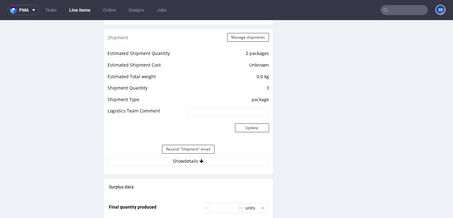
scroll to position [614, 0]
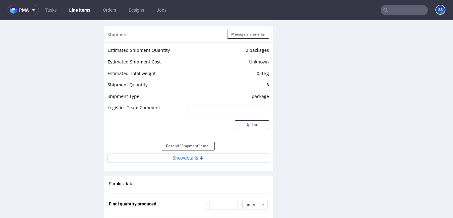
click at [203, 156] on button "Show details" at bounding box center [187, 158] width 161 height 9
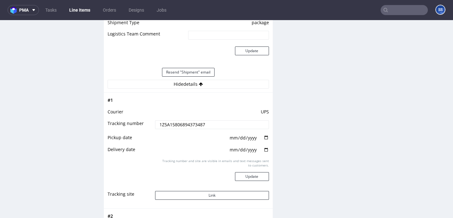
scroll to position [691, 0]
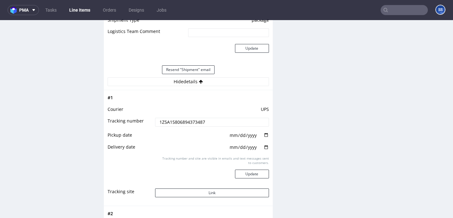
click at [187, 121] on input "1Z5A15806894373487" at bounding box center [211, 122] width 113 height 9
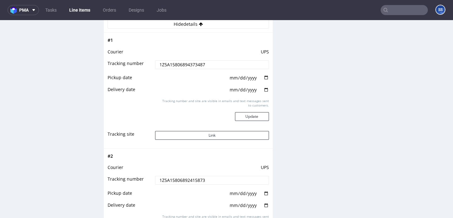
scroll to position [735, 0]
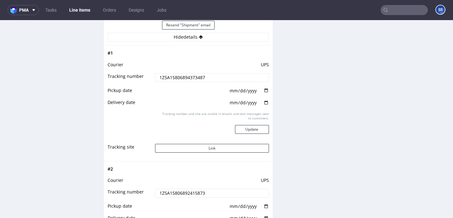
click at [195, 75] on input "1Z5A15806894373487" at bounding box center [211, 77] width 113 height 9
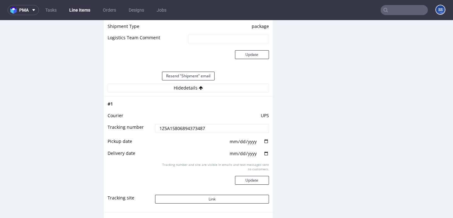
scroll to position [647, 0]
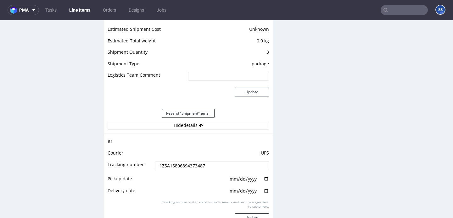
click at [85, 10] on link "Line Items" at bounding box center [79, 10] width 29 height 10
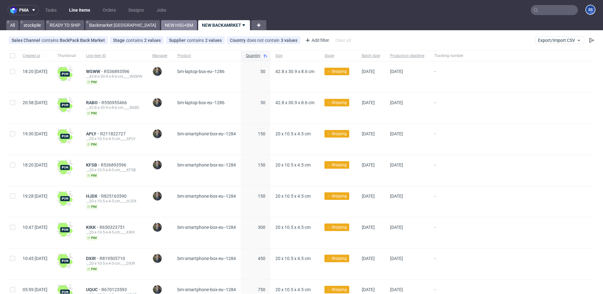
click at [161, 25] on link "NEW HSG+BM" at bounding box center [179, 25] width 36 height 10
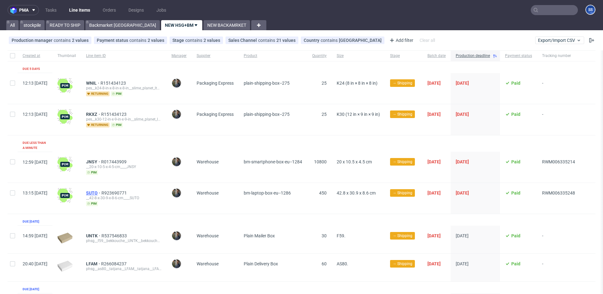
click at [102, 190] on span "SUTO" at bounding box center [93, 192] width 15 height 5
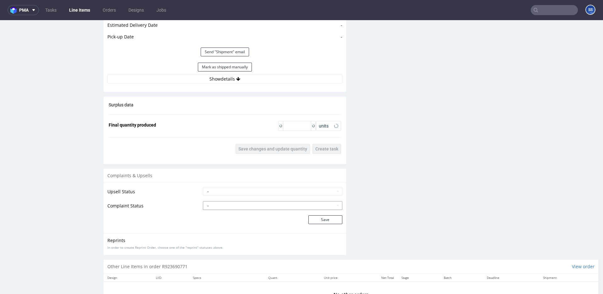
scroll to position [641, 0]
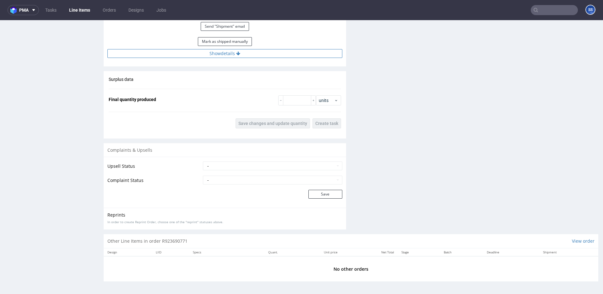
click at [236, 58] on button "Show details" at bounding box center [224, 53] width 235 height 9
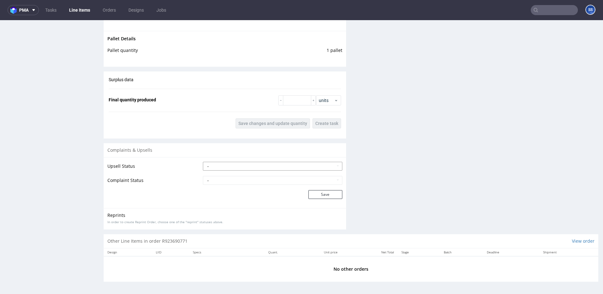
scroll to position [2, 0]
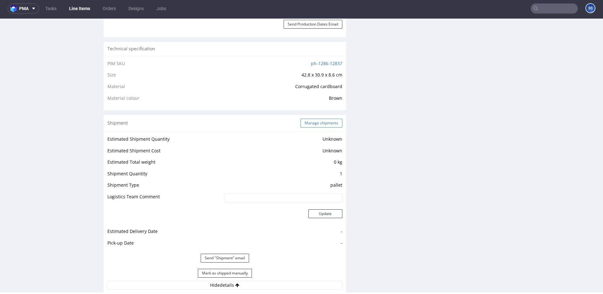
click at [315, 125] on button "Manage shipments" at bounding box center [322, 122] width 42 height 9
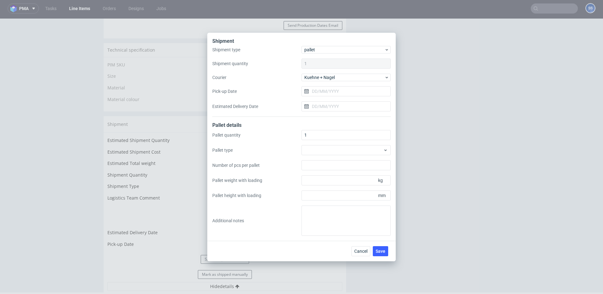
scroll to position [406, 0]
click at [331, 218] on textarea at bounding box center [346, 220] width 89 height 30
click at [334, 150] on div at bounding box center [346, 150] width 89 height 10
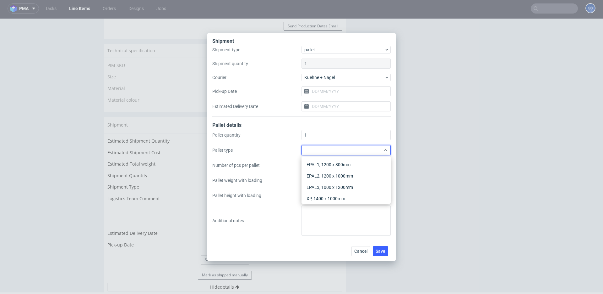
click at [281, 147] on label "Pallet type" at bounding box center [256, 150] width 89 height 6
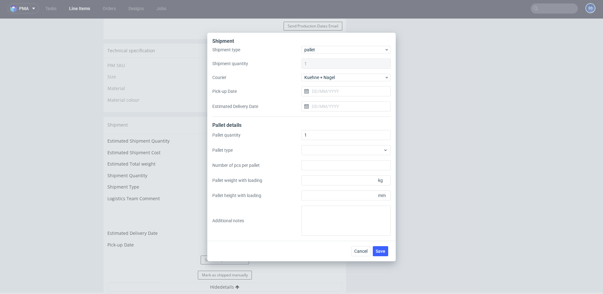
click at [328, 201] on div "Pallet quantity 1 Pallet type Number of pcs per pallet Pallet weight with loadi…" at bounding box center [301, 183] width 179 height 106
click at [332, 196] on input "Pallet height with loading" at bounding box center [346, 195] width 89 height 10
click at [338, 184] on input "Pallet weight with loading" at bounding box center [346, 180] width 89 height 10
click at [452, 149] on div "Shipment Shipment type pallet Shipment quantity 1 Courier Kuehne + Nagel Pick-u…" at bounding box center [301, 147] width 603 height 294
click at [358, 218] on span "Cancel" at bounding box center [361, 251] width 13 height 4
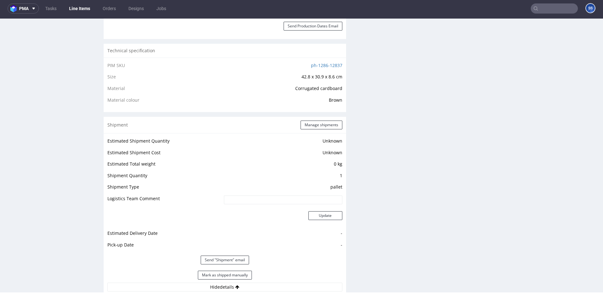
scroll to position [429, 0]
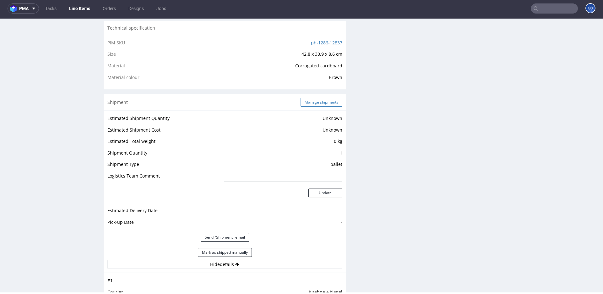
click at [319, 100] on button "Manage shipments" at bounding box center [322, 102] width 42 height 9
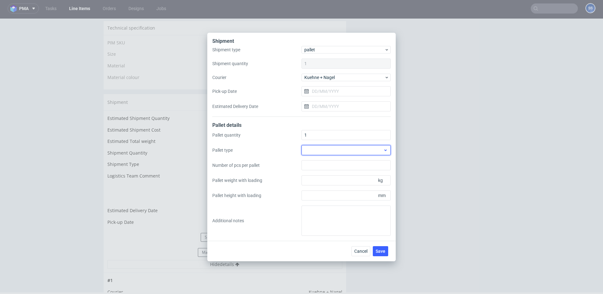
click at [325, 153] on div at bounding box center [346, 150] width 89 height 10
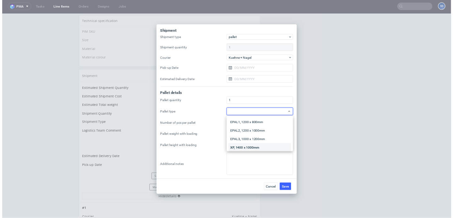
scroll to position [14, 0]
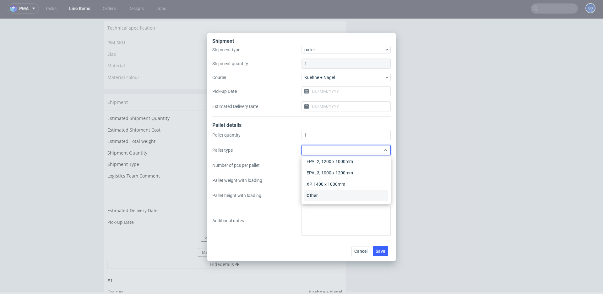
click at [324, 194] on div "Other" at bounding box center [346, 195] width 84 height 11
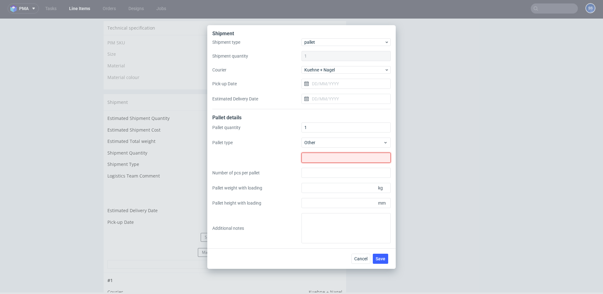
click at [320, 153] on input "text" at bounding box center [346, 157] width 89 height 10
click at [362, 218] on span "Cancel" at bounding box center [361, 258] width 13 height 4
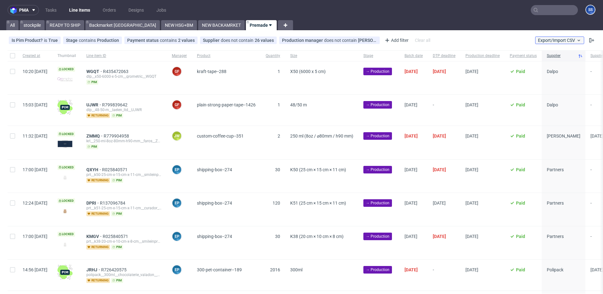
click at [556, 39] on span "Export/Import CSV" at bounding box center [559, 40] width 43 height 5
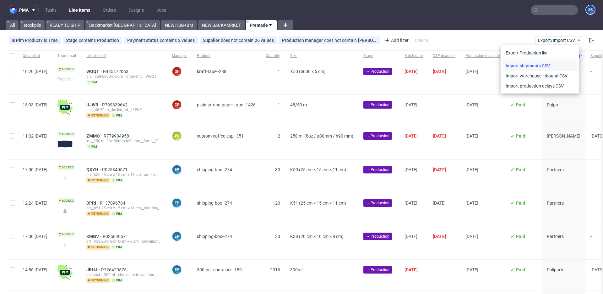
click at [548, 64] on link "Import shipments CSV" at bounding box center [540, 66] width 74 height 10
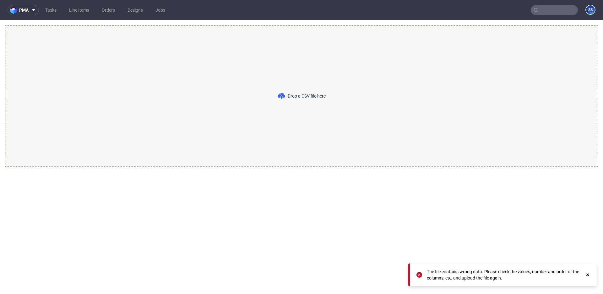
click at [305, 94] on span "Drop a CSV file here" at bounding box center [307, 96] width 38 height 6
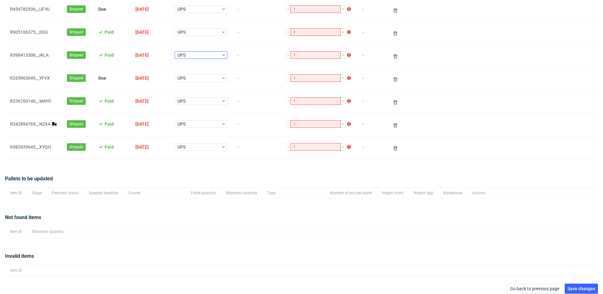
scroll to position [109, 0]
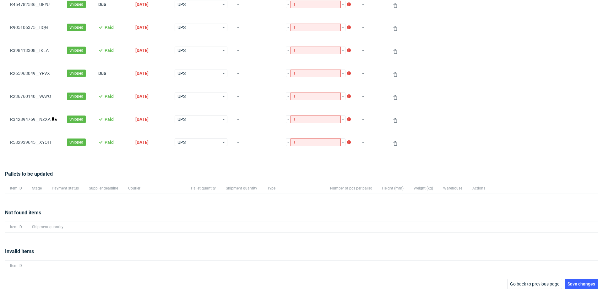
click at [428, 208] on div "Not found items Item ID Shipment quantity" at bounding box center [301, 220] width 593 height 39
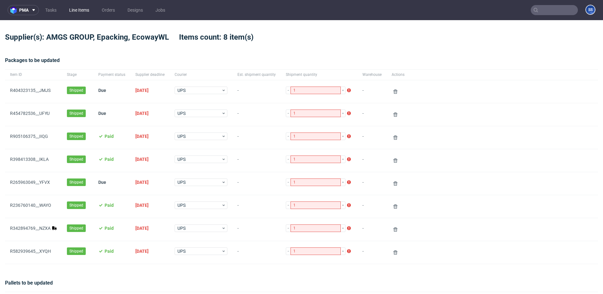
click at [79, 11] on link "Line Items" at bounding box center [79, 10] width 28 height 10
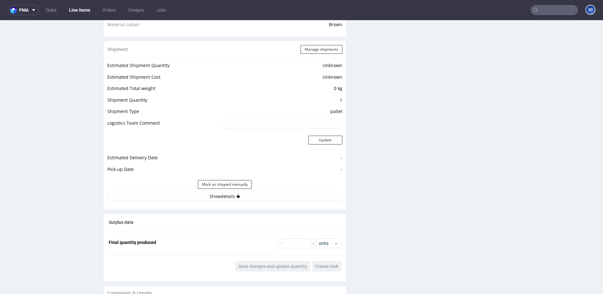
scroll to position [528, 0]
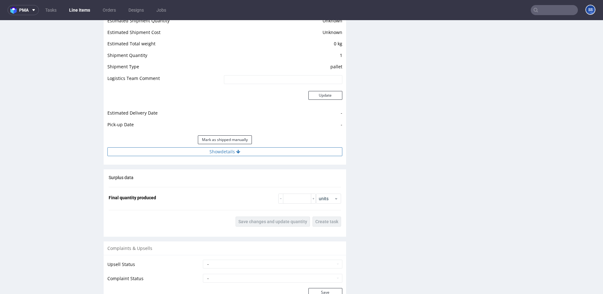
click at [247, 148] on button "Show details" at bounding box center [224, 151] width 235 height 9
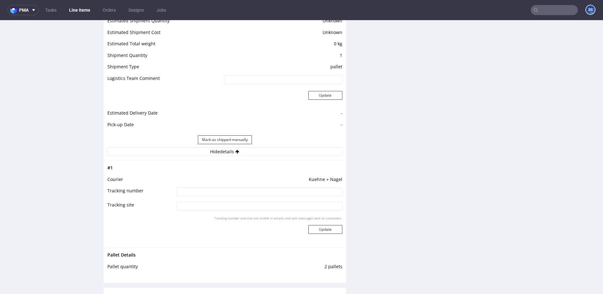
click at [249, 195] on input at bounding box center [259, 191] width 166 height 9
paste input "RWM006342690"
type input "RWM006342690"
click at [321, 230] on button "Update" at bounding box center [326, 229] width 34 height 9
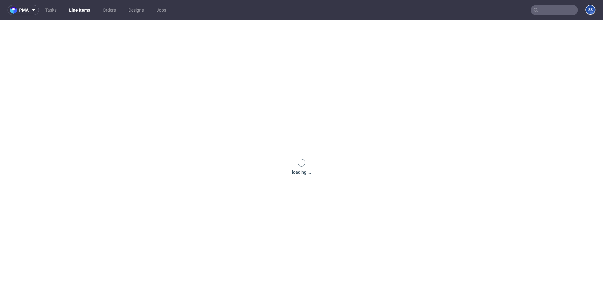
scroll to position [370, 0]
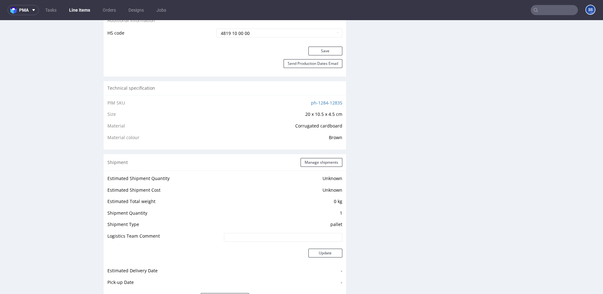
click at [78, 11] on link "Line Items" at bounding box center [79, 10] width 29 height 10
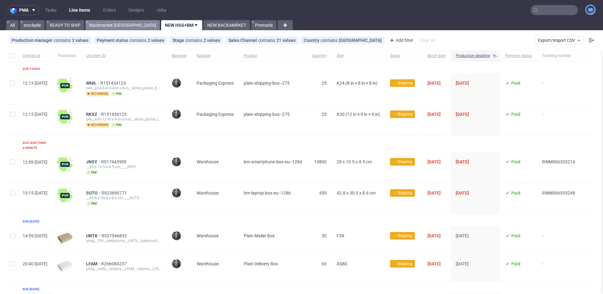
click at [108, 21] on link "Backmarket [GEOGRAPHIC_DATA]" at bounding box center [122, 25] width 74 height 10
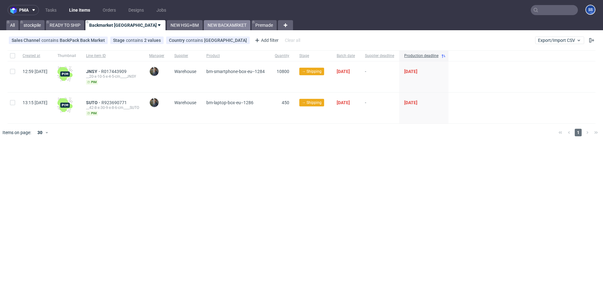
drag, startPoint x: 144, startPoint y: 25, endPoint x: 204, endPoint y: 27, distance: 59.8
click at [167, 25] on link "NEW HSG+BM" at bounding box center [185, 25] width 36 height 10
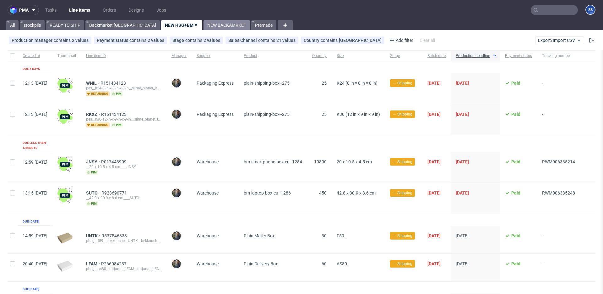
click at [204, 22] on link "NEW BACKAMRKET" at bounding box center [227, 25] width 47 height 10
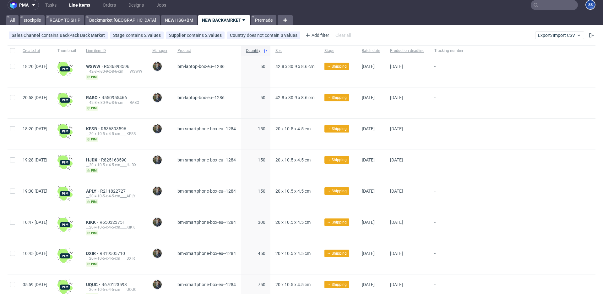
scroll to position [129, 0]
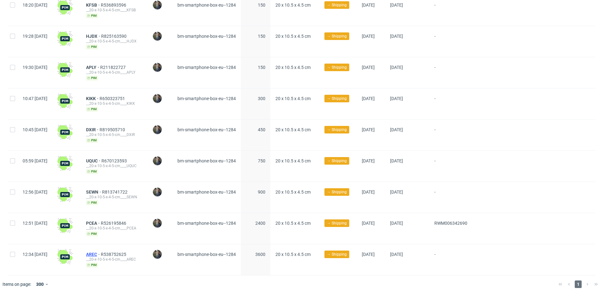
click at [101, 251] on span "AREC" at bounding box center [93, 253] width 15 height 5
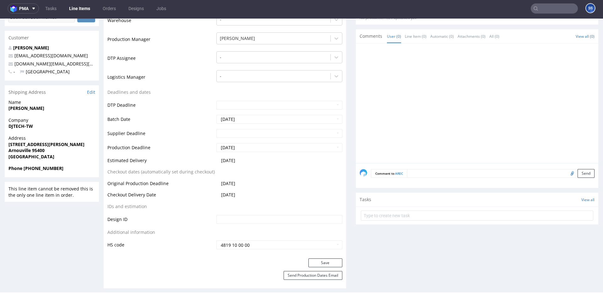
scroll to position [129, 0]
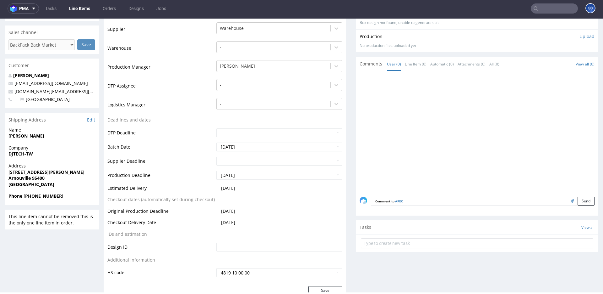
drag, startPoint x: 23, startPoint y: 147, endPoint x: 22, endPoint y: 152, distance: 4.8
click at [23, 147] on span "Company" at bounding box center [51, 148] width 87 height 6
click at [22, 152] on strong "DJTECH-TW" at bounding box center [20, 154] width 25 height 6
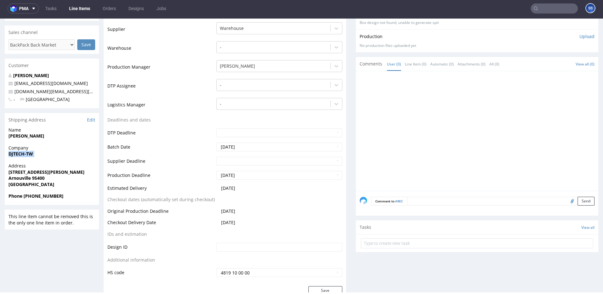
copy strong "DJTECH-TW"
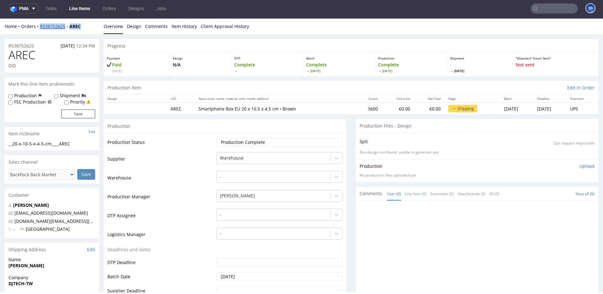
drag, startPoint x: 86, startPoint y: 26, endPoint x: 41, endPoint y: 28, distance: 45.0
click at [40, 26] on div "Home Orders R538752625 AREC" at bounding box center [52, 26] width 94 height 6
copy div "R538752625 AREC"
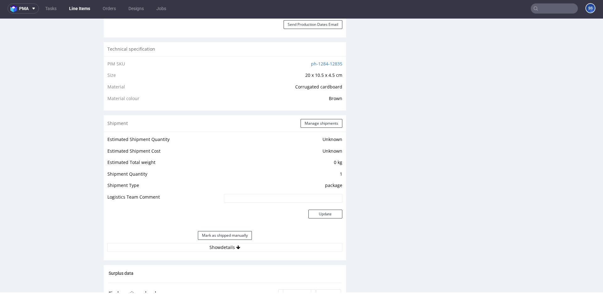
scroll to position [404, 0]
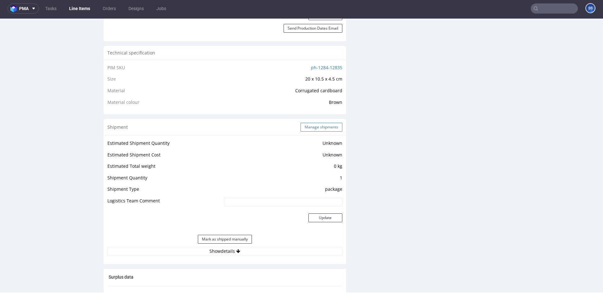
click at [322, 129] on button "Manage shipments" at bounding box center [322, 127] width 42 height 9
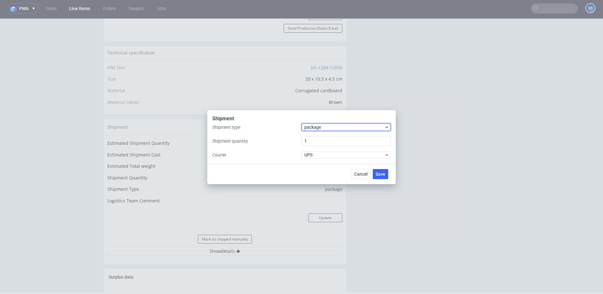
click at [323, 129] on span "package" at bounding box center [345, 127] width 80 height 6
click at [335, 138] on div "pallet" at bounding box center [346, 140] width 84 height 11
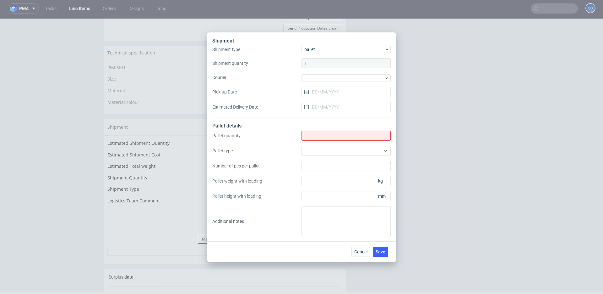
click at [319, 73] on div at bounding box center [346, 77] width 89 height 8
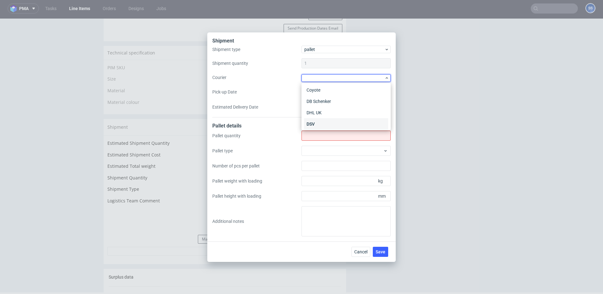
scroll to position [0, 0]
click at [333, 113] on div "DB Schenker" at bounding box center [346, 113] width 84 height 11
click at [333, 77] on span "DB Schenker" at bounding box center [345, 77] width 80 height 6
click at [328, 124] on div "Kuehne + Nagel" at bounding box center [346, 128] width 84 height 11
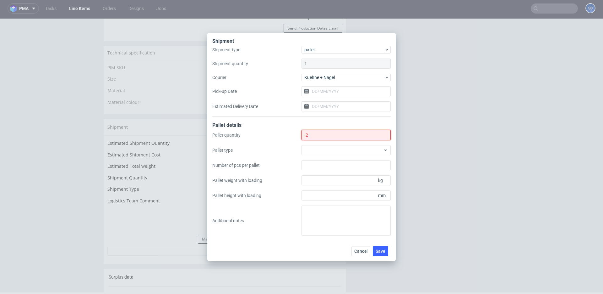
click at [325, 134] on input "-2" at bounding box center [346, 135] width 89 height 10
type input "-4"
type input "2"
click at [387, 254] on div "Cancel Save" at bounding box center [371, 251] width 39 height 10
click at [385, 252] on span "Save" at bounding box center [381, 251] width 10 height 4
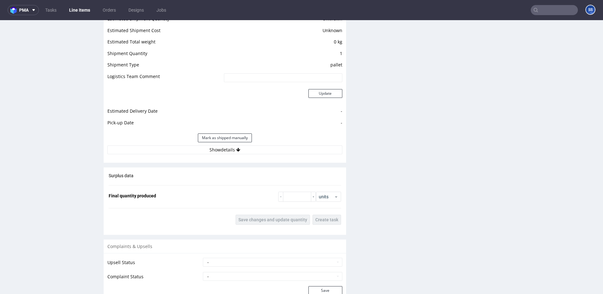
scroll to position [539, 0]
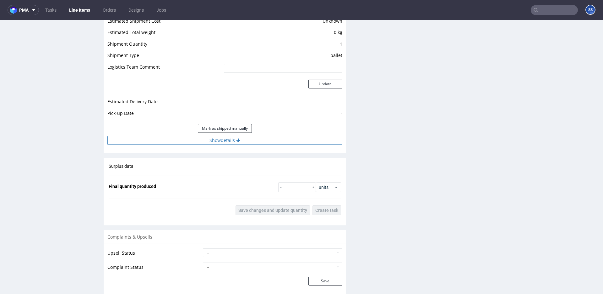
click at [224, 144] on button "Show details" at bounding box center [224, 140] width 235 height 9
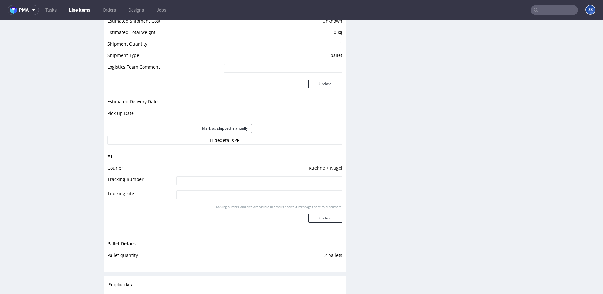
click at [232, 177] on input at bounding box center [259, 180] width 166 height 9
paste input "RWM006342898"
type input "RWM006342898"
click at [332, 218] on button "Update" at bounding box center [326, 217] width 34 height 9
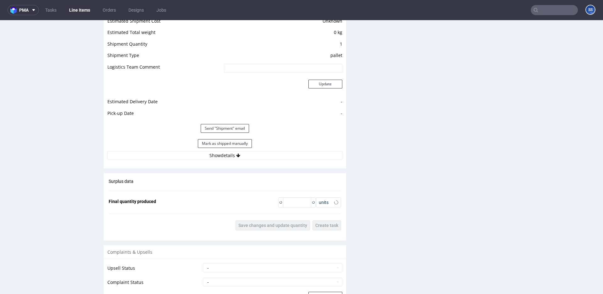
click at [78, 12] on link "Line Items" at bounding box center [79, 10] width 29 height 10
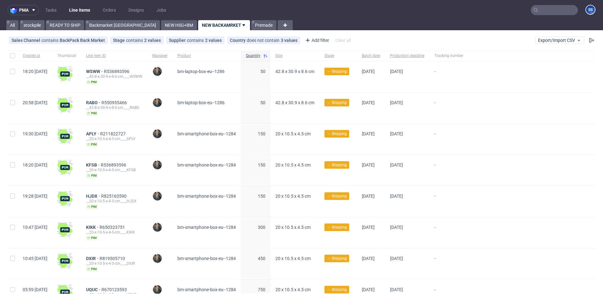
scroll to position [129, 0]
click at [161, 25] on link "NEW HSG+BM" at bounding box center [179, 25] width 36 height 10
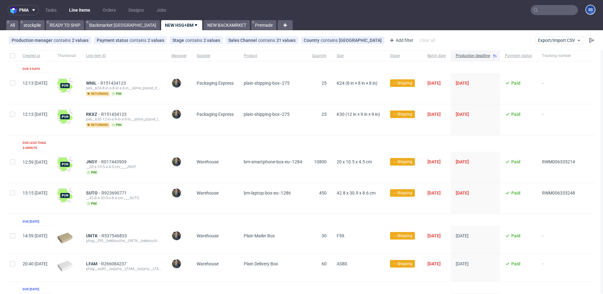
click at [190, 20] on nav "pma Tasks Line Items Orders Designs Jobs SS" at bounding box center [301, 10] width 603 height 20
click at [204, 24] on link "NEW BACKAMRKET" at bounding box center [227, 25] width 47 height 10
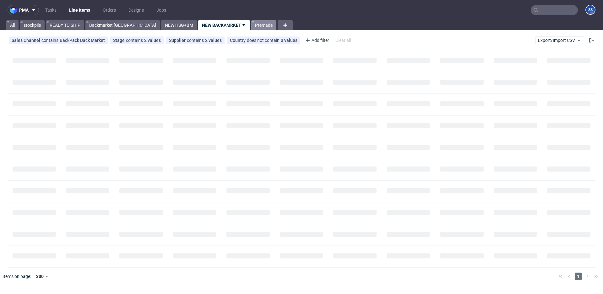
click at [251, 24] on link "Premade" at bounding box center [263, 25] width 25 height 10
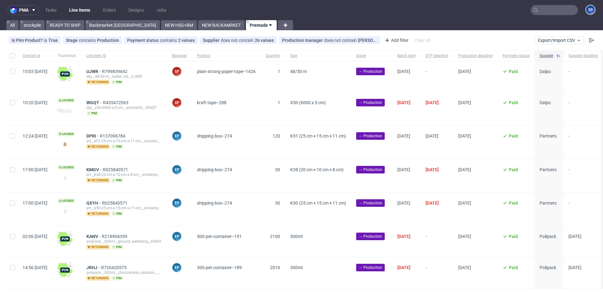
click at [269, 25] on use at bounding box center [270, 25] width 3 height 2
click at [242, 63] on span "Hide view" at bounding box center [247, 63] width 53 height 6
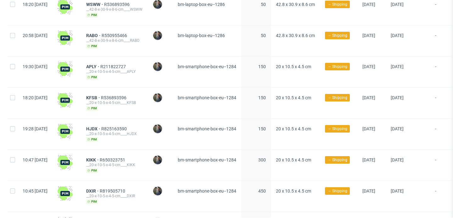
scroll to position [204, 0]
